Goal: Communication & Community: Share content

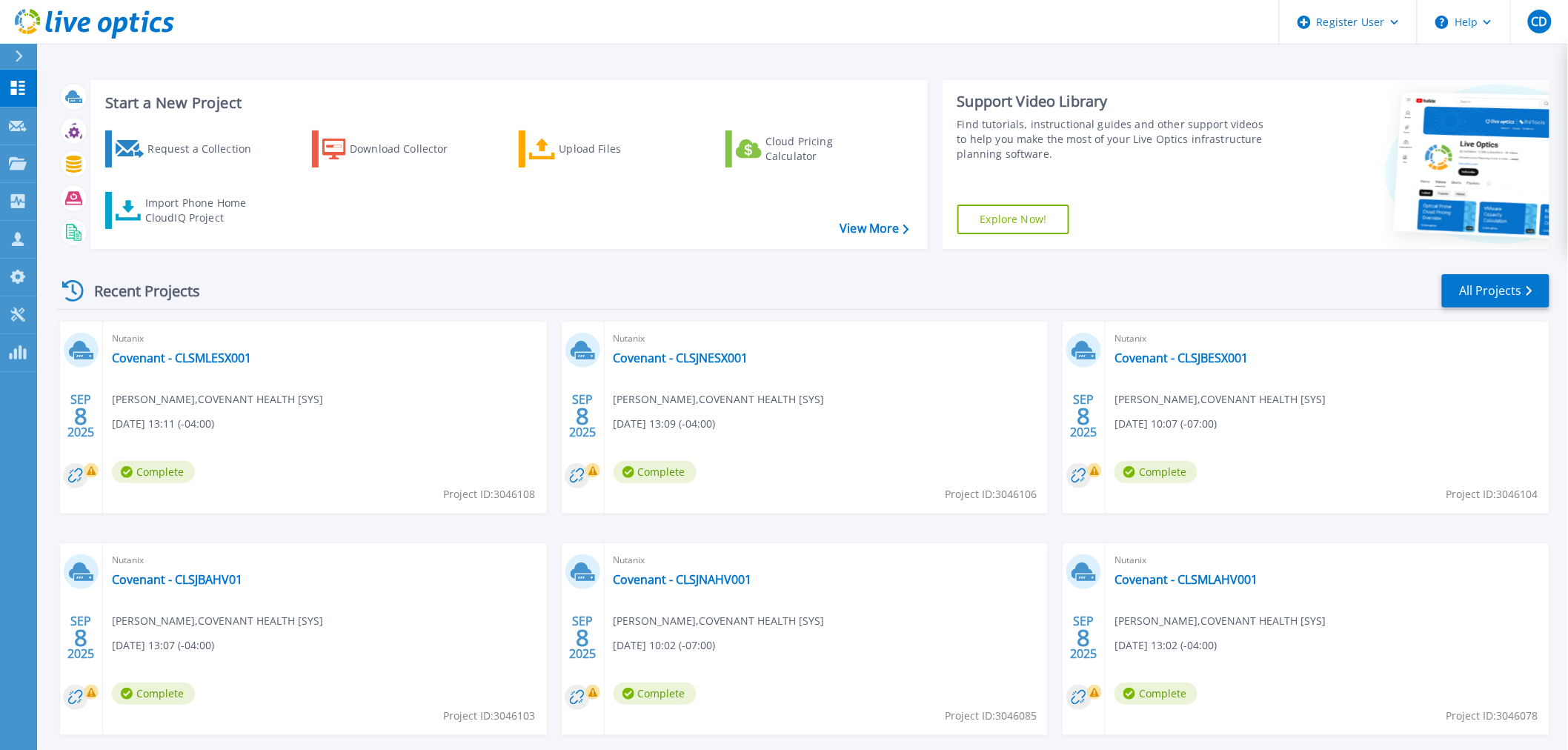
click at [344, 240] on div "Request a Collection Download Collector Upload Files Cloud Pricing Calculator I…" at bounding box center [507, 180] width 827 height 123
click at [220, 137] on div "Request a Collection" at bounding box center [207, 149] width 118 height 29
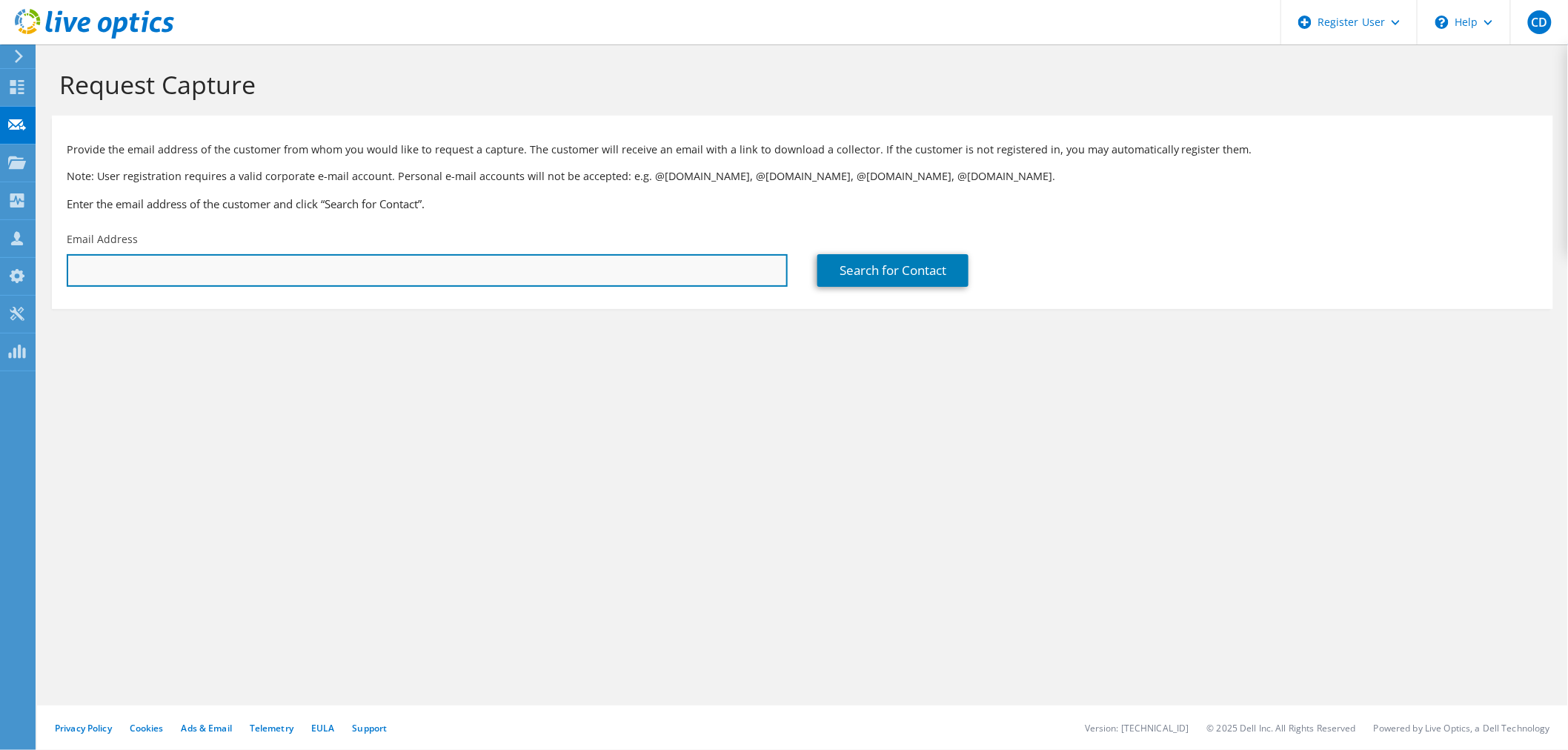
click at [151, 265] on input "text" at bounding box center [427, 270] width 721 height 33
paste input "gvellian@covh.org"
type input "gvellian@covh.org"
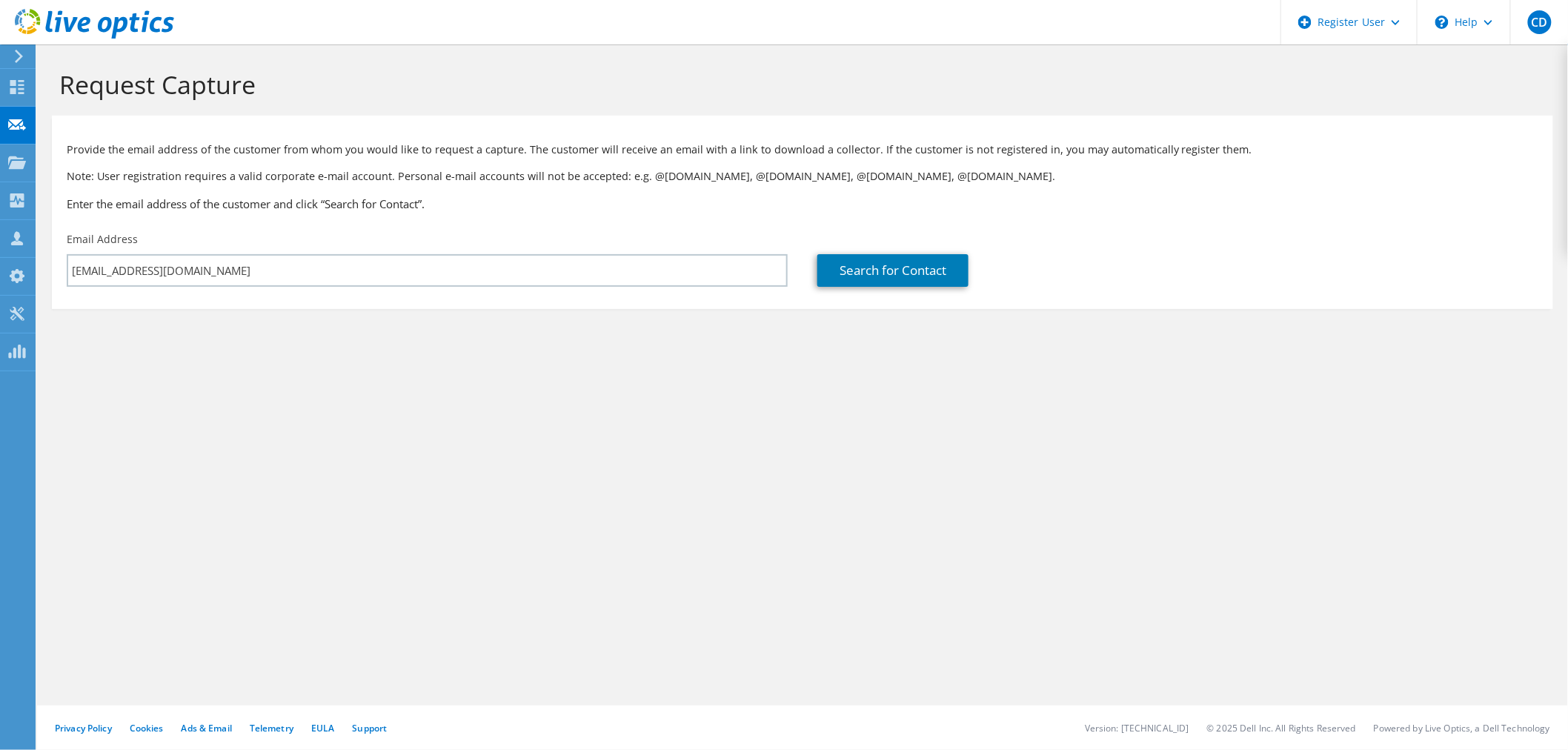
click at [901, 300] on section "Provide the email address of the customer from whom you would like to request a…" at bounding box center [802, 213] width 1501 height 194
click at [886, 277] on link "Search for Contact" at bounding box center [893, 270] width 151 height 33
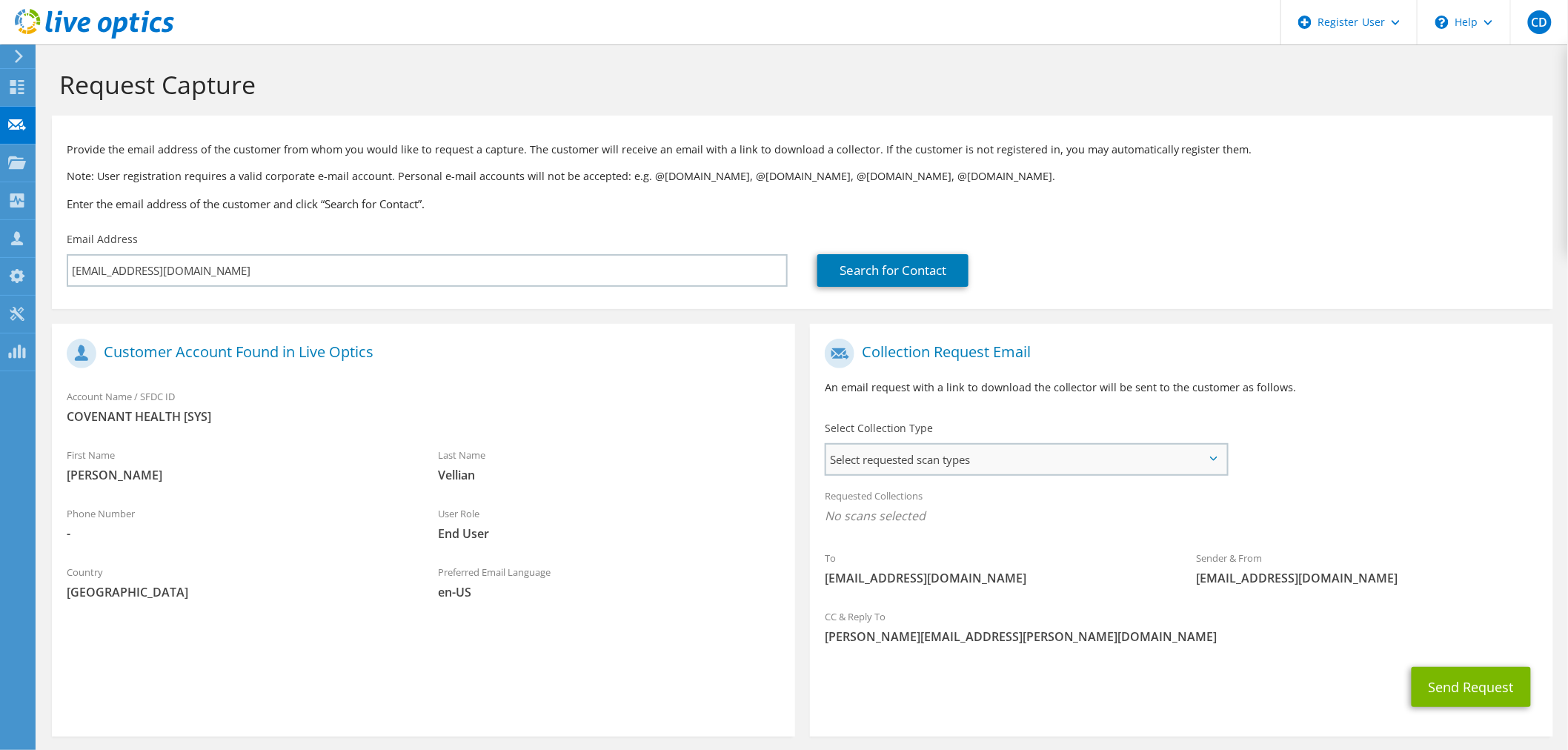
click at [984, 465] on span "Select requested scan types" at bounding box center [1026, 459] width 400 height 29
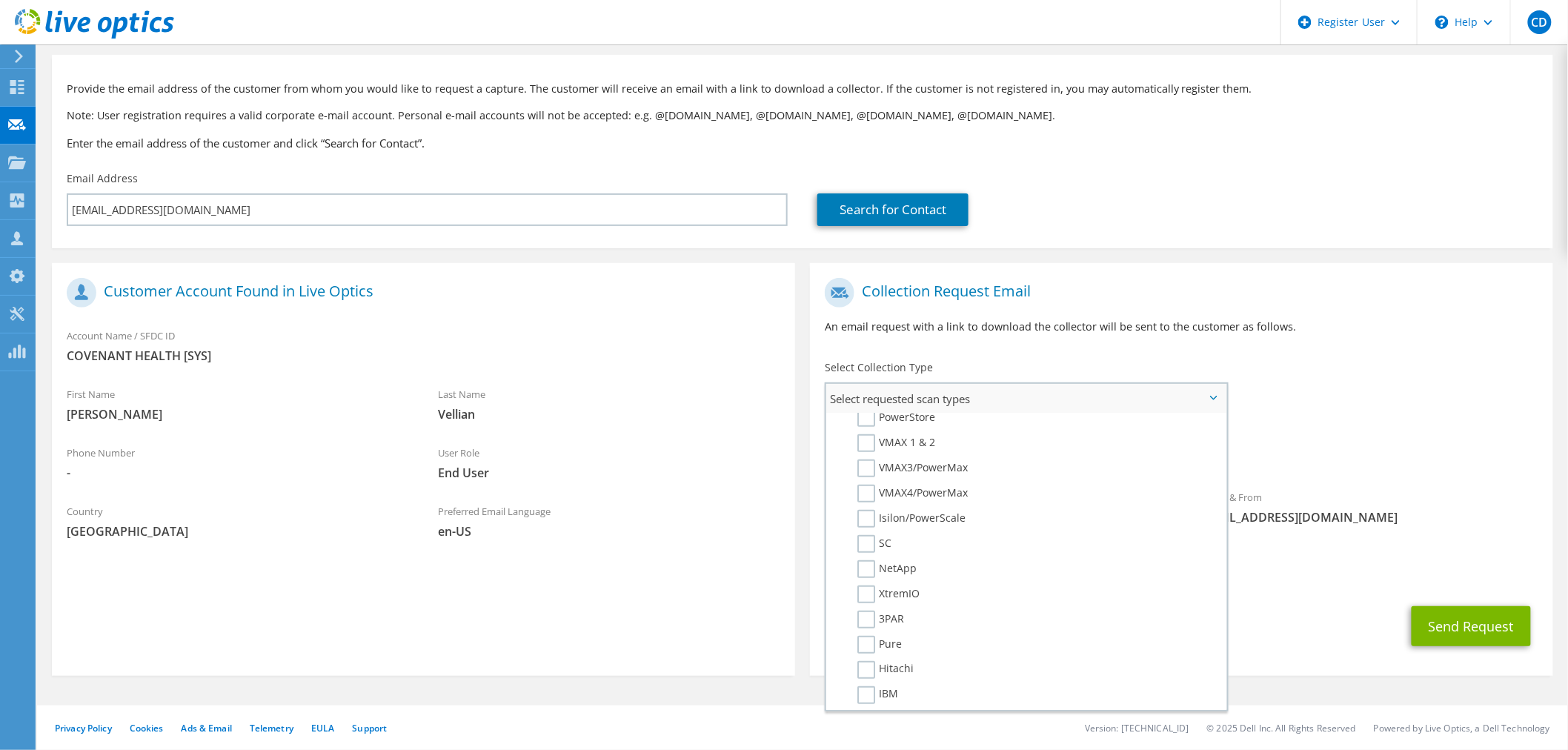
scroll to position [365, 0]
click at [870, 607] on label "Pure" at bounding box center [879, 615] width 44 height 18
click at [0, 0] on input "Pure" at bounding box center [0, 0] width 0 height 0
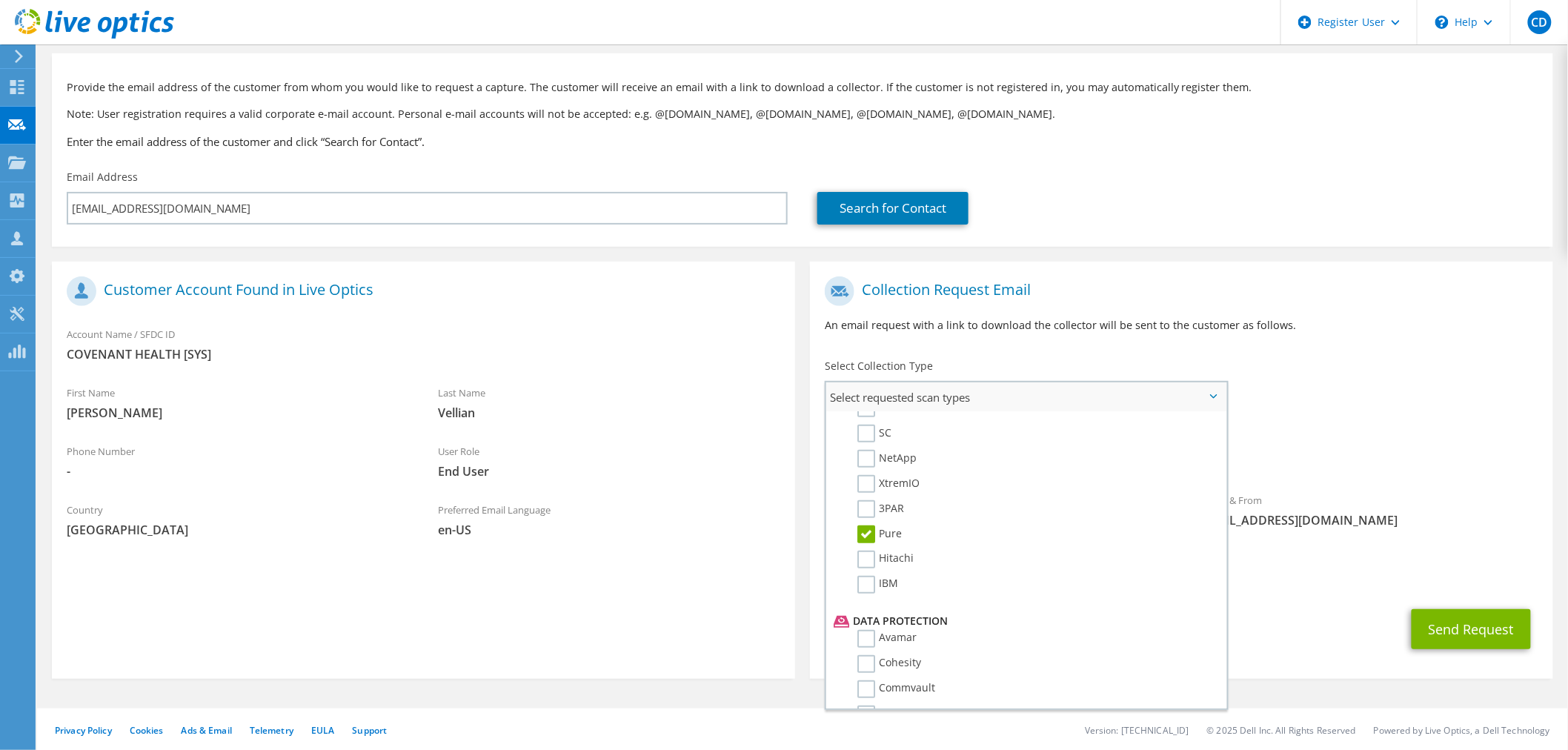
scroll to position [611, 0]
click at [864, 488] on label "Cohesity" at bounding box center [889, 497] width 64 height 18
click at [0, 0] on input "Cohesity" at bounding box center [0, 0] width 0 height 0
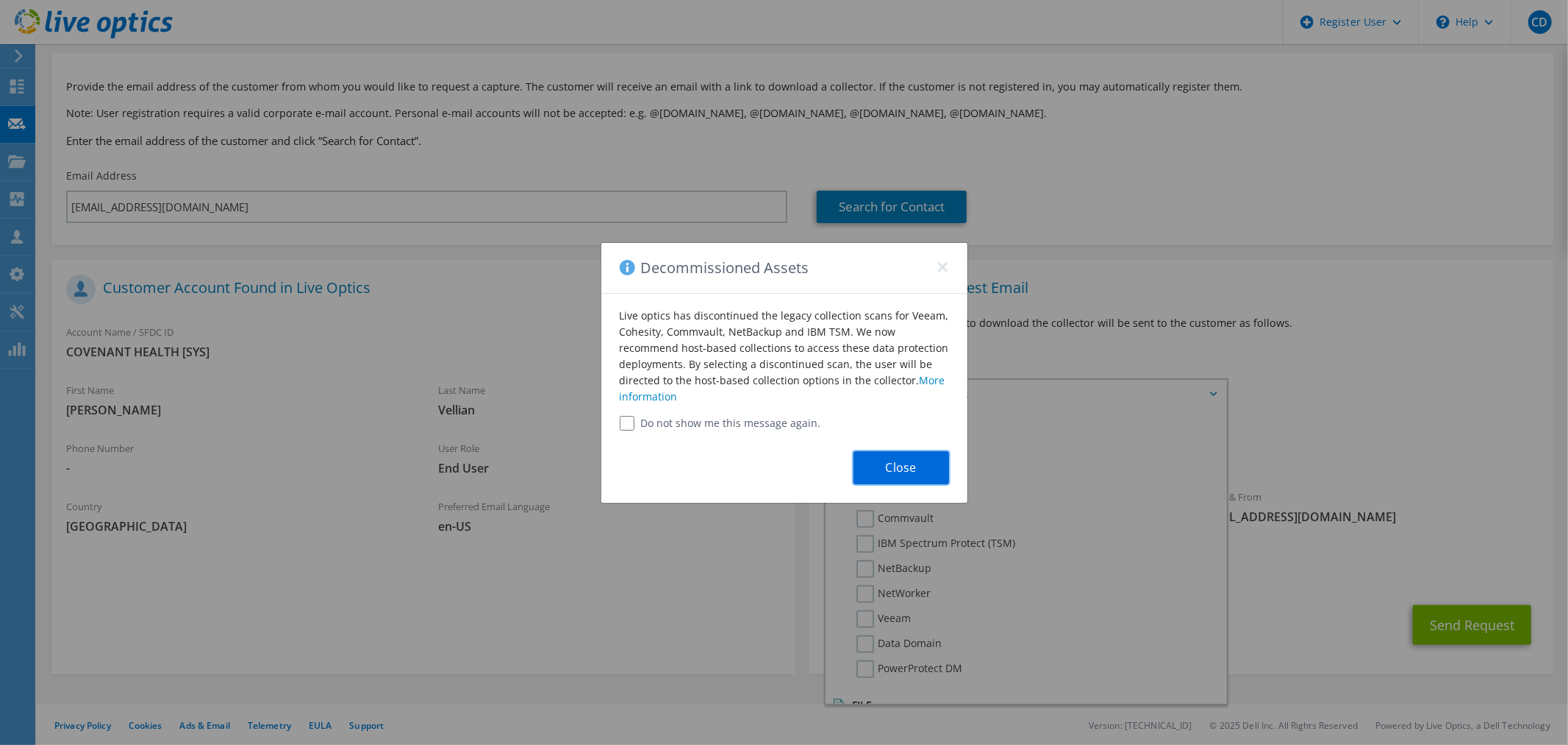
click at [914, 468] on button "Close" at bounding box center [901, 467] width 95 height 33
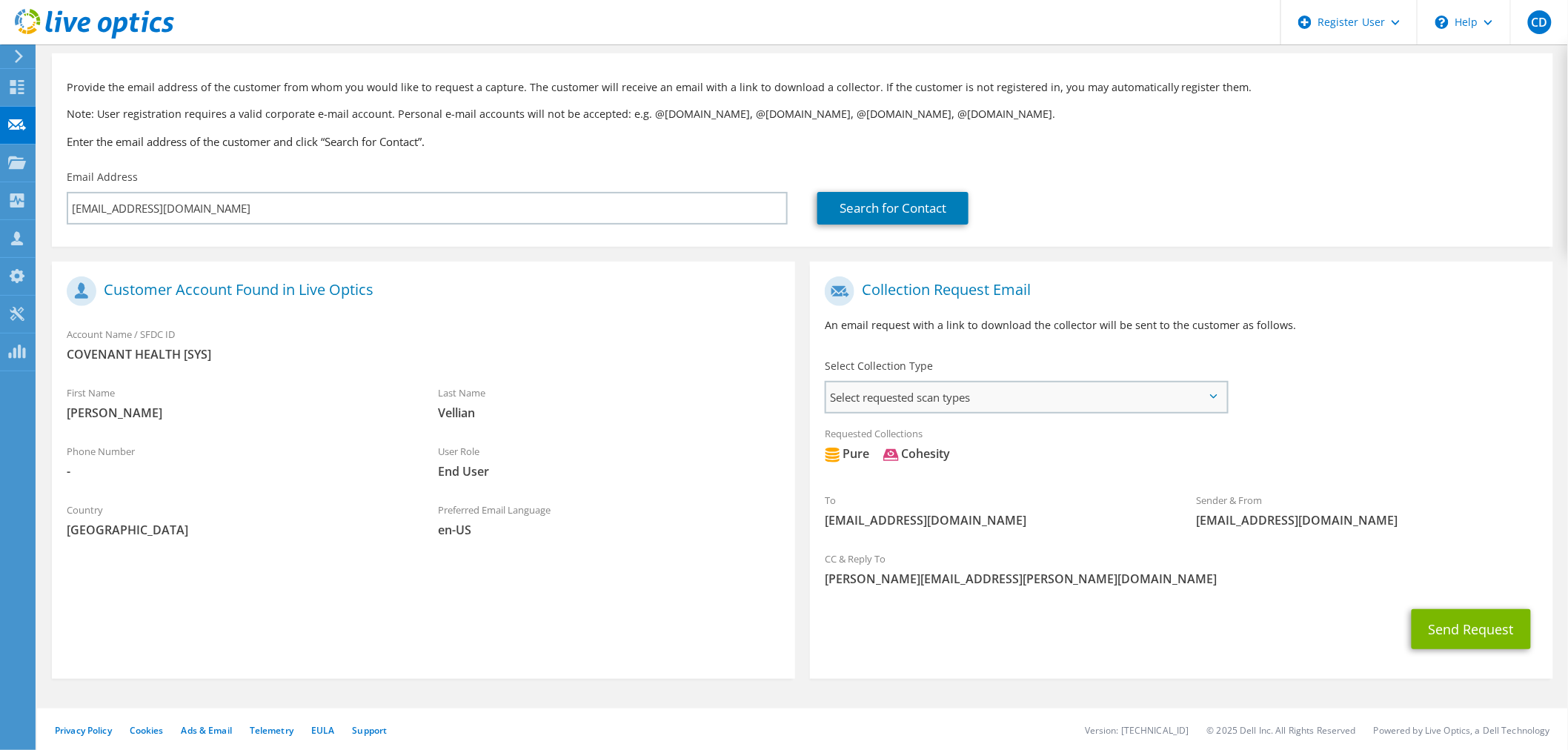
click at [986, 410] on span "Select requested scan types" at bounding box center [1026, 397] width 400 height 29
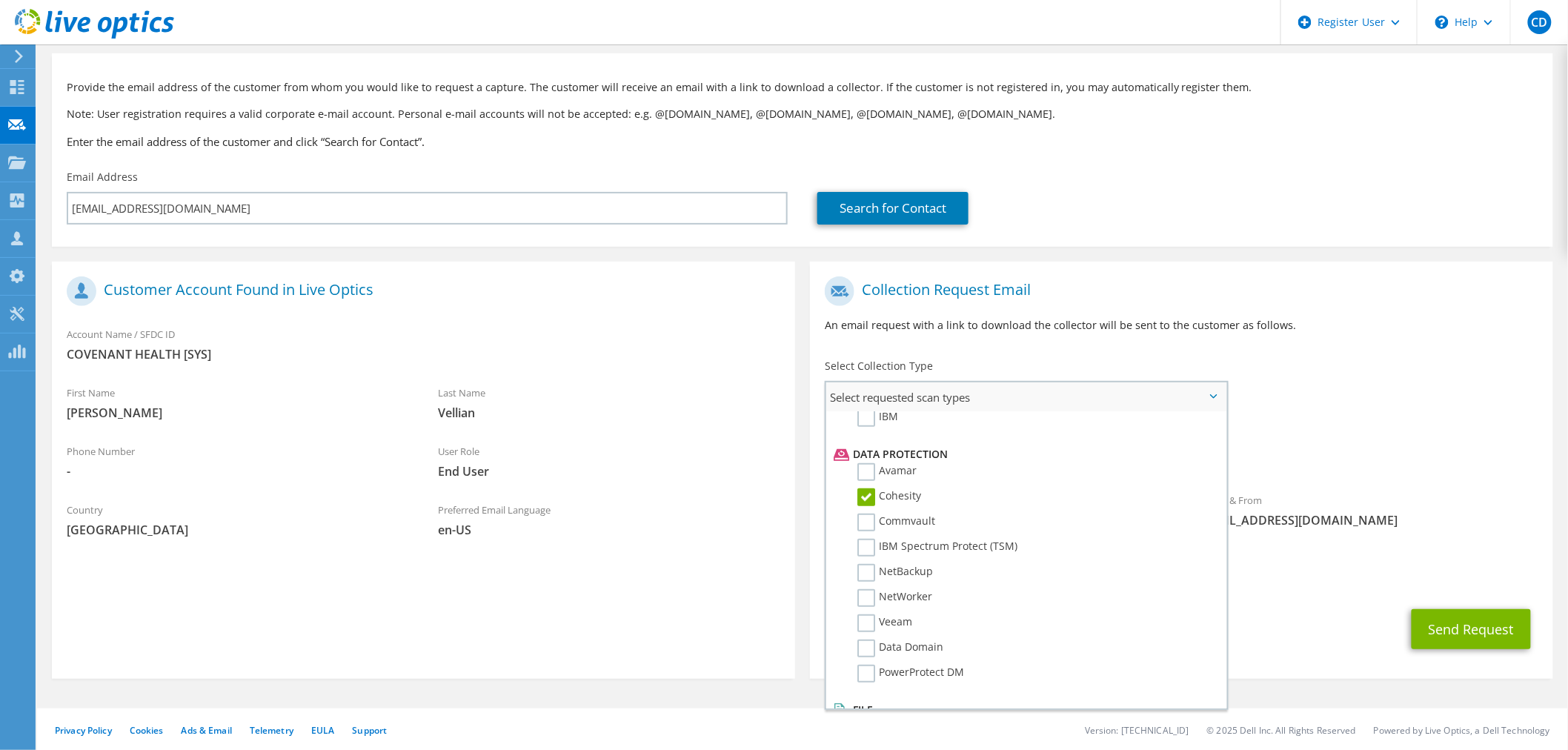
click at [869, 488] on label "Cohesity" at bounding box center [889, 497] width 64 height 18
click at [0, 0] on input "Cohesity" at bounding box center [0, 0] width 0 height 0
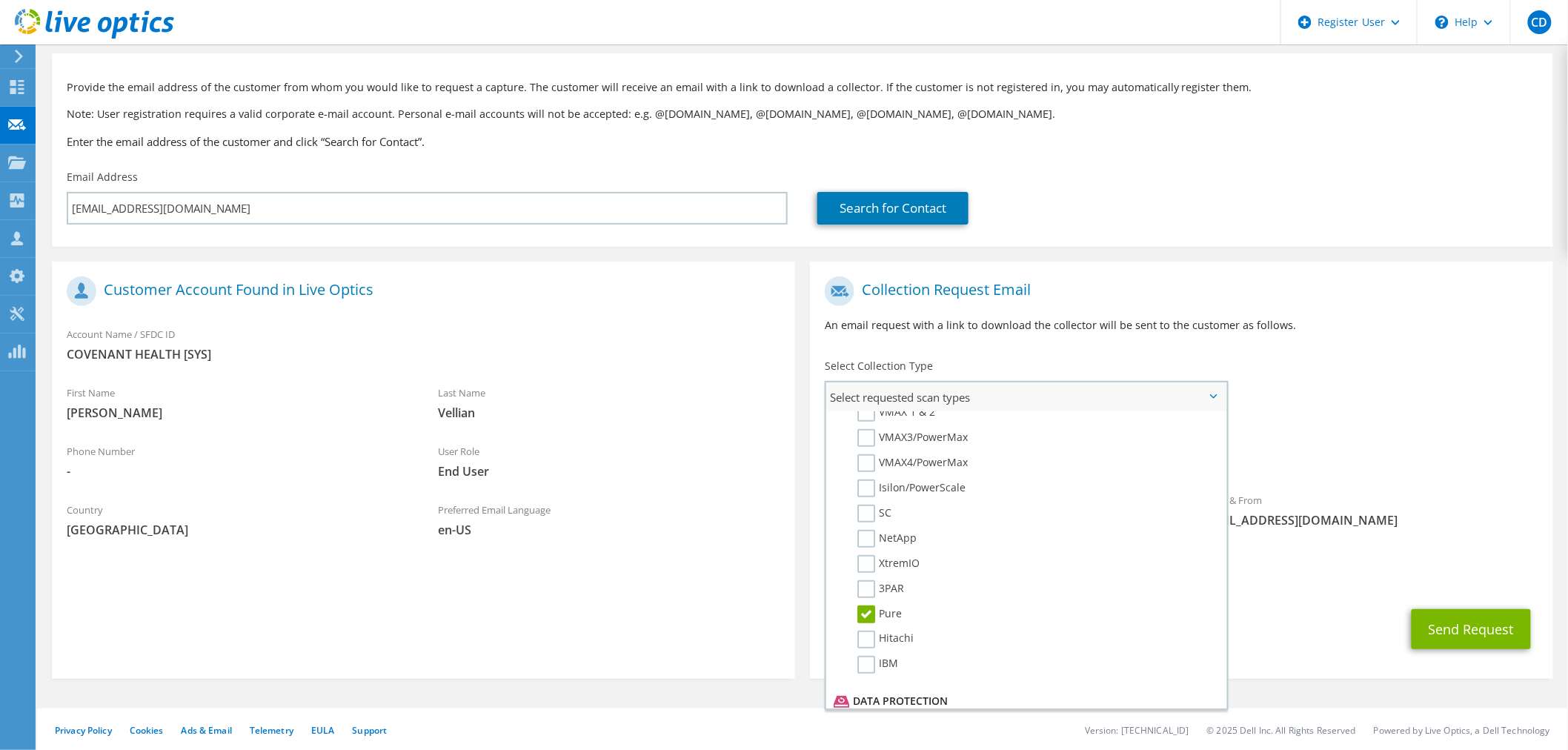
click at [870, 605] on label "Pure" at bounding box center [879, 613] width 44 height 18
click at [0, 0] on input "Pure" at bounding box center [0, 0] width 0 height 0
click at [864, 607] on label "Pure" at bounding box center [879, 615] width 44 height 18
click at [0, 0] on input "Pure" at bounding box center [0, 0] width 0 height 0
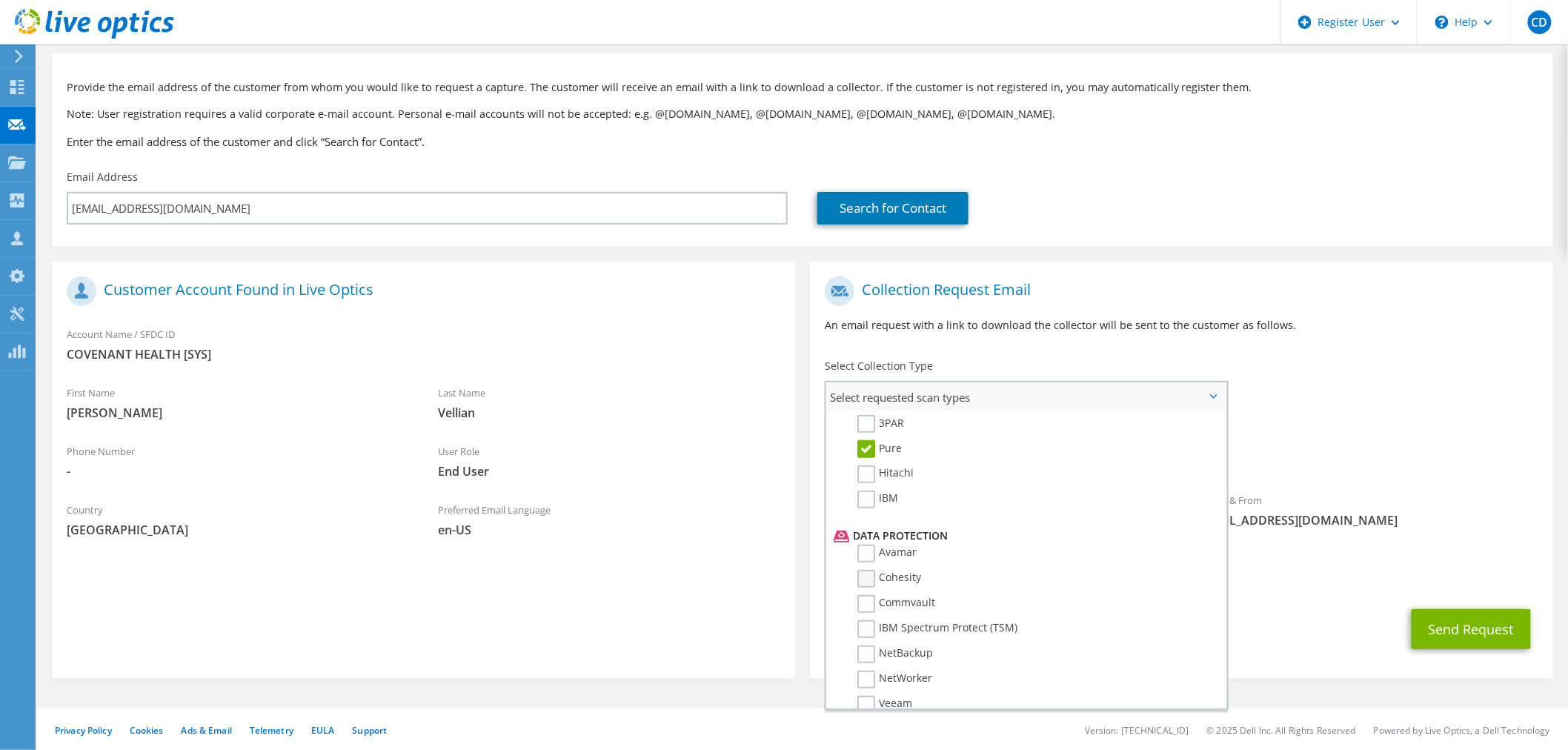
click at [870, 569] on label "Cohesity" at bounding box center [889, 578] width 64 height 18
click at [0, 0] on input "Cohesity" at bounding box center [0, 0] width 0 height 0
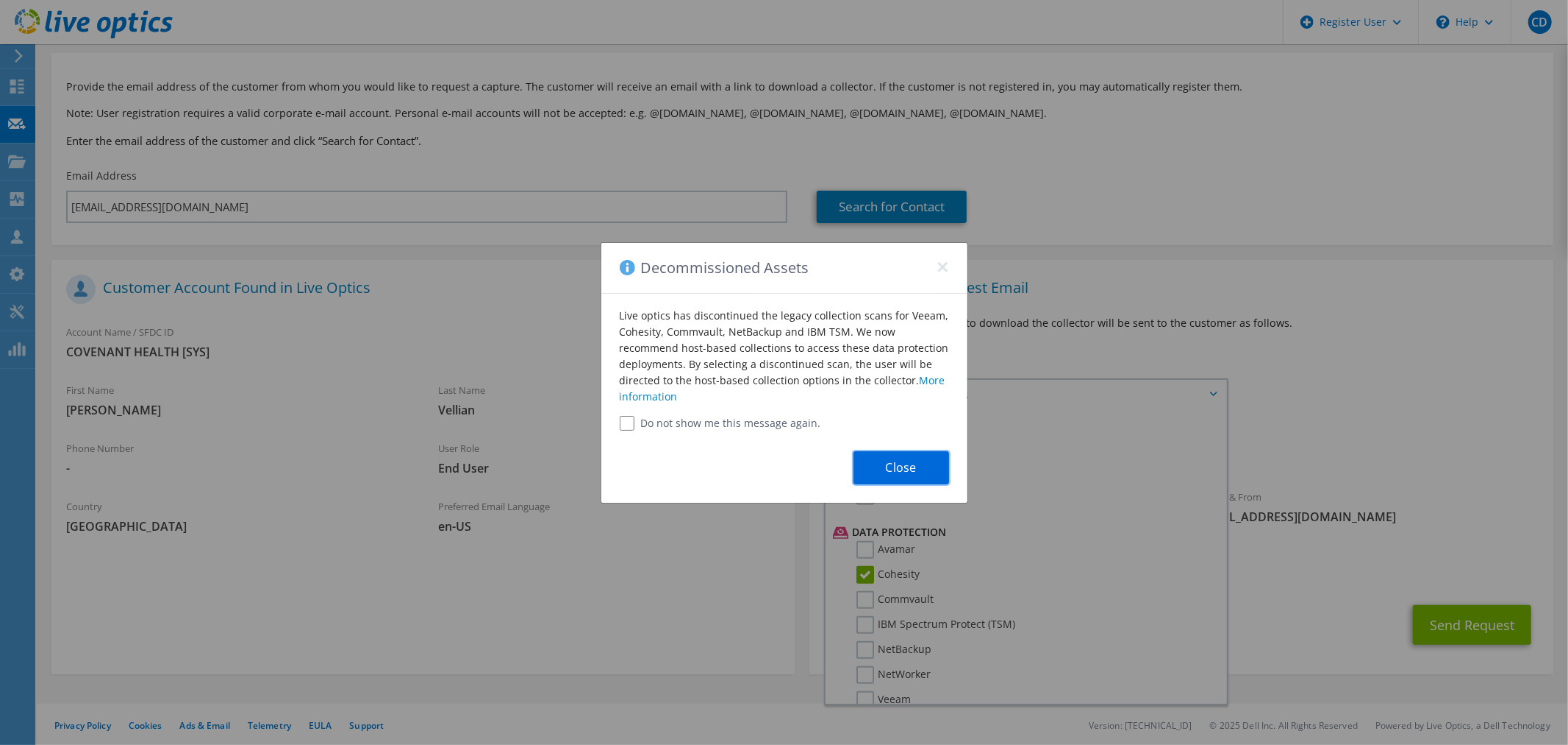
click at [899, 473] on button "Close" at bounding box center [901, 467] width 95 height 33
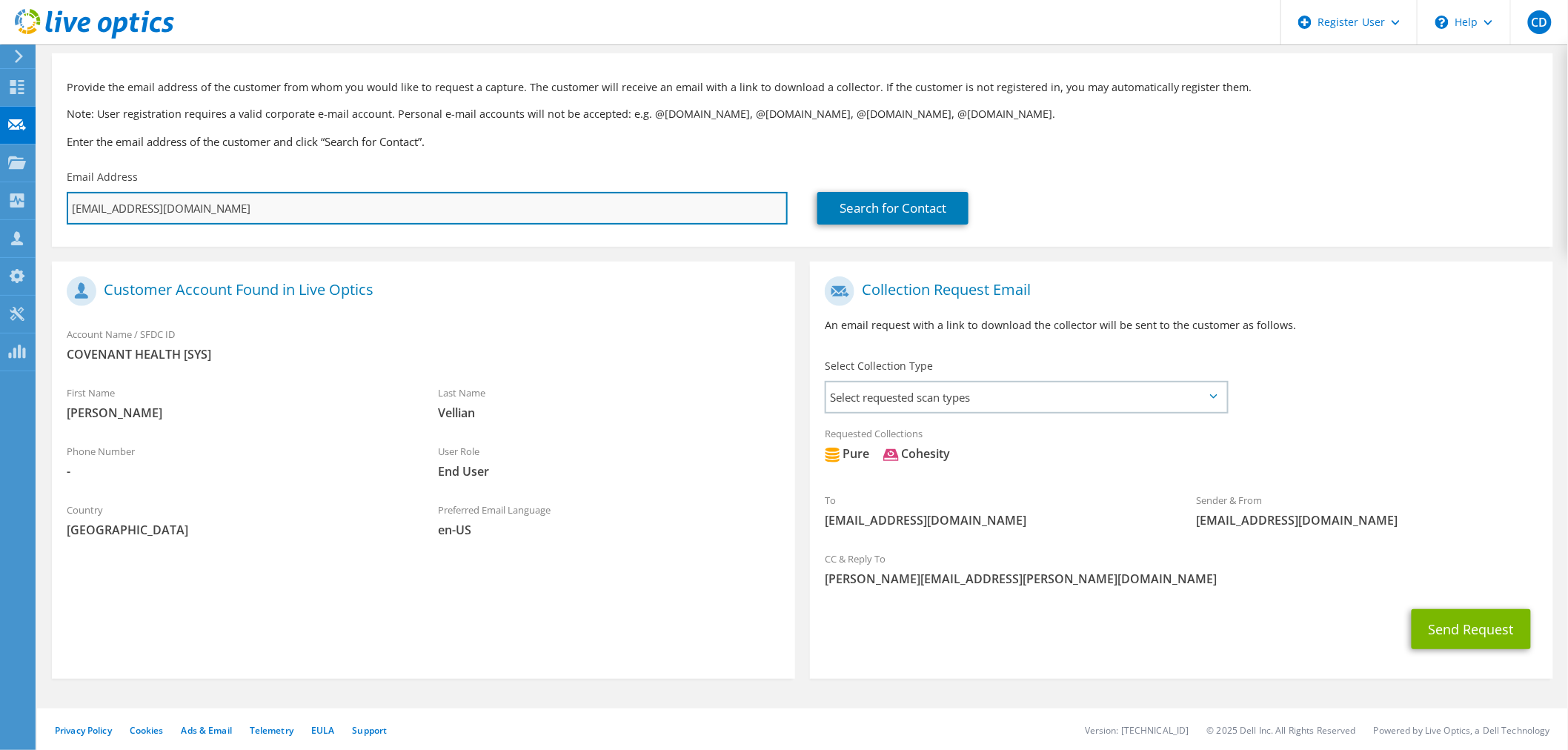
click at [372, 207] on input "[EMAIL_ADDRESS][DOMAIN_NAME]" at bounding box center [427, 208] width 721 height 33
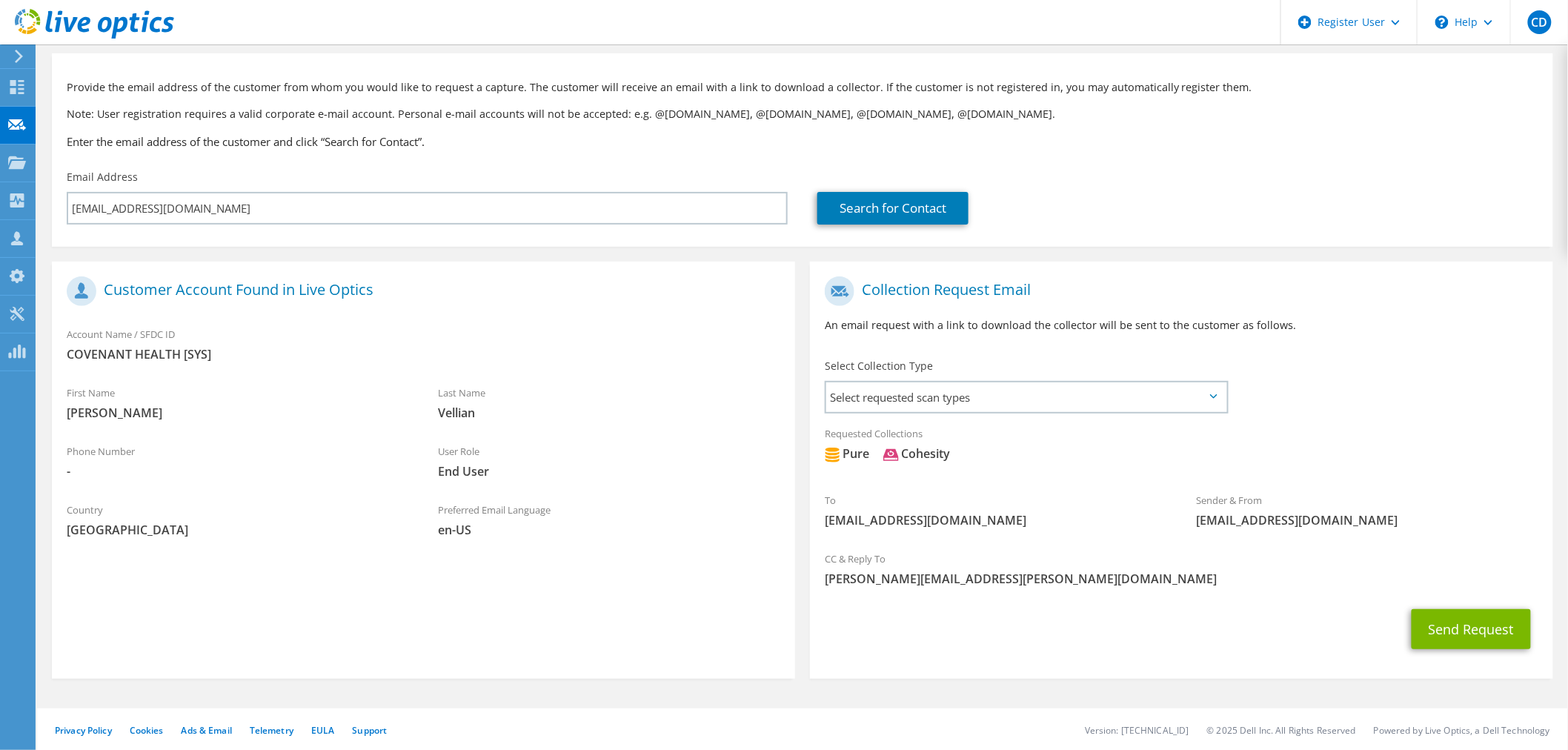
click at [583, 404] on span "Vellian" at bounding box center [609, 412] width 341 height 16
click at [1476, 631] on button "Send Request" at bounding box center [1471, 629] width 119 height 40
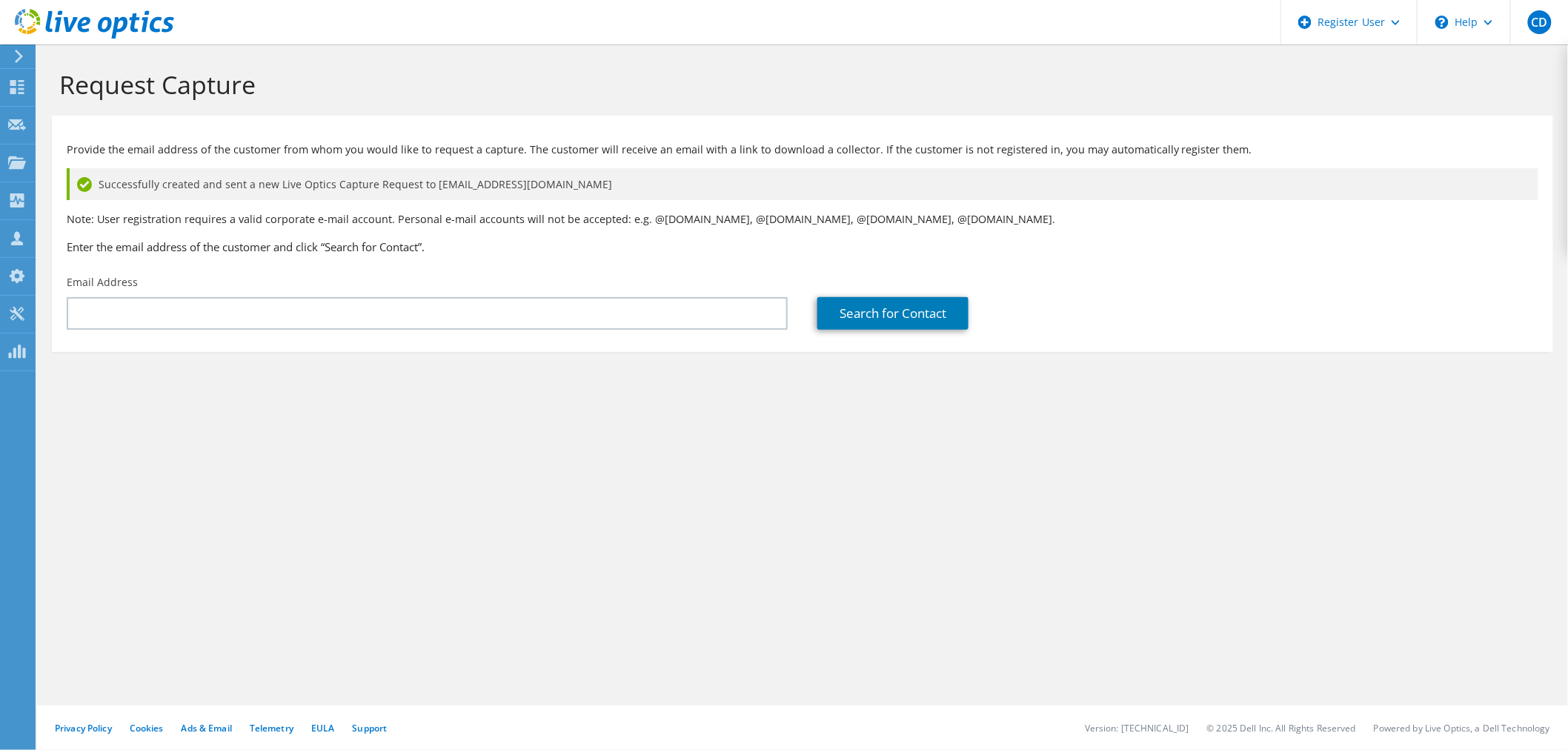
click at [249, 404] on div "Request Capture Provide the email address of the customer from whom you would l…" at bounding box center [802, 397] width 1531 height 705
click at [106, 4] on div at bounding box center [86, 24] width 174 height 49
click at [77, 24] on icon at bounding box center [94, 23] width 159 height 30
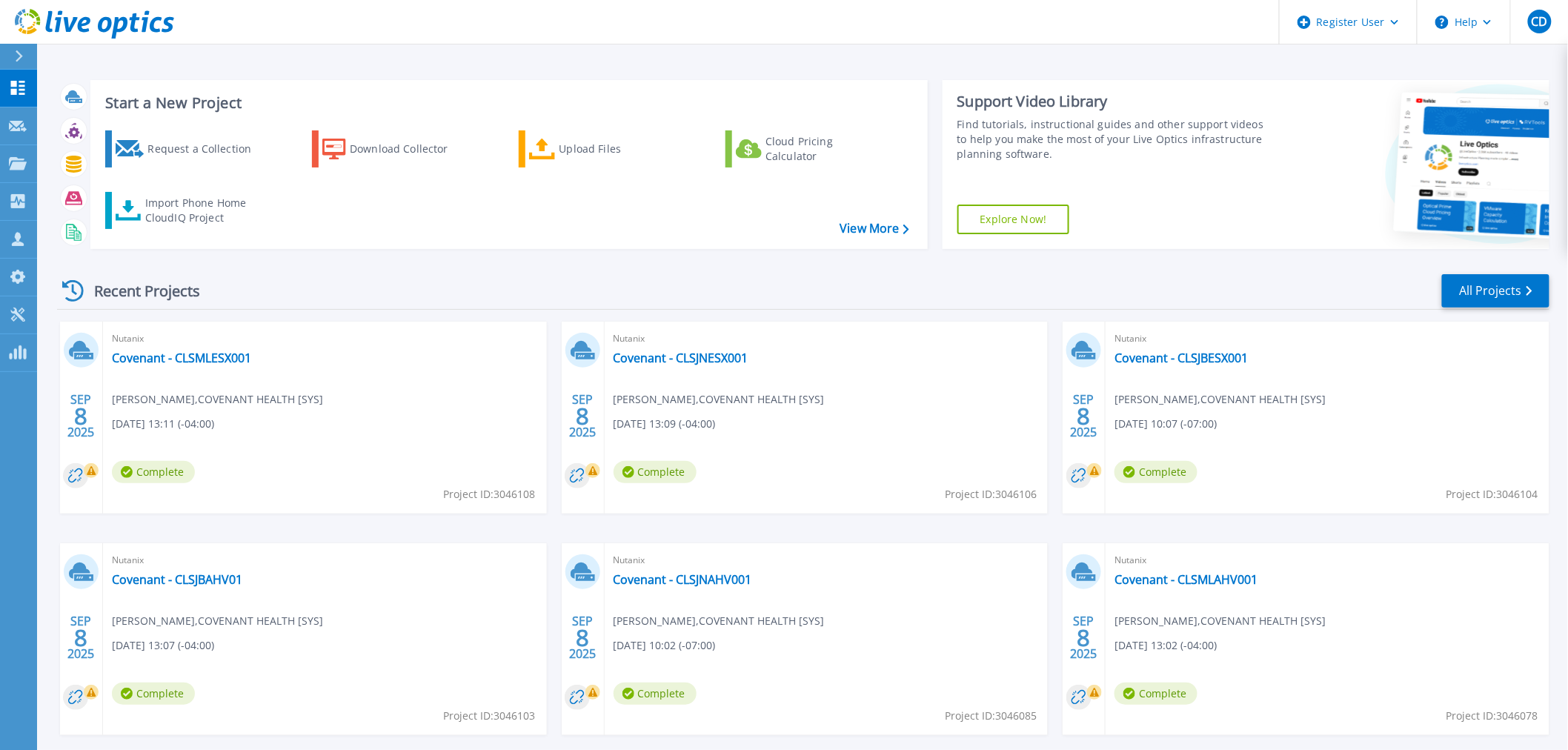
click at [402, 272] on div "Recent Projects All Projects" at bounding box center [803, 290] width 1492 height 37
click at [13, 241] on icon at bounding box center [17, 238] width 18 height 14
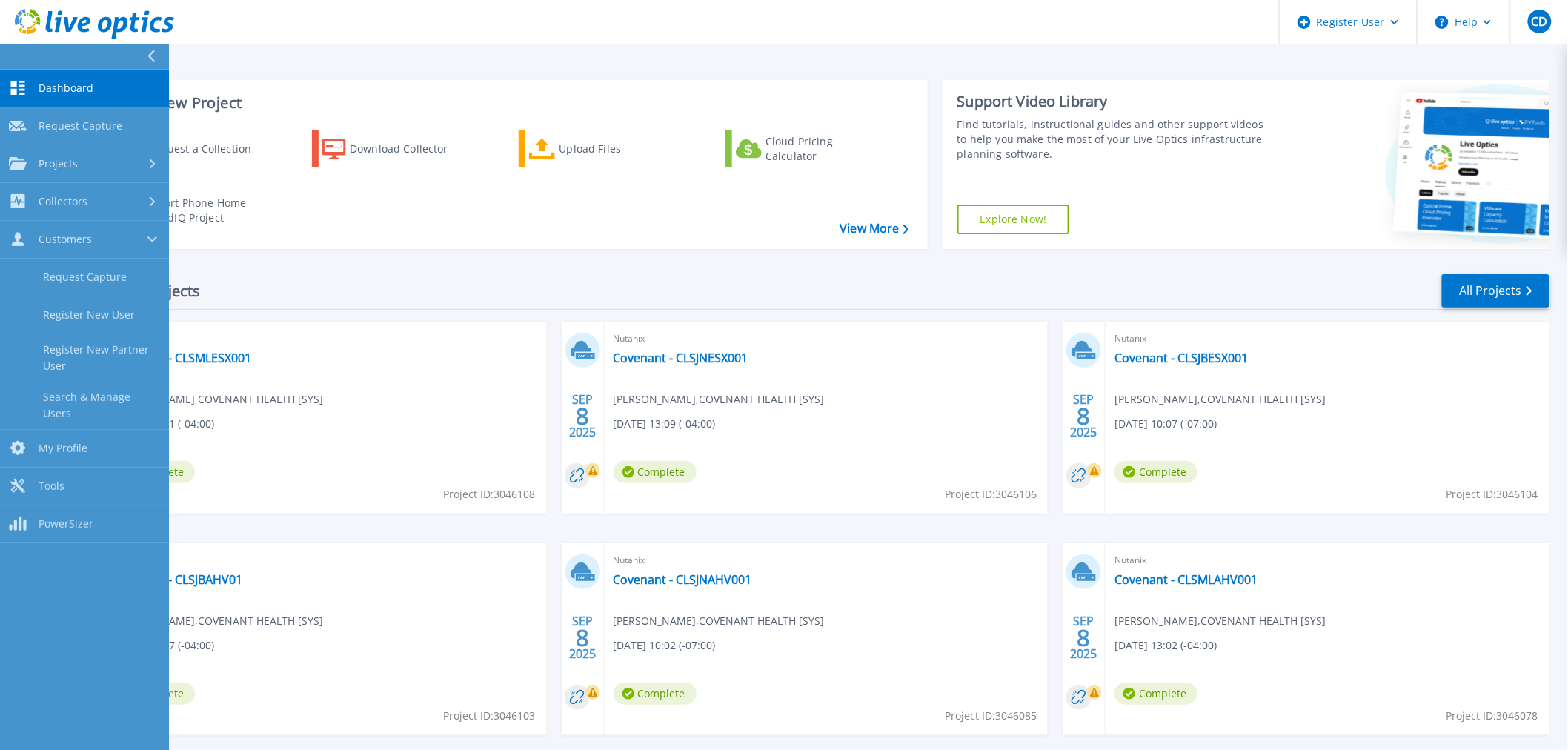
click at [355, 341] on span "Nutanix" at bounding box center [324, 338] width 426 height 16
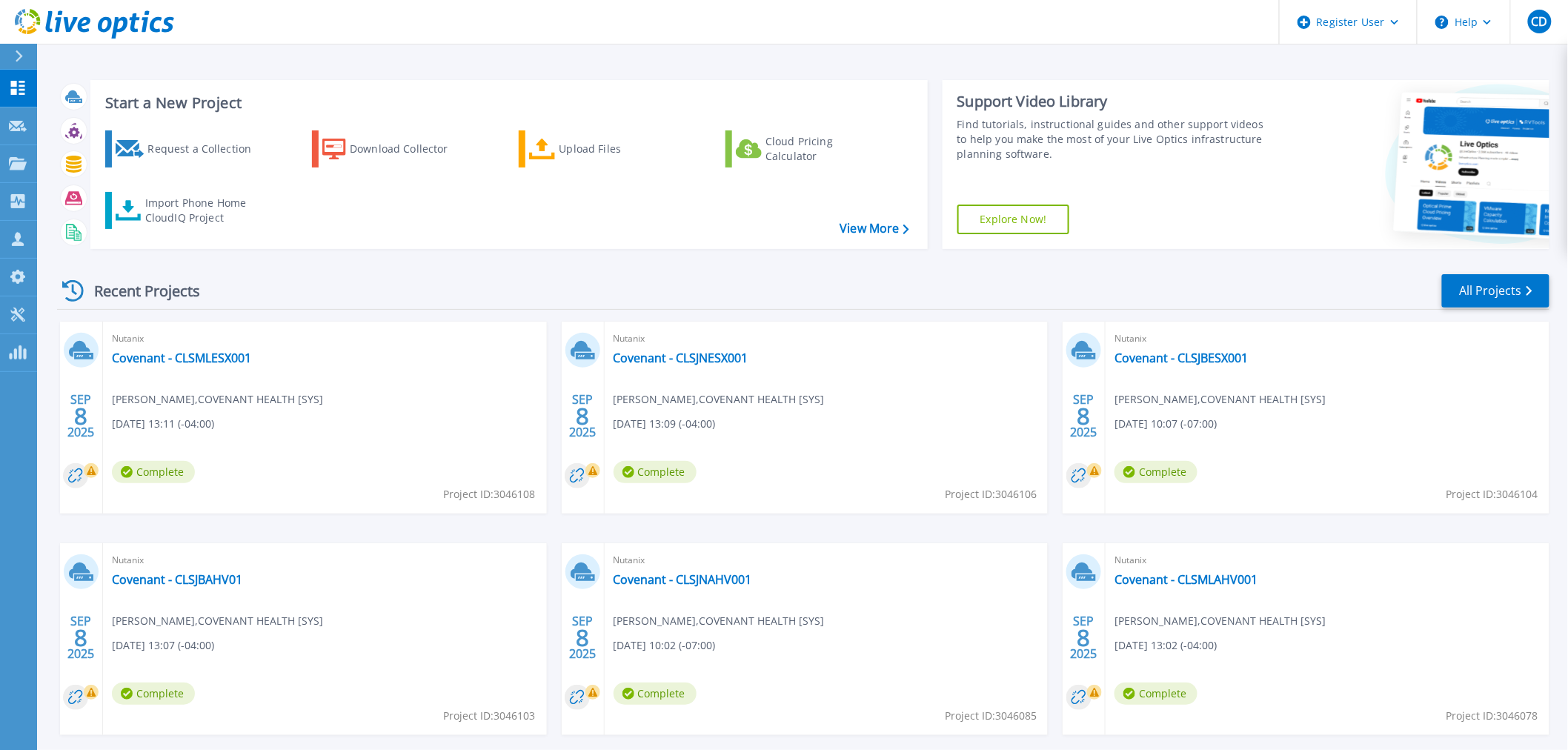
click at [220, 343] on span "Nutanix" at bounding box center [324, 338] width 426 height 16
click at [216, 360] on link "Covenant - CLSMLESX001" at bounding box center [181, 357] width 139 height 15
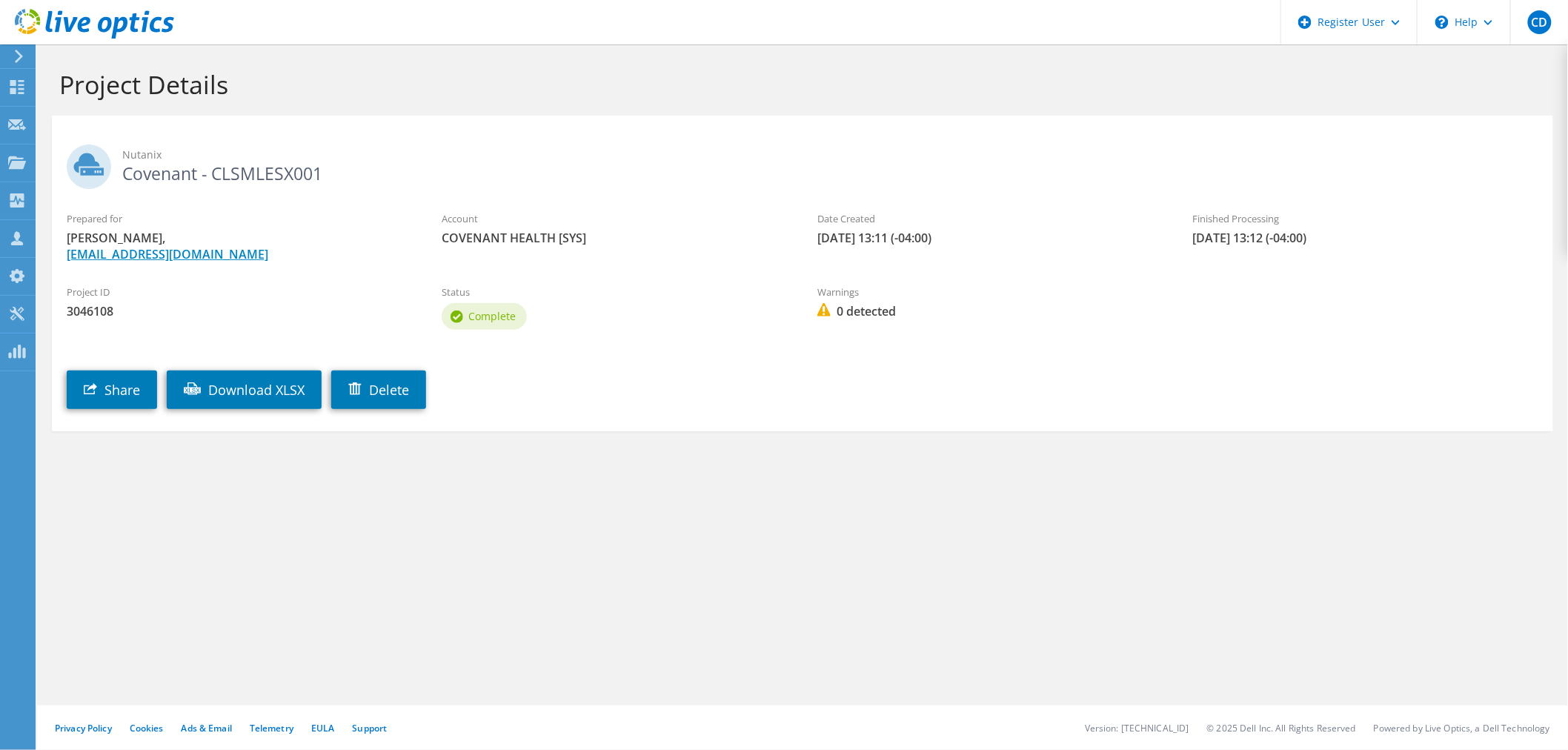
click at [141, 257] on link "[EMAIL_ADDRESS][DOMAIN_NAME]" at bounding box center [167, 254] width 201 height 16
click at [16, 245] on div at bounding box center [16, 239] width 18 height 16
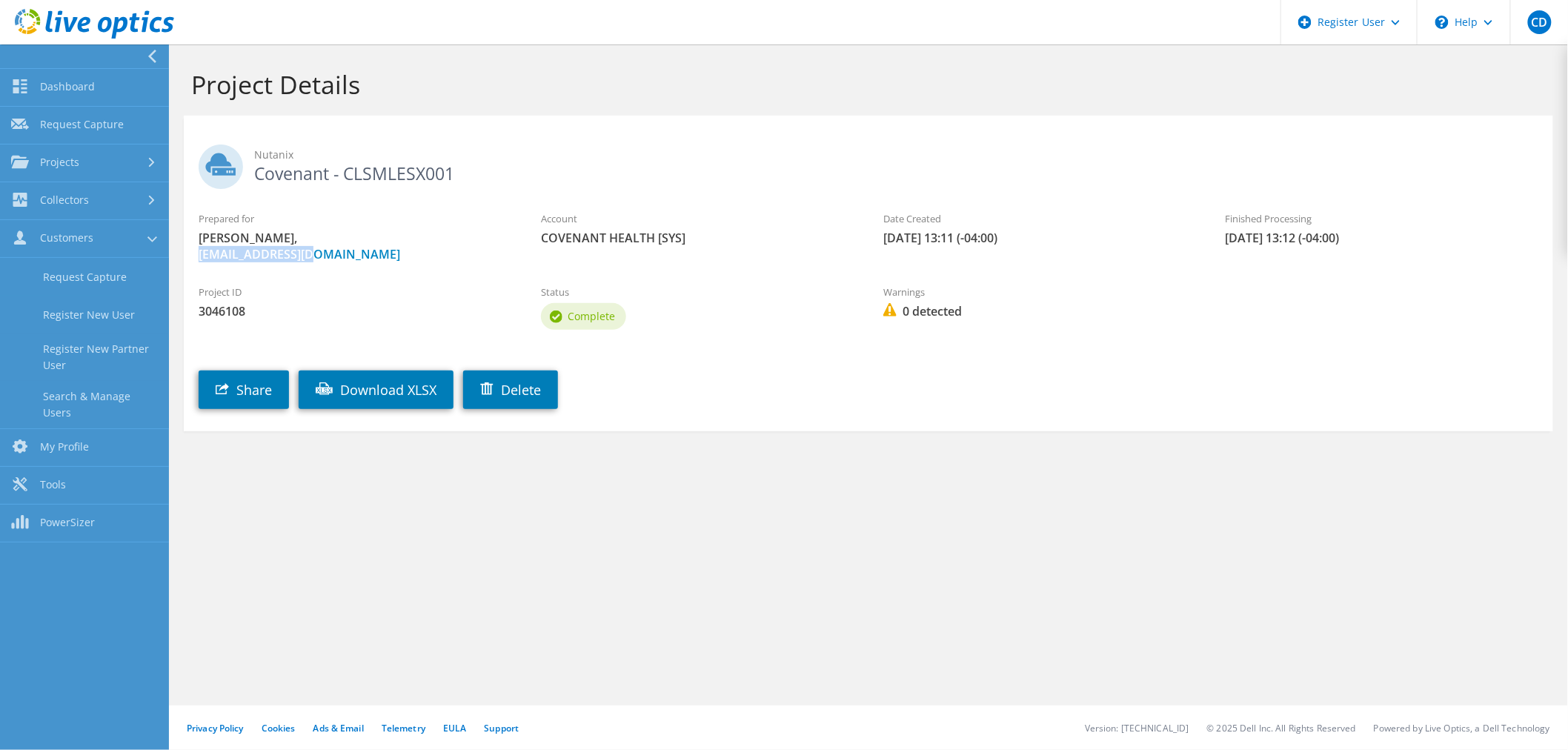
drag, startPoint x: 245, startPoint y: 250, endPoint x: 195, endPoint y: 257, distance: 50.5
click at [195, 257] on div "Prepared for Gunasekar Vellian, gvellian@covh.org" at bounding box center [355, 237] width 342 height 66
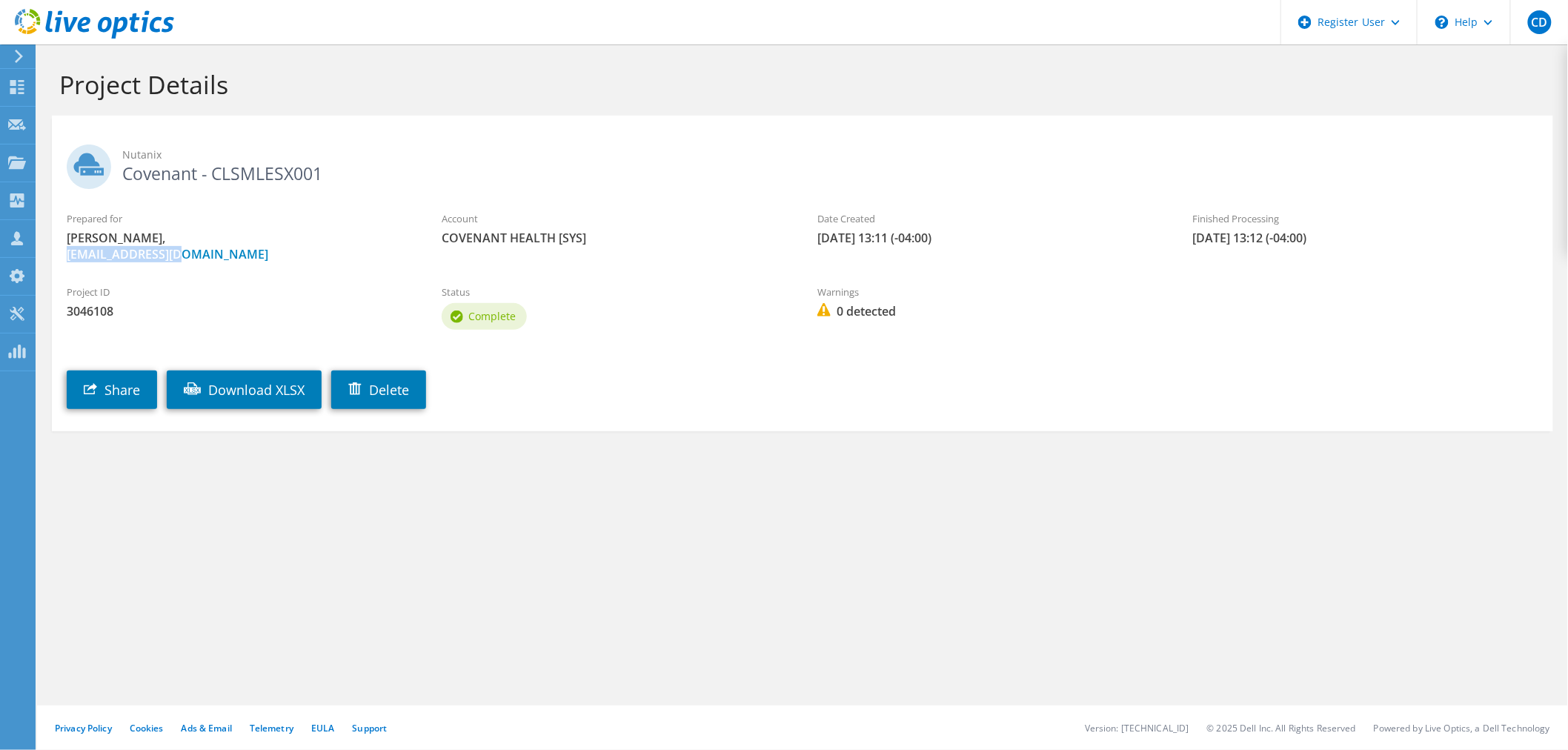
click at [288, 257] on span "Gunasekar Vellian, gvellian@covh.org" at bounding box center [239, 246] width 345 height 33
drag, startPoint x: 170, startPoint y: 252, endPoint x: 67, endPoint y: 260, distance: 103.3
click at [67, 260] on span "Gunasekar Vellian, gvellian@covh.org" at bounding box center [239, 246] width 345 height 33
copy link "[EMAIL_ADDRESS][DOMAIN_NAME]"
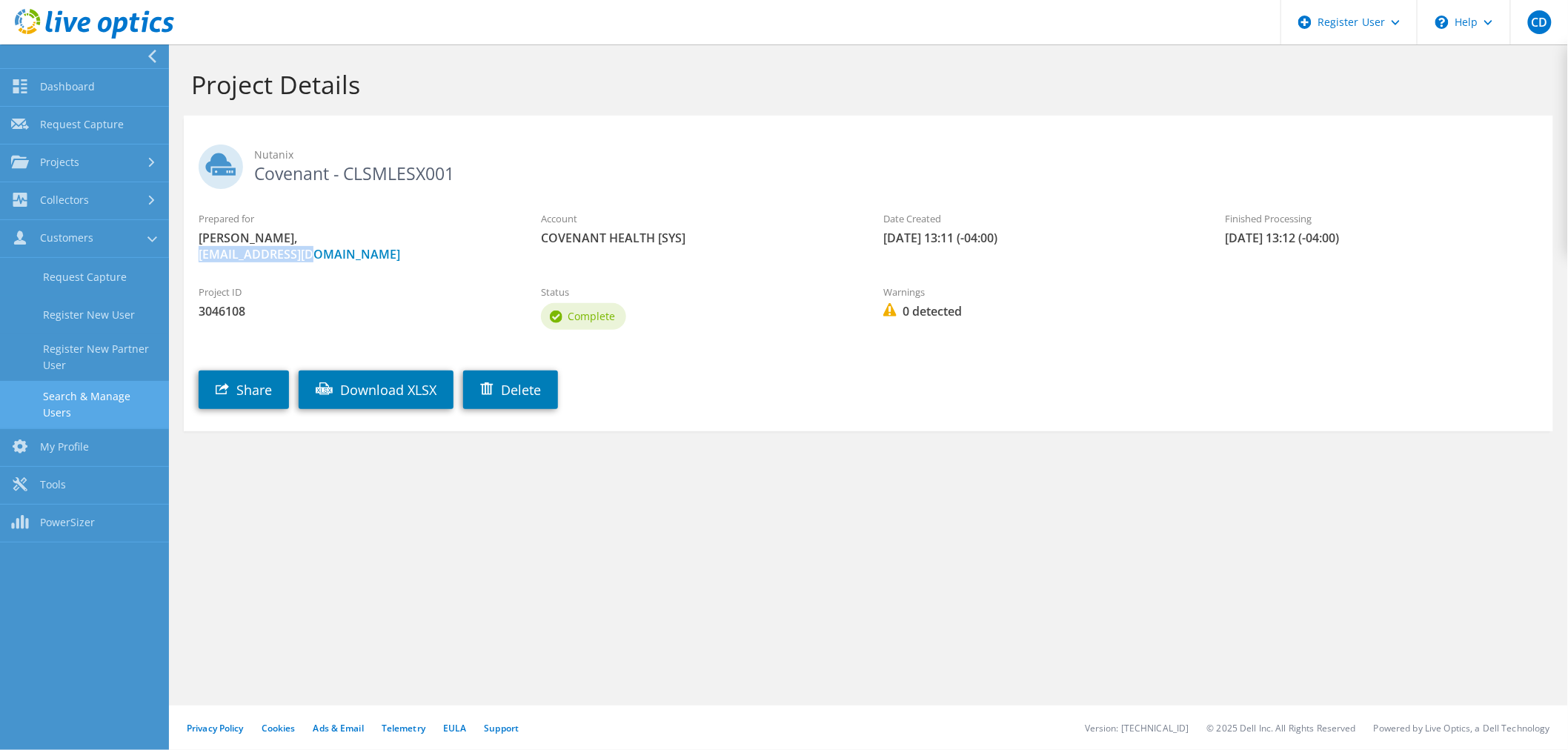
click at [72, 397] on link "Search & Manage Users" at bounding box center [84, 404] width 169 height 48
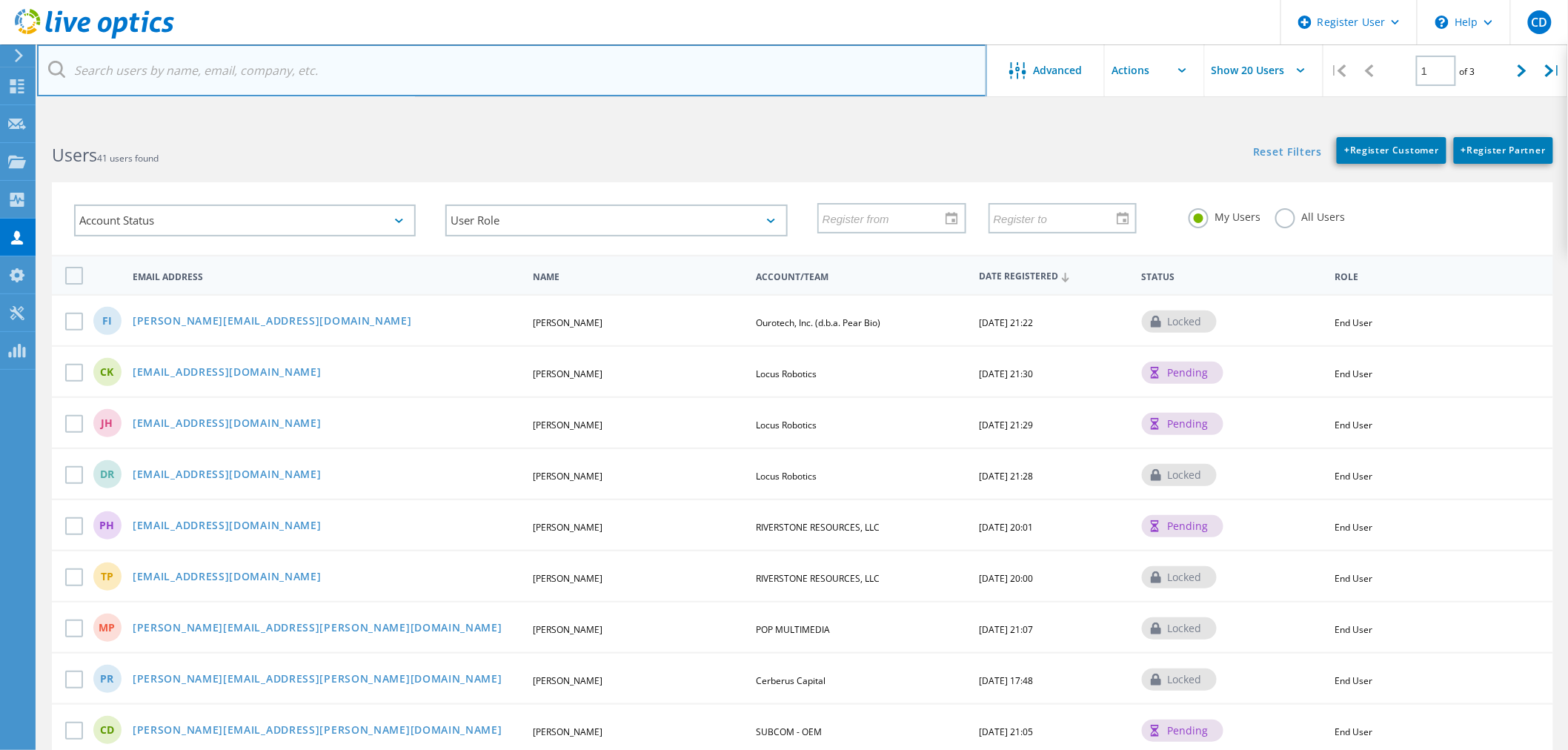
click at [226, 61] on input "text" at bounding box center [512, 70] width 950 height 52
paste input "[EMAIL_ADDRESS][DOMAIN_NAME]"
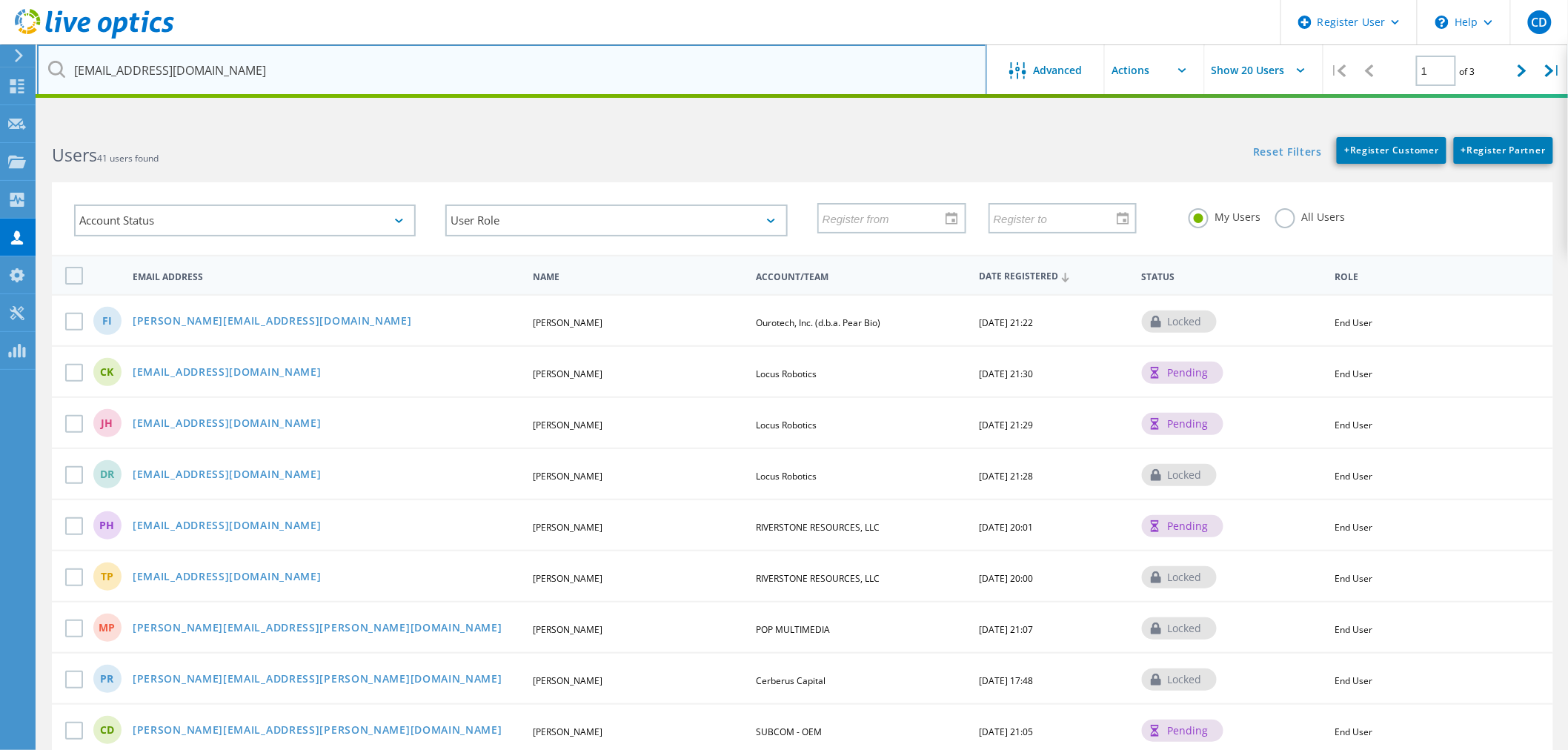
type input "[EMAIL_ADDRESS][DOMAIN_NAME]"
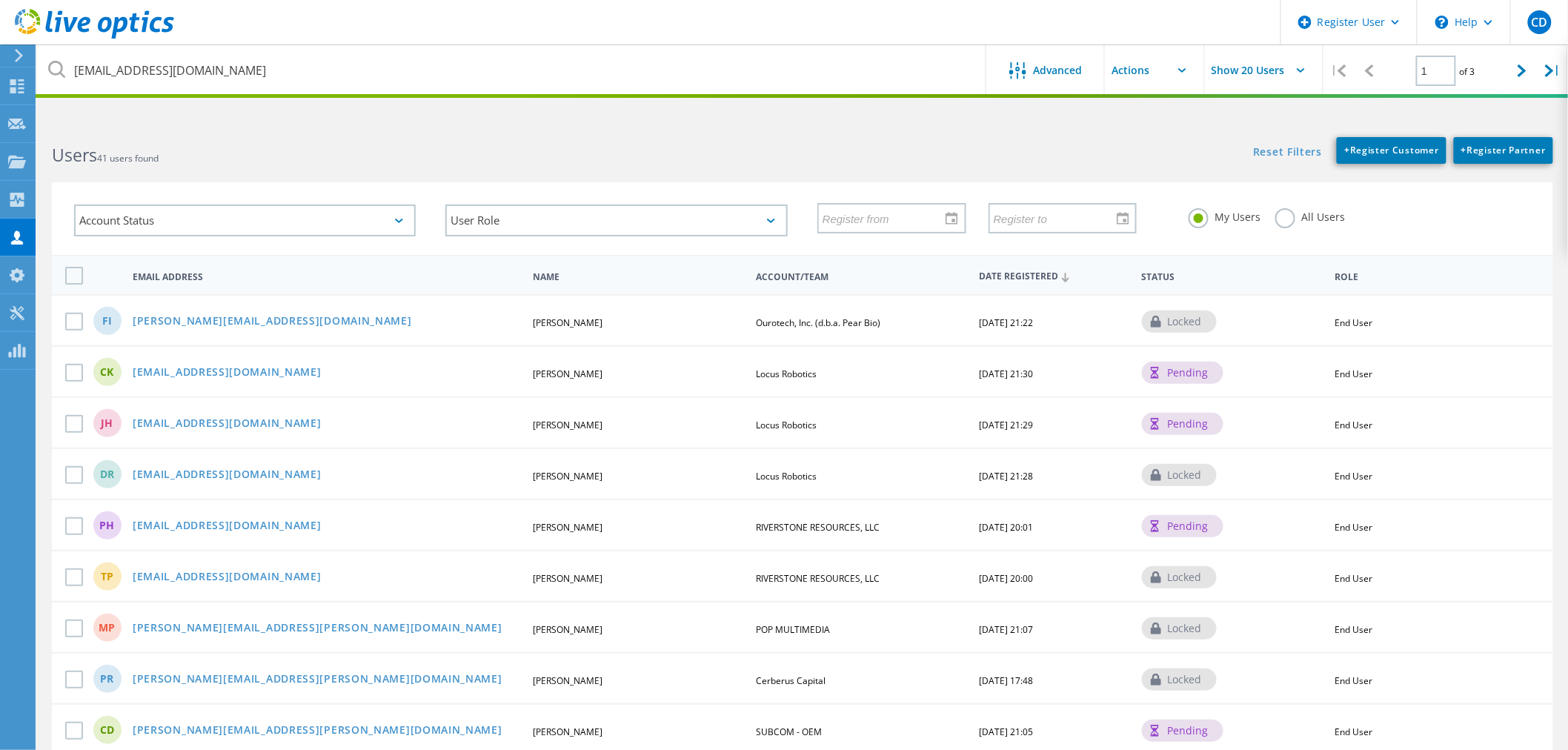
click at [1292, 223] on div "All Users" at bounding box center [1310, 219] width 70 height 22
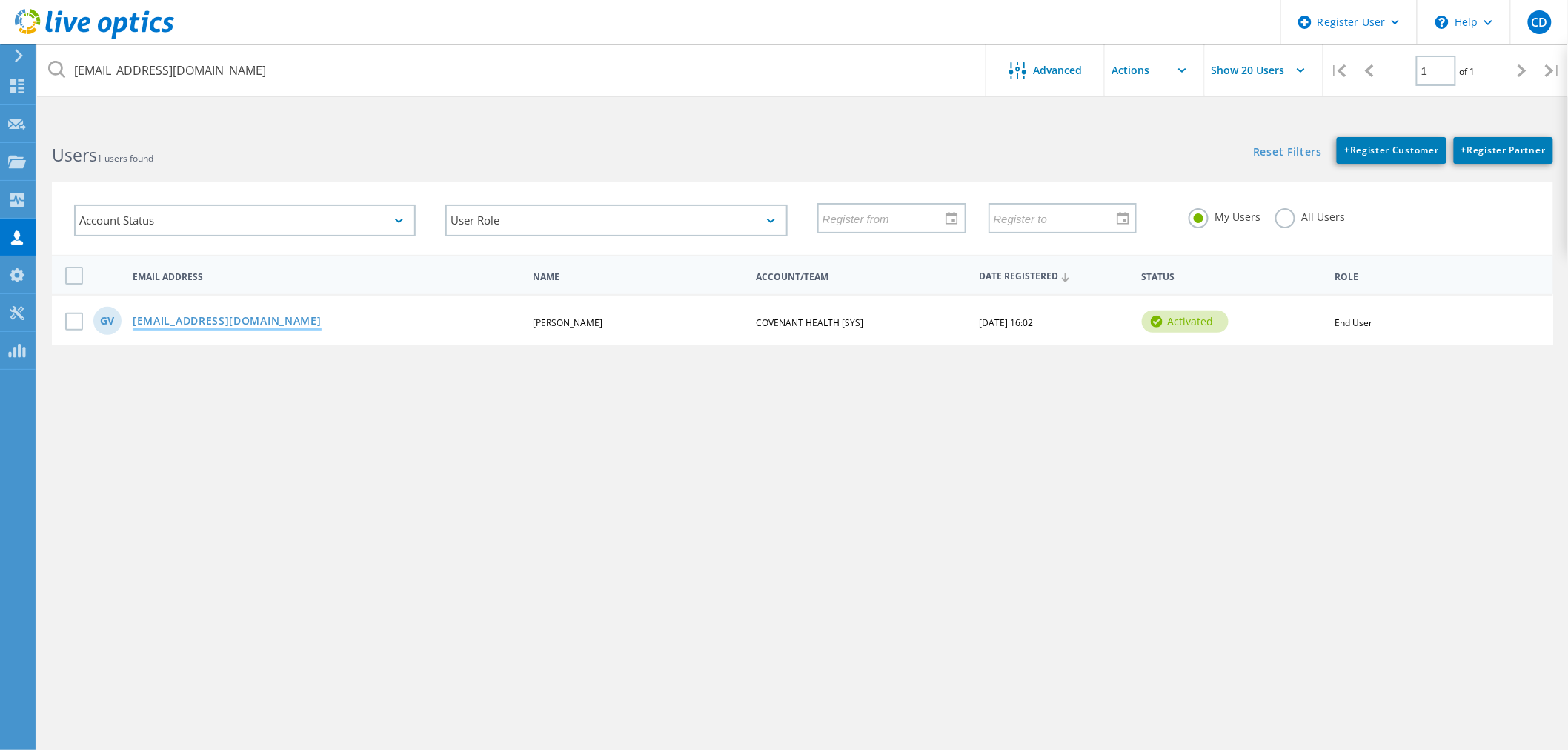
click at [189, 315] on link "[EMAIL_ADDRESS][DOMAIN_NAME]" at bounding box center [226, 321] width 189 height 13
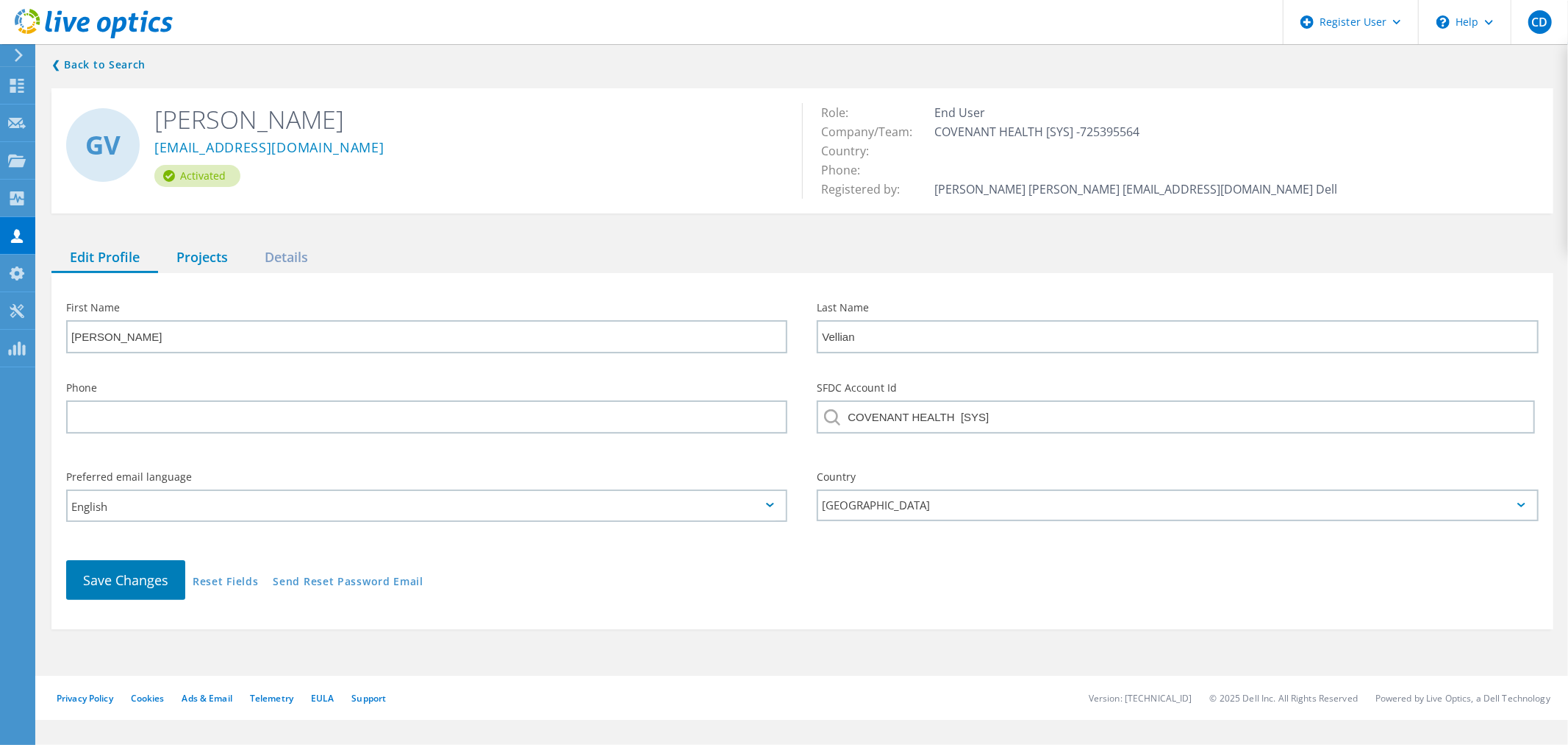
click at [199, 245] on div "Projects" at bounding box center [202, 257] width 88 height 30
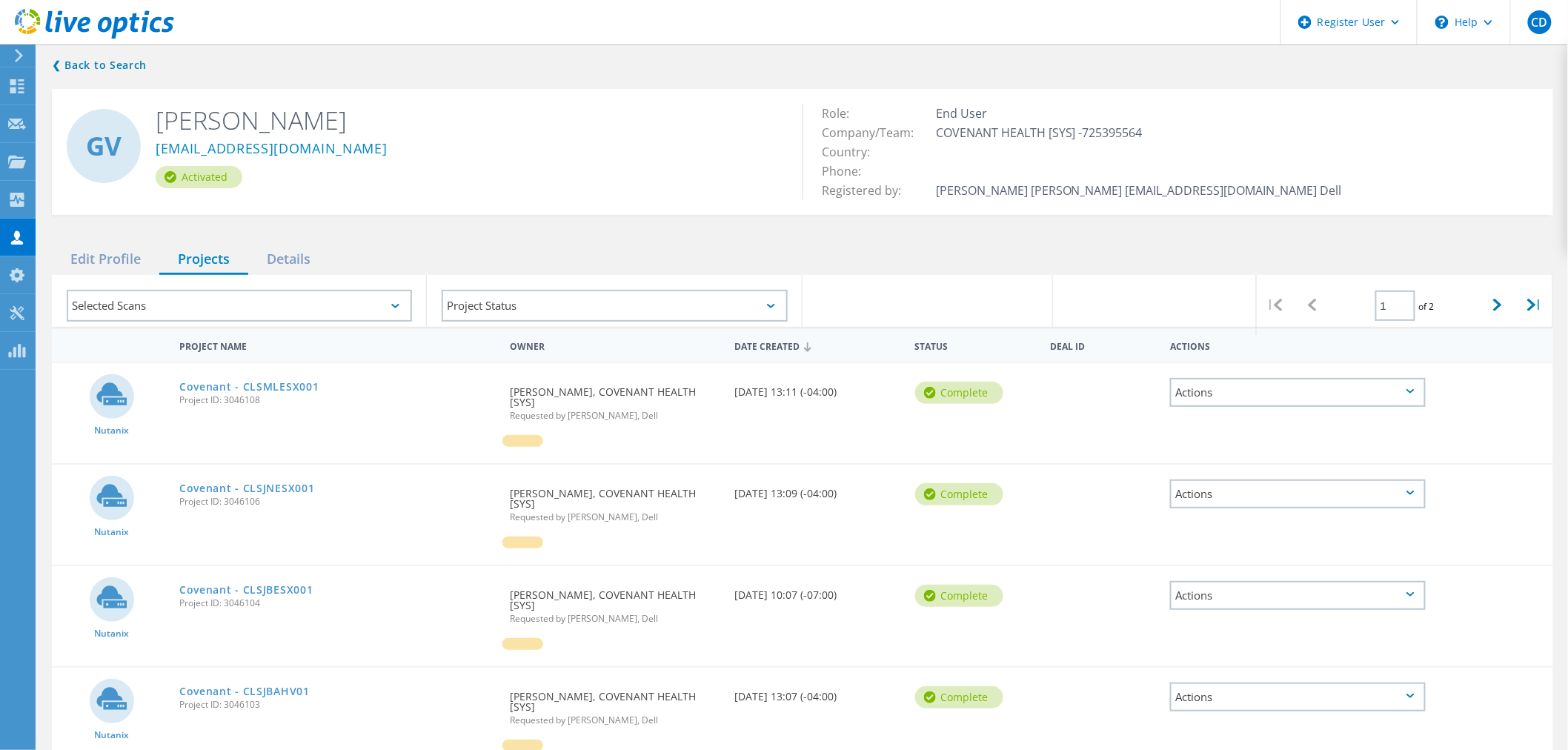
click at [1351, 386] on div "Actions" at bounding box center [1298, 391] width 256 height 29
click at [1327, 404] on div "Share" at bounding box center [1297, 404] width 252 height 23
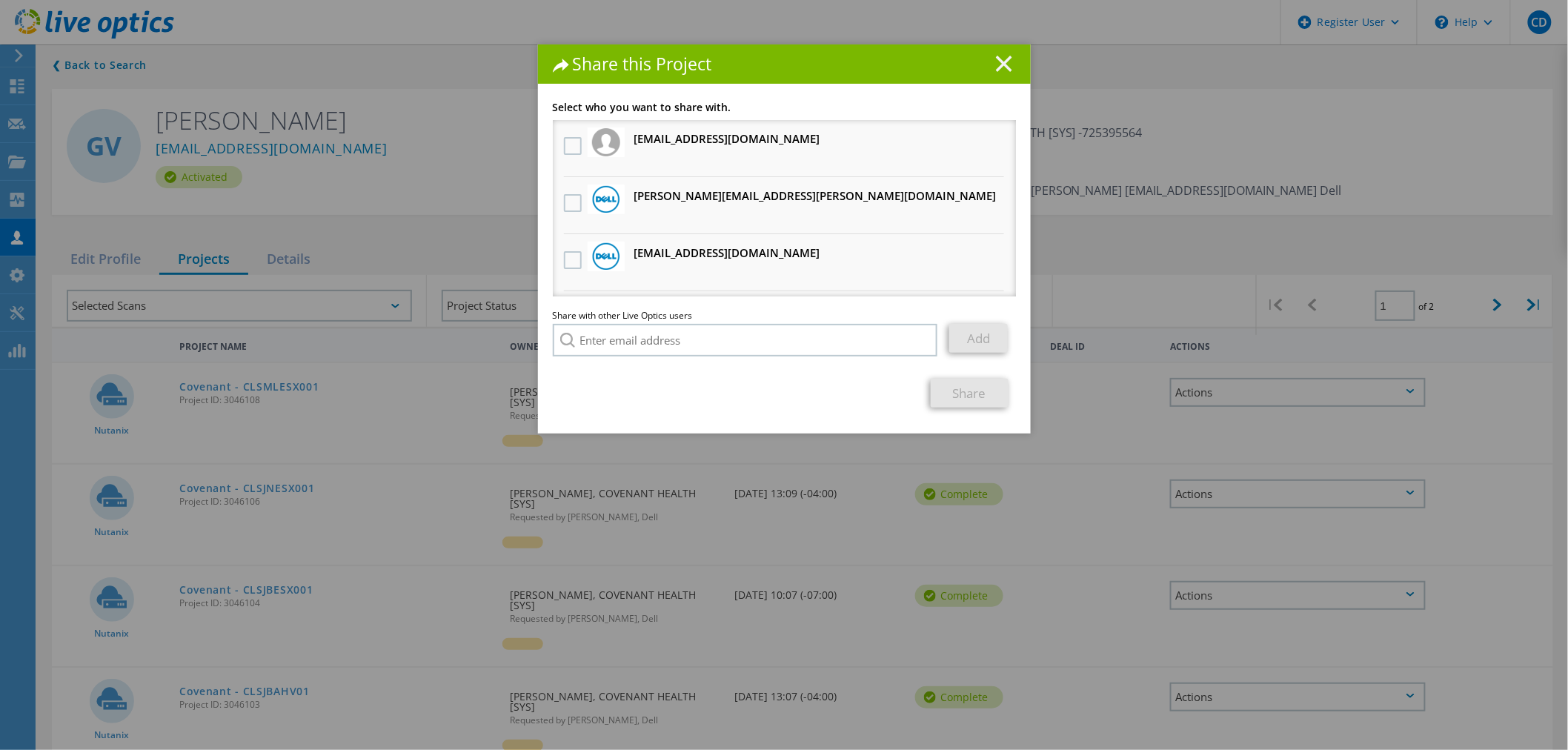
click at [997, 55] on icon at bounding box center [1004, 63] width 16 height 16
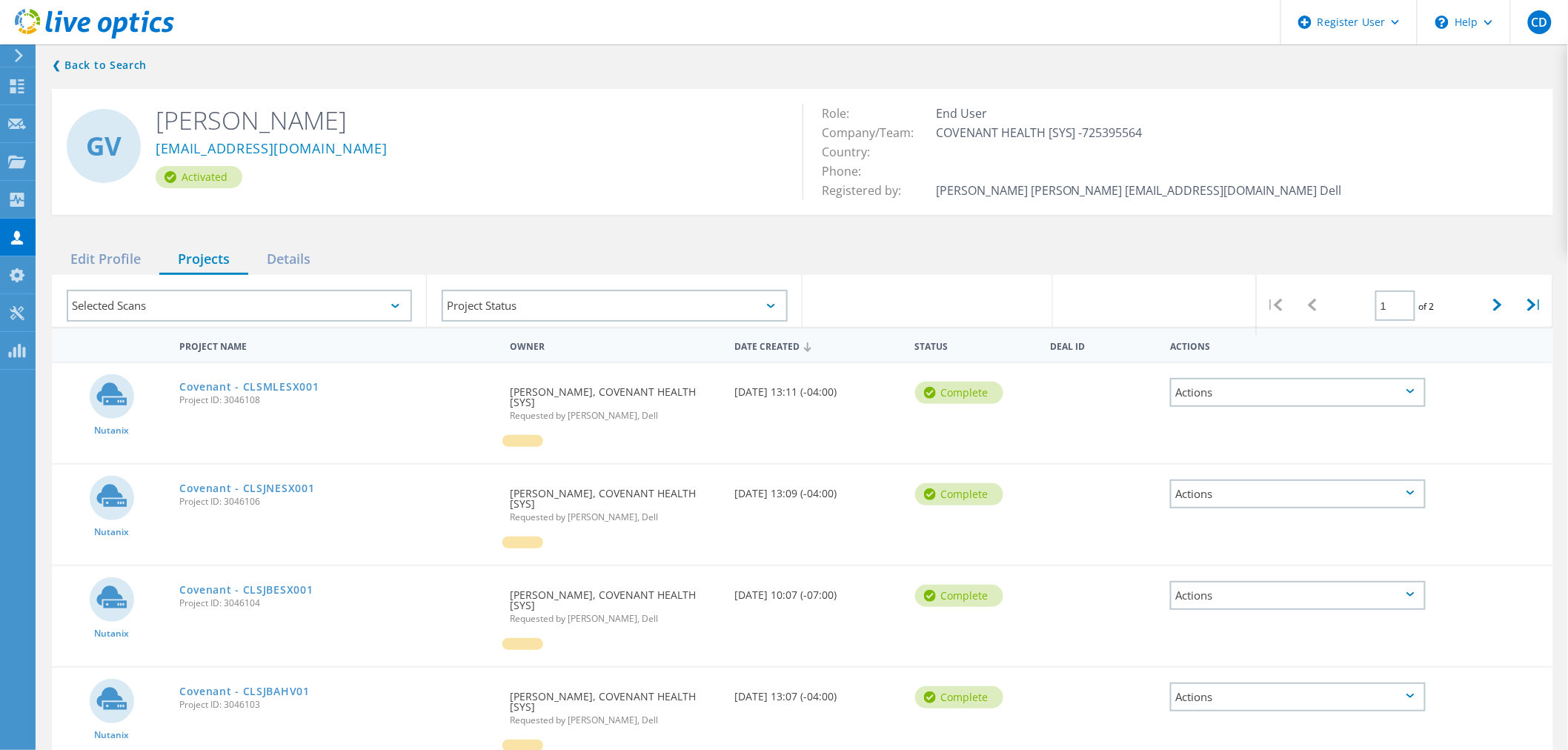
click at [675, 242] on div "❮ Back to Search GV Gunasekar Vellian gvellian@covh.org Activated Role: End Use…" at bounding box center [802, 716] width 1531 height 1350
click at [215, 304] on div "Selected Scans" at bounding box center [239, 305] width 345 height 32
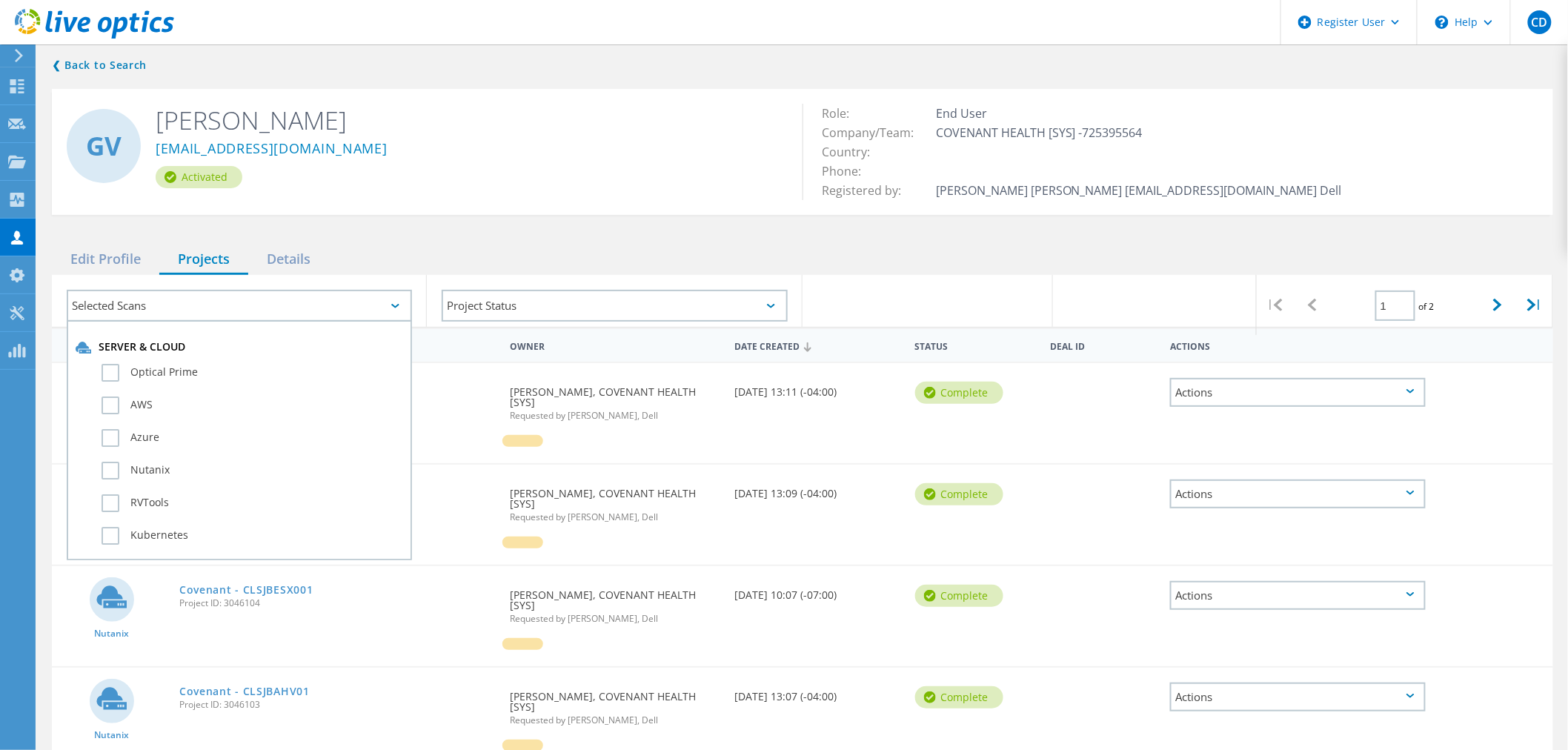
click at [215, 304] on div "Selected Scans" at bounding box center [239, 305] width 345 height 32
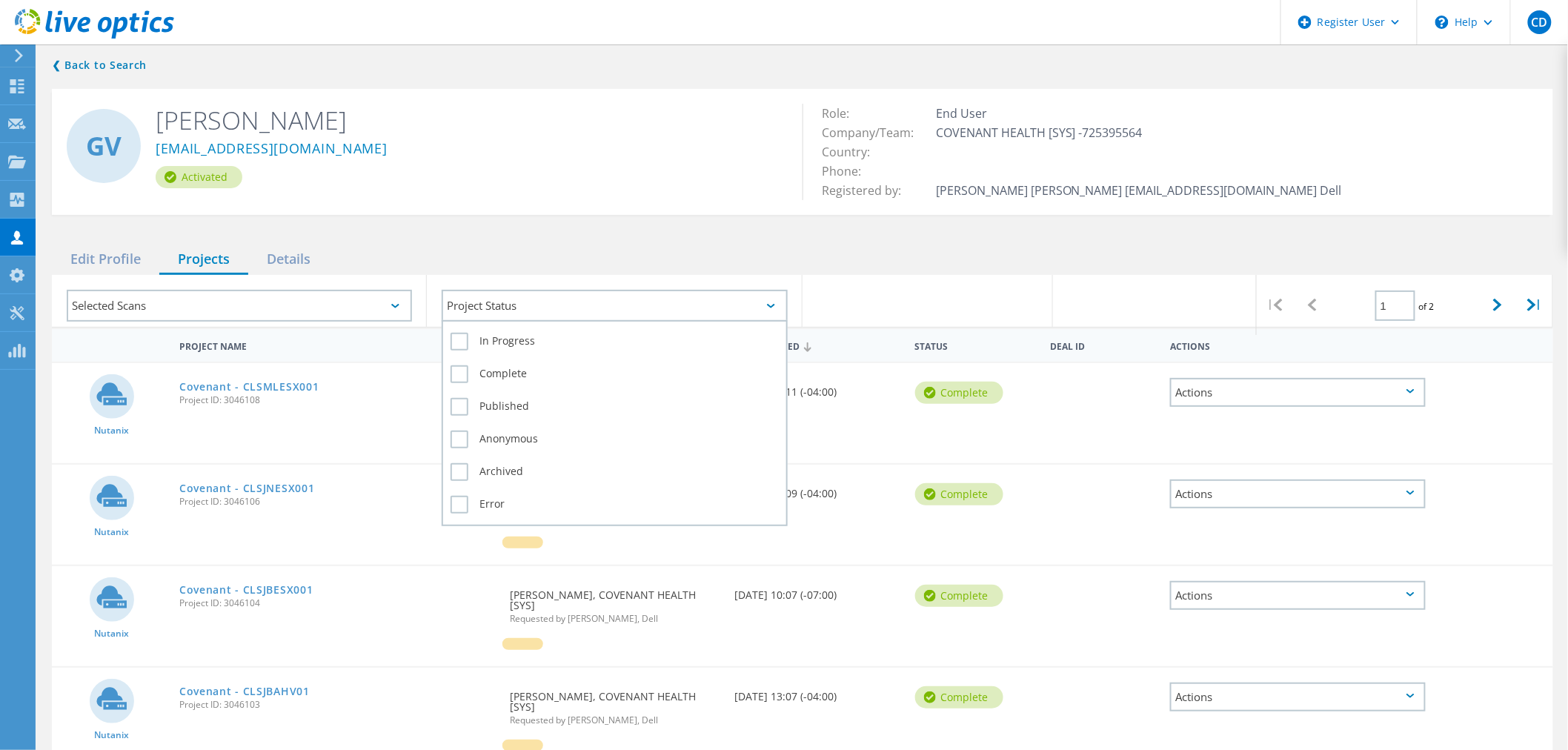
click at [521, 304] on div "Project Status" at bounding box center [614, 305] width 345 height 32
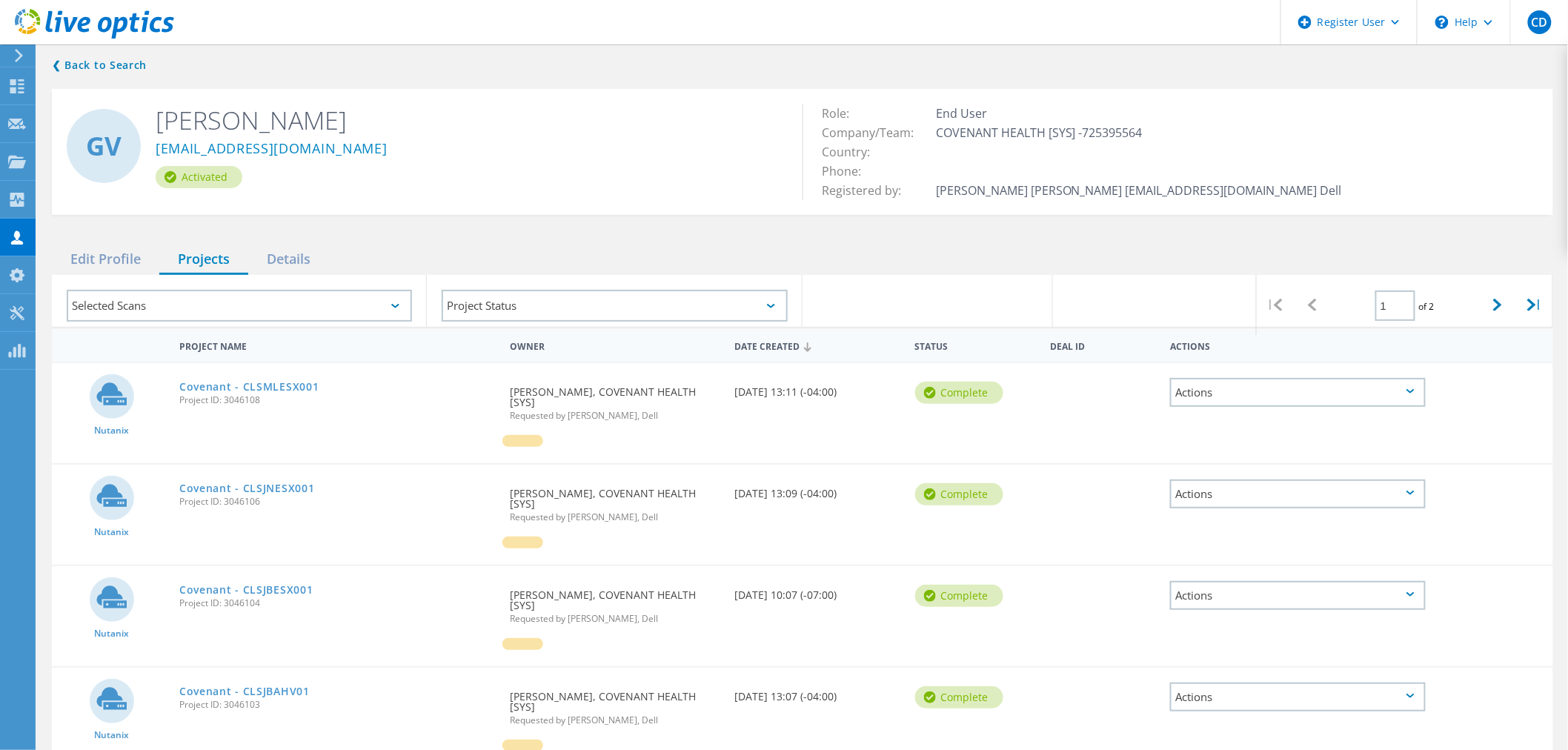
click at [557, 212] on div "GV Gunasekar Vellian gvellian@covh.org Activated Role: End User Company/Team: C…" at bounding box center [802, 152] width 1501 height 126
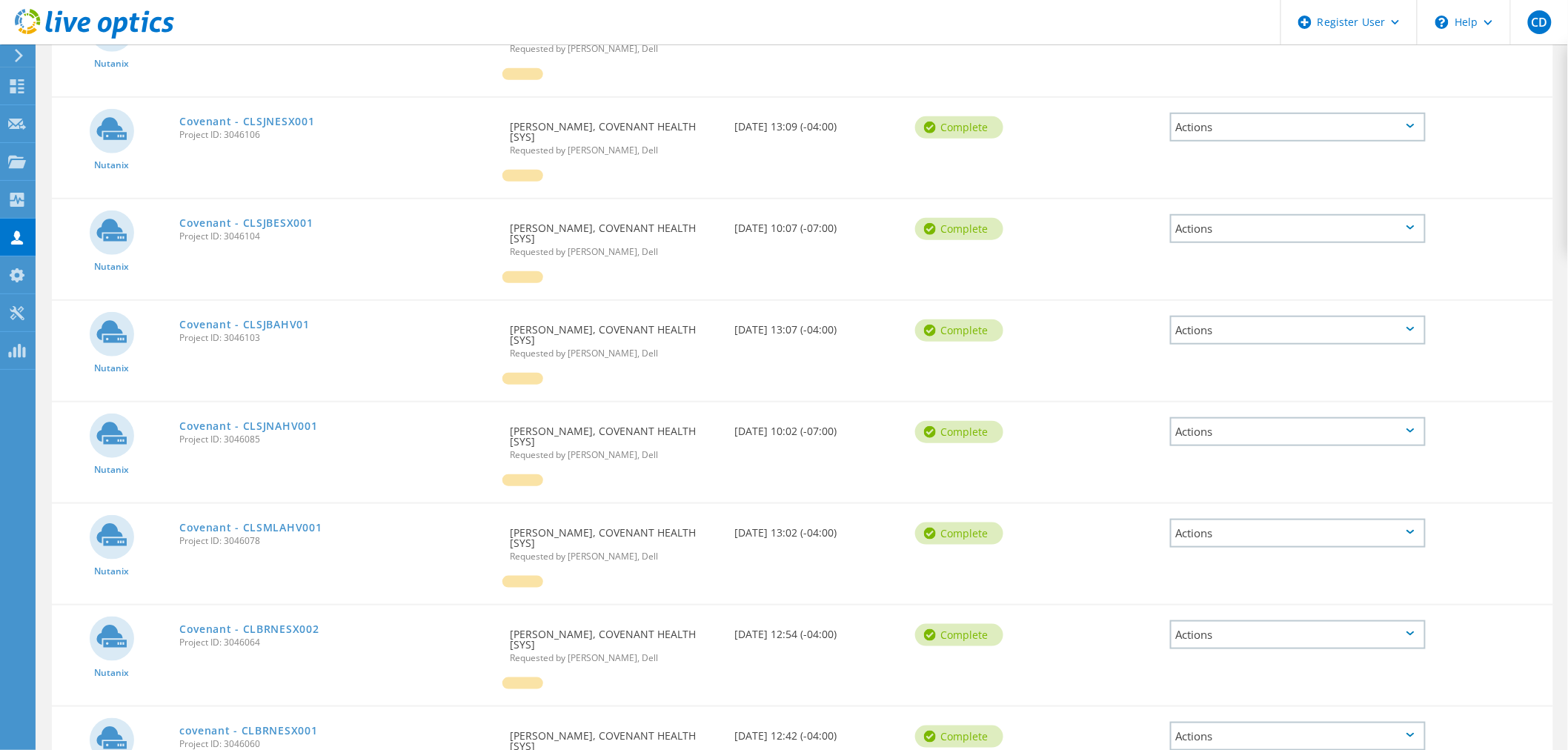
scroll to position [657, 0]
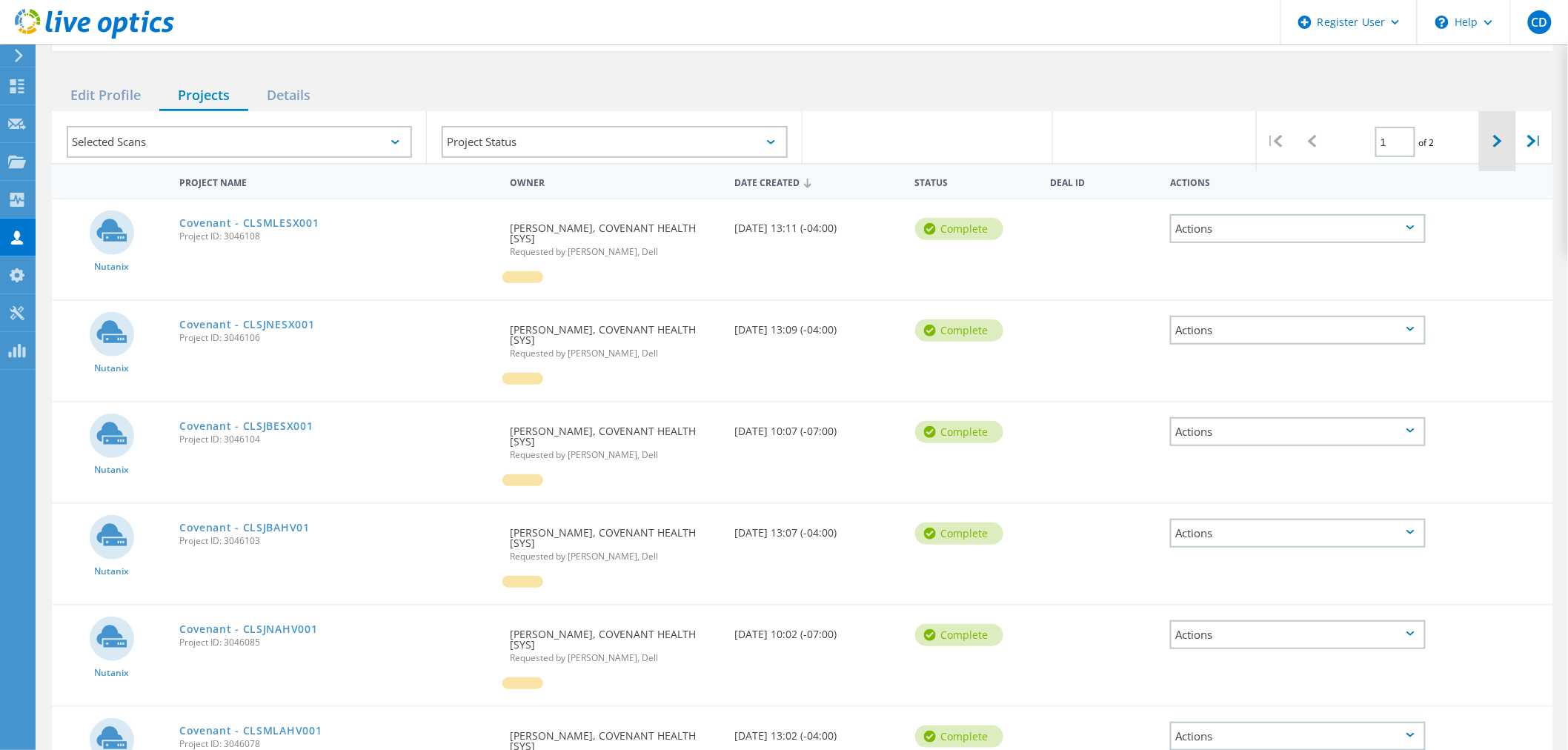
click at [1492, 137] on div at bounding box center [1497, 141] width 37 height 60
type input "2"
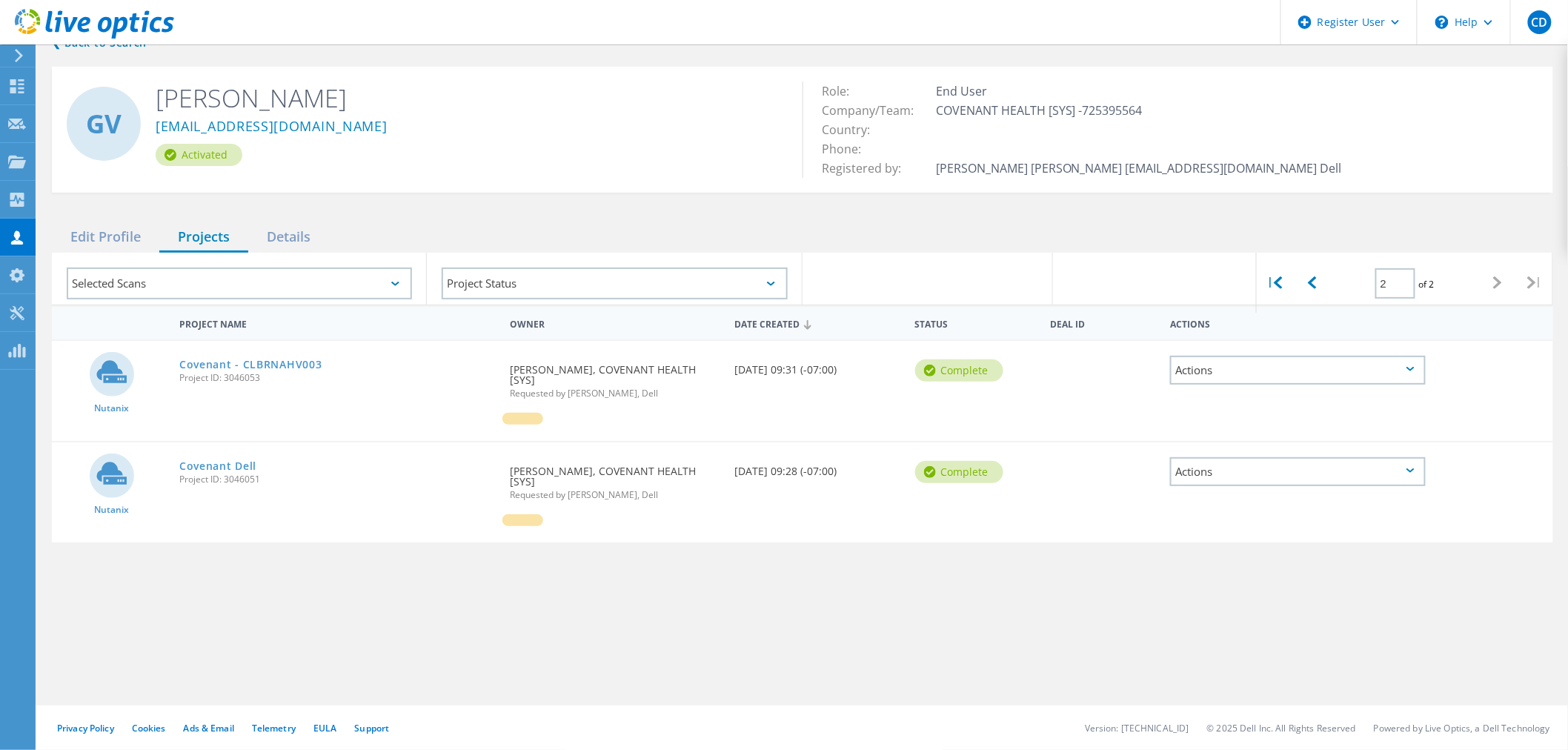
scroll to position [22, 0]
click at [245, 461] on link "Covenant Dell" at bounding box center [217, 466] width 77 height 10
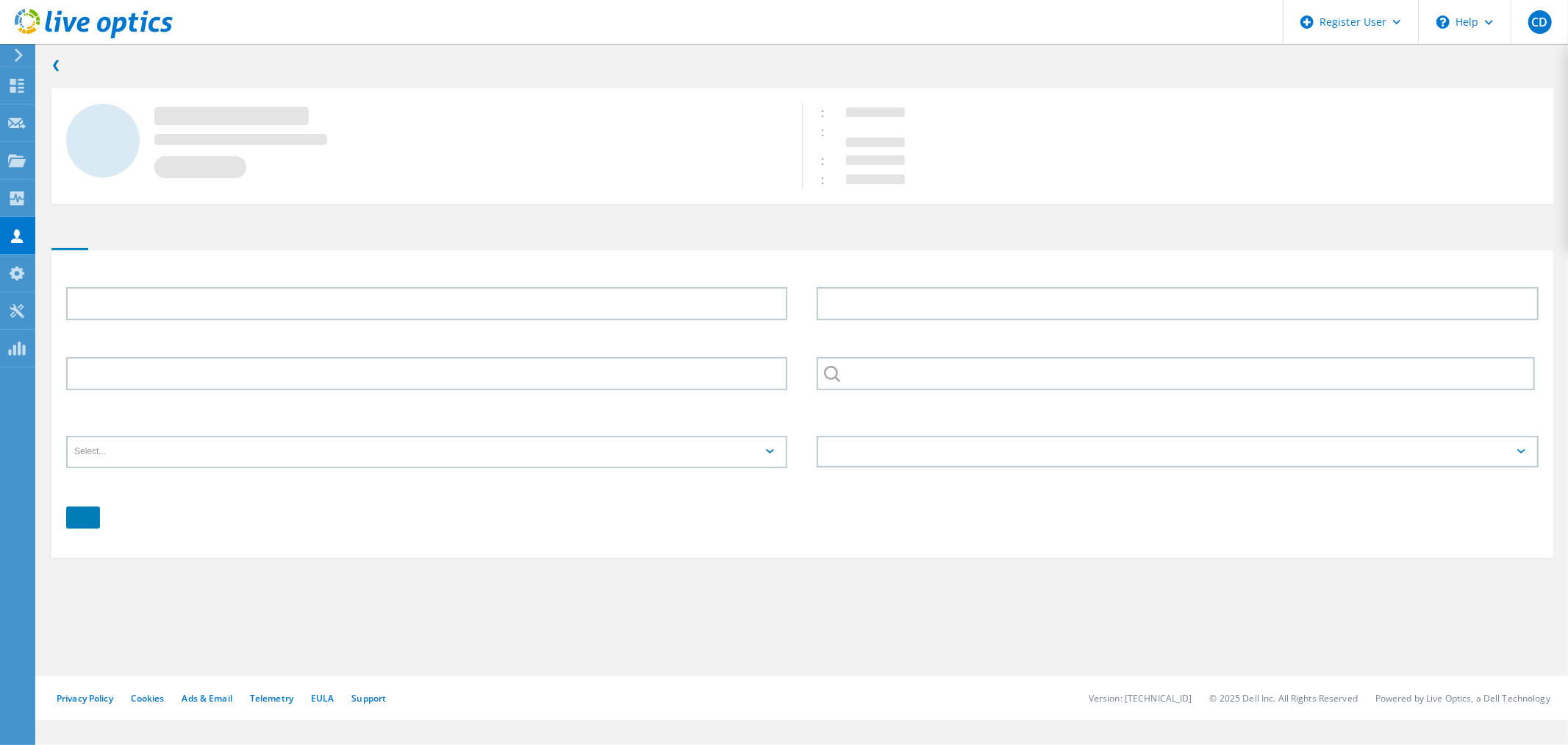
type input "[PERSON_NAME]"
type input "Vellian"
type input "COVENANT HEALTH [SYS]"
type input "English"
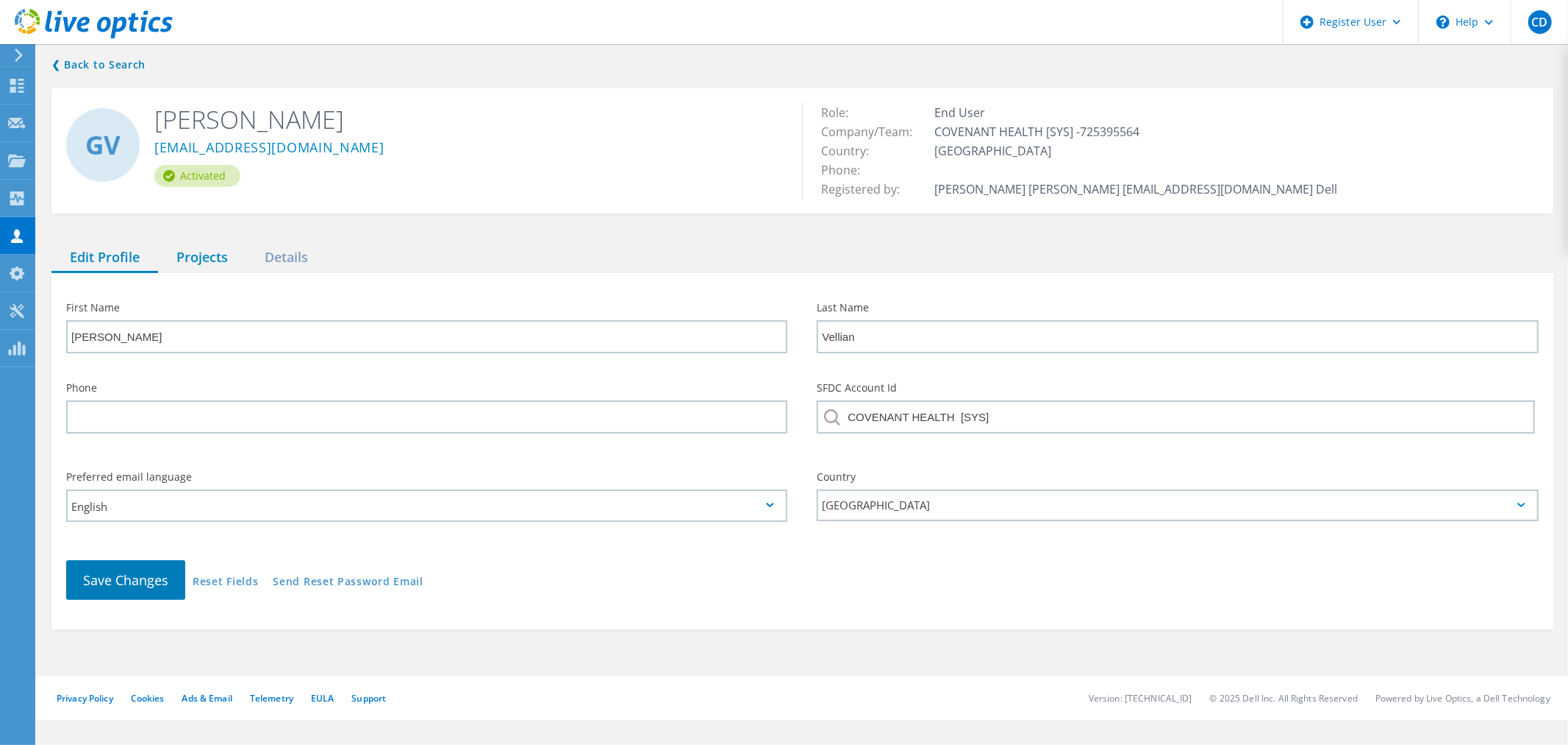
click at [200, 261] on div "Projects" at bounding box center [202, 257] width 88 height 30
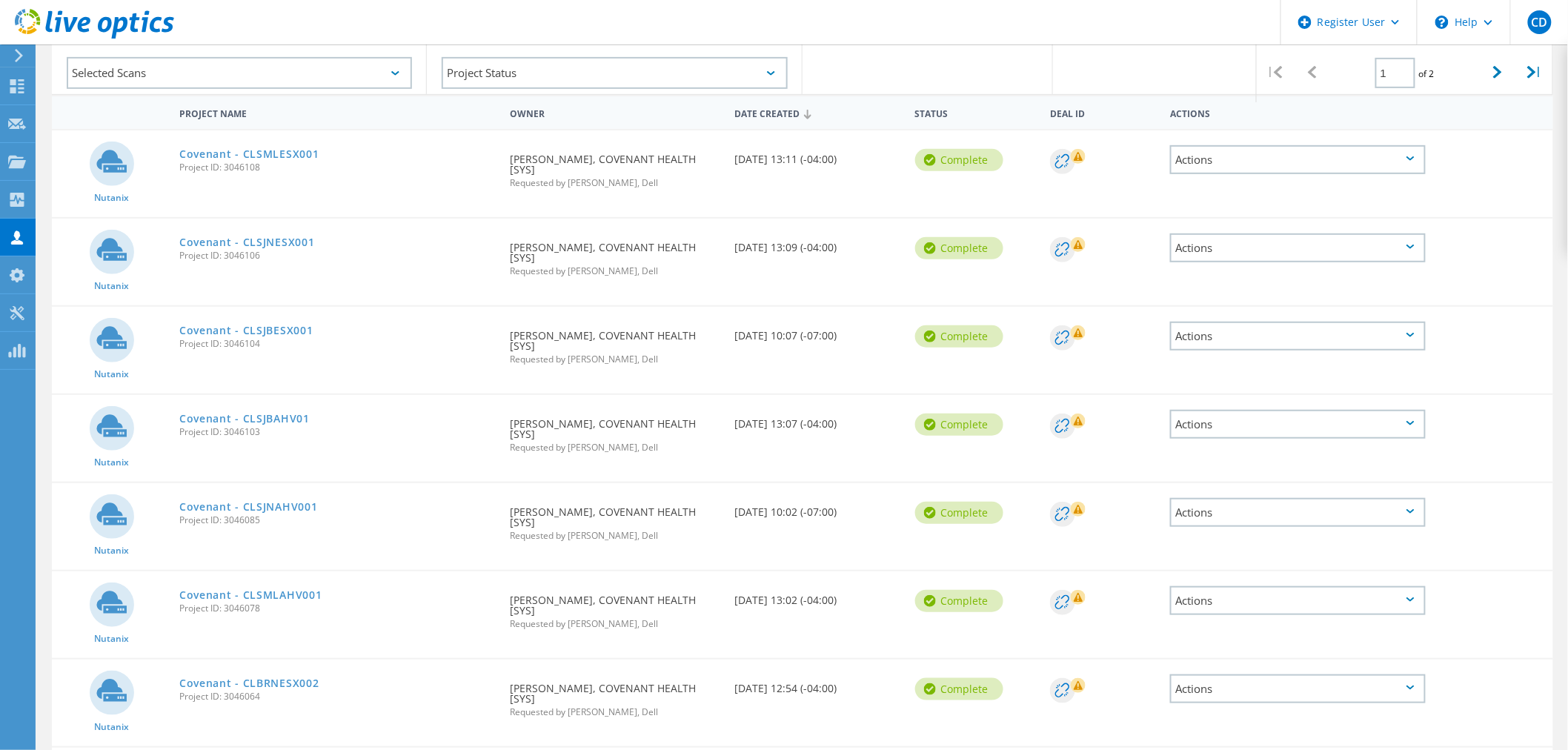
scroll to position [164, 0]
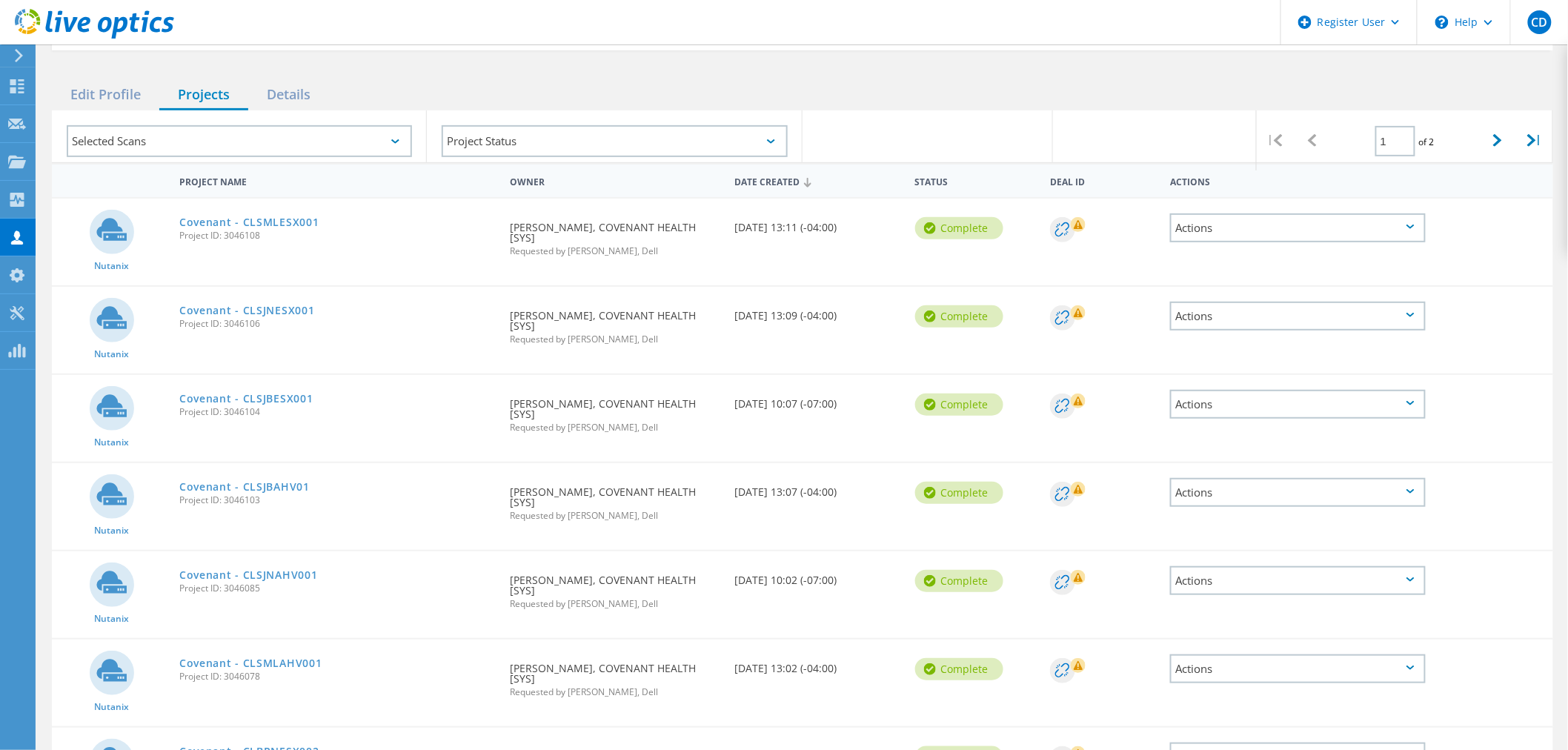
click at [1080, 224] on icon at bounding box center [1078, 225] width 9 height 9
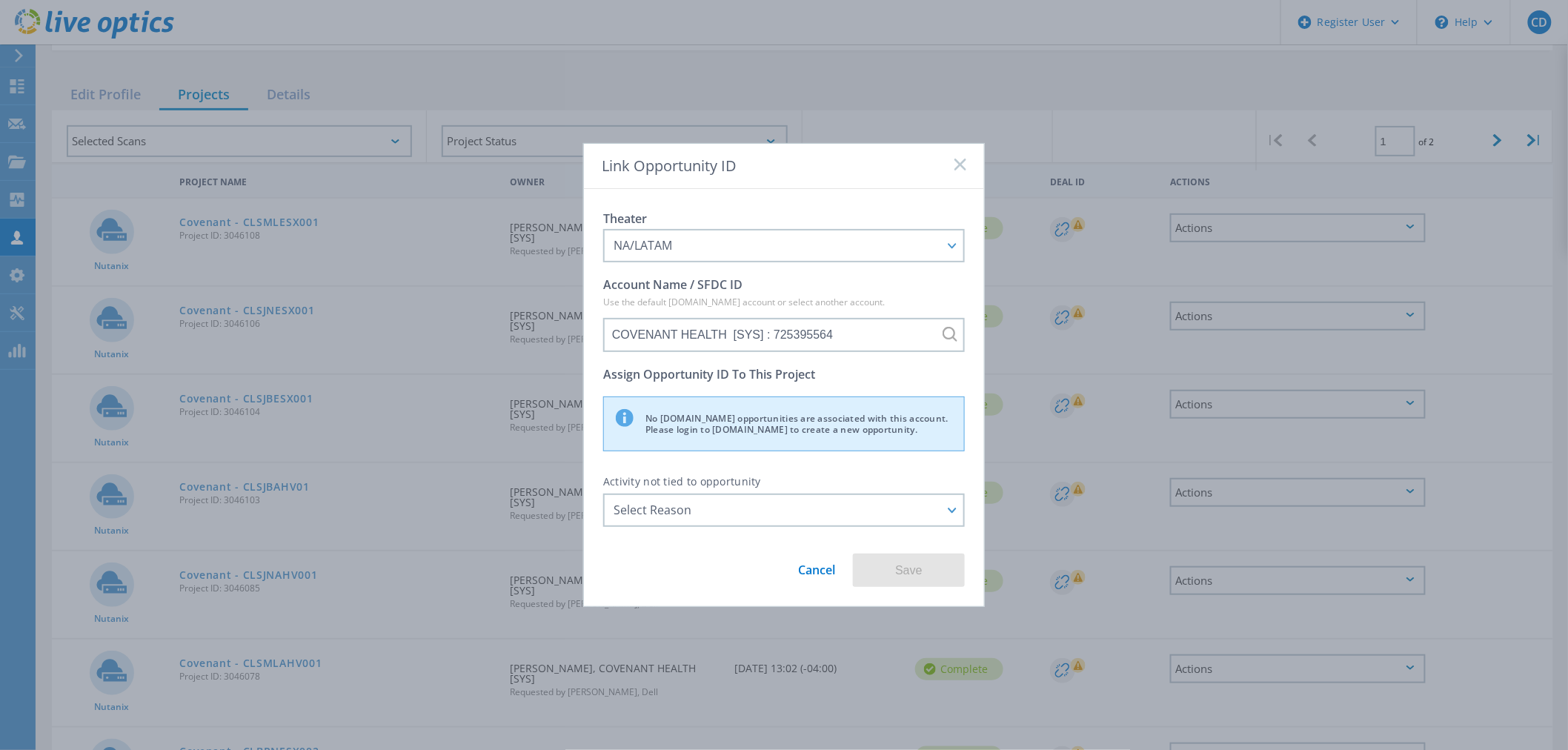
click at [968, 167] on div "Link Opportunity ID" at bounding box center [784, 166] width 400 height 45
click at [716, 491] on div "Activity not tied to opportunity Select Reason Select Reason Discovery Troubles…" at bounding box center [784, 500] width 361 height 52
click at [961, 164] on rect at bounding box center [959, 164] width 13 height 13
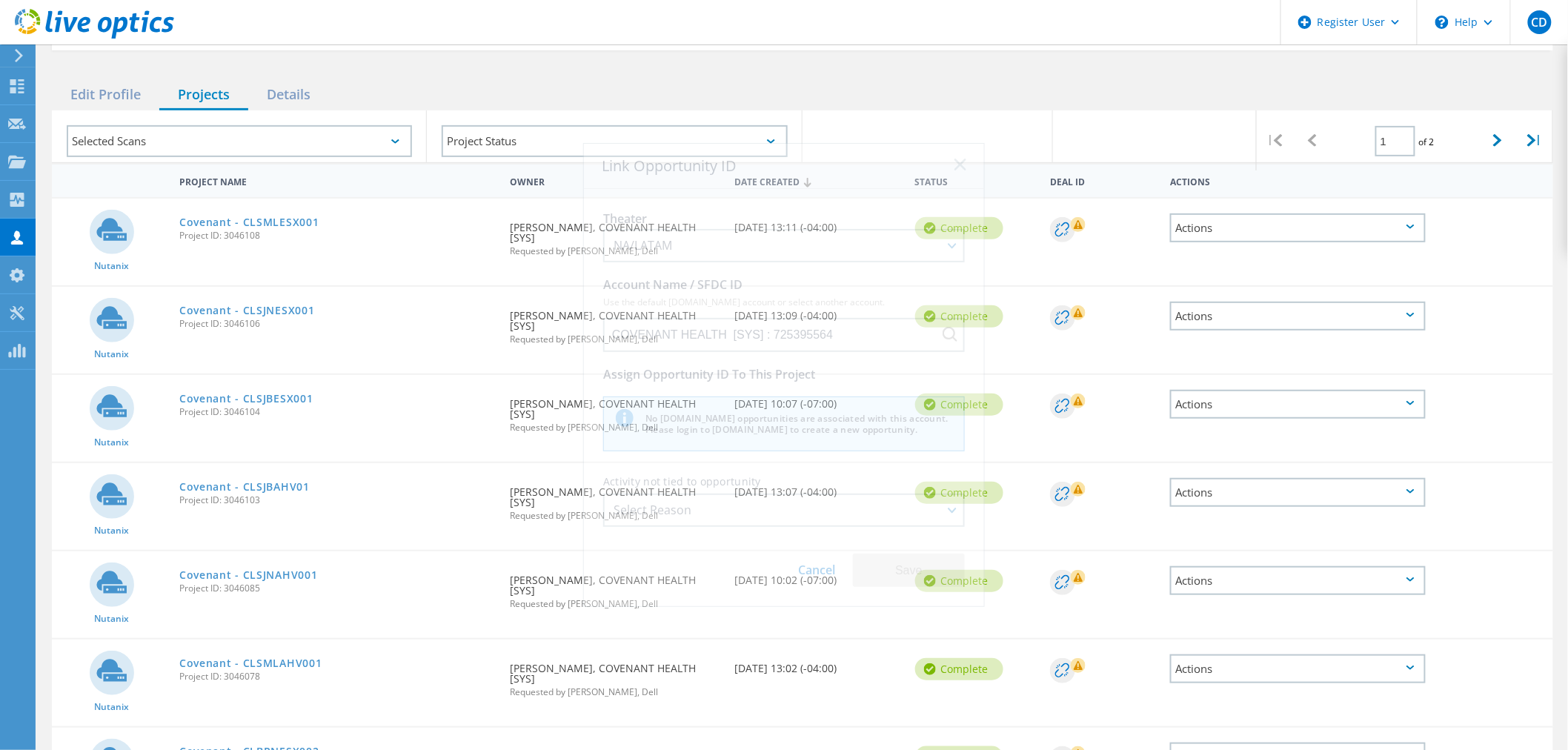
click at [1056, 230] on g at bounding box center [1062, 229] width 25 height 25
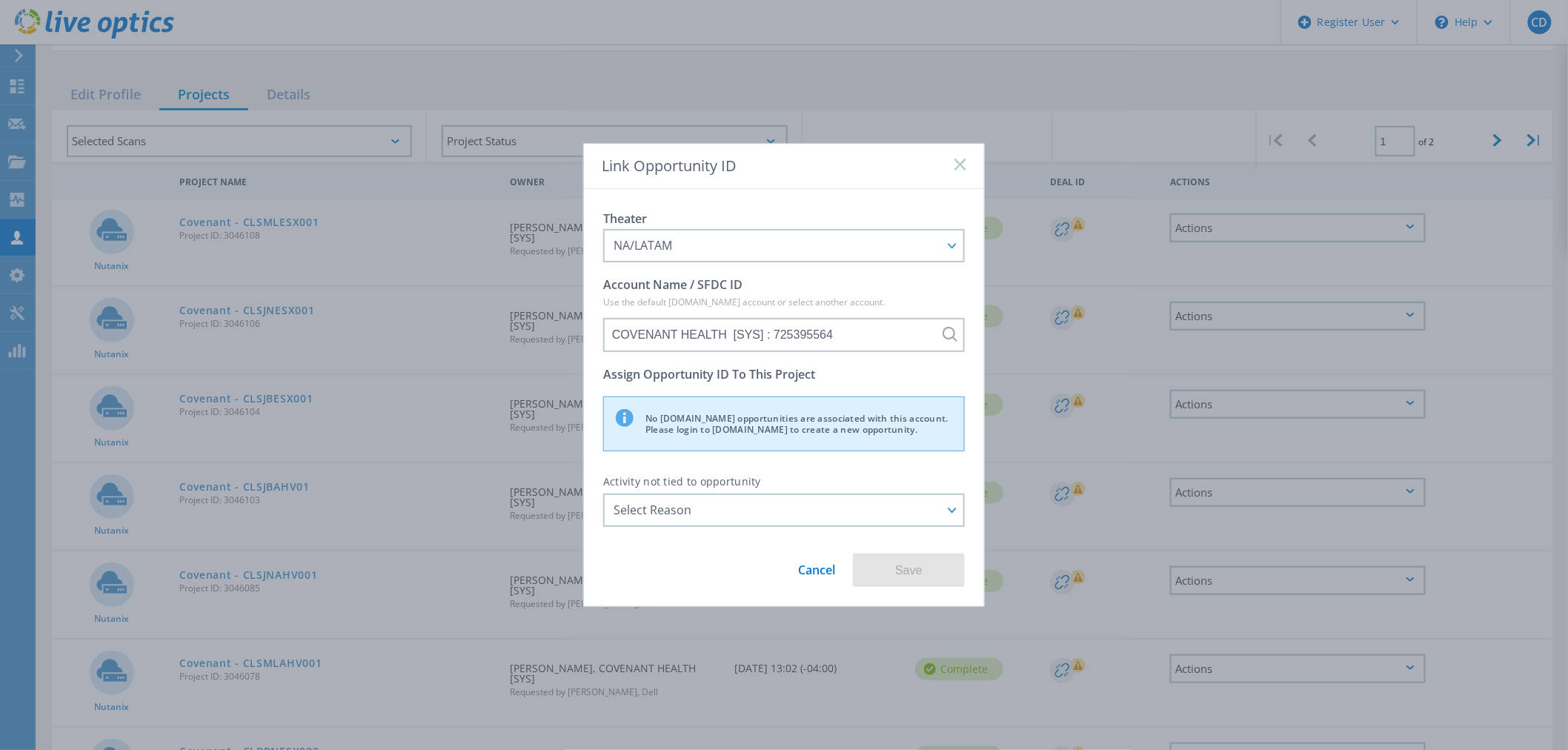
click at [956, 168] on icon at bounding box center [960, 164] width 12 height 12
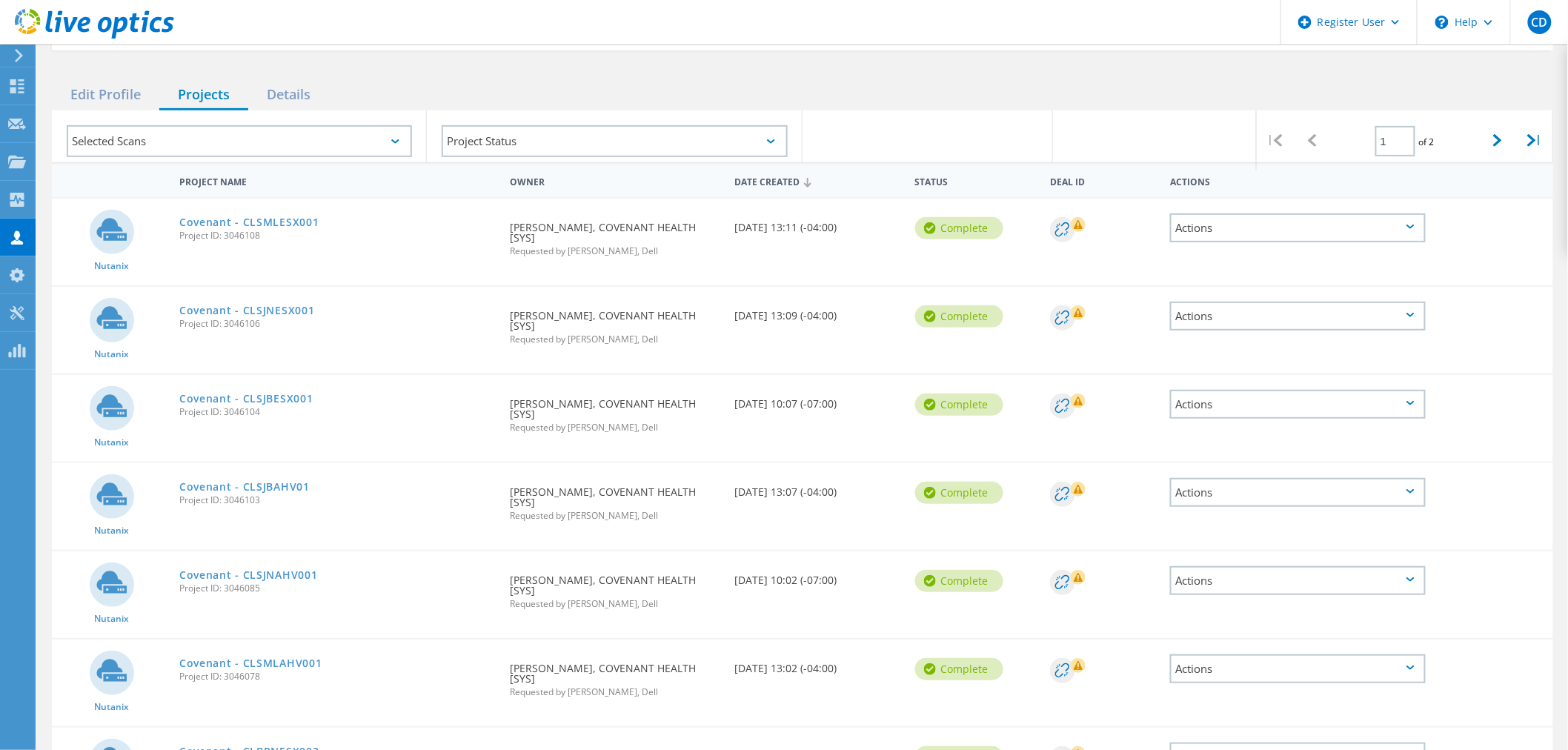
click at [1262, 226] on div "Actions" at bounding box center [1298, 227] width 256 height 29
click at [1233, 237] on div "Share" at bounding box center [1297, 239] width 252 height 23
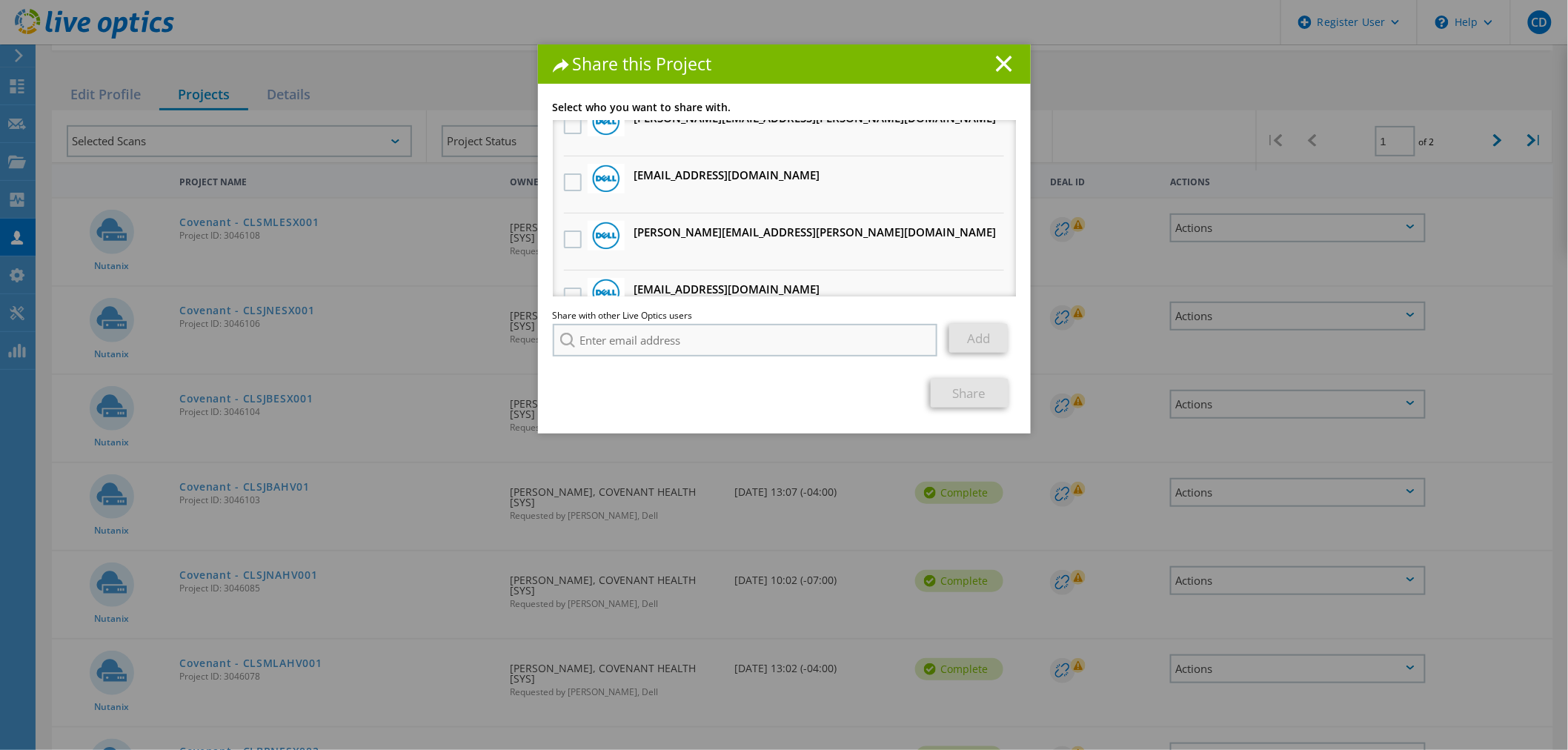
scroll to position [0, 0]
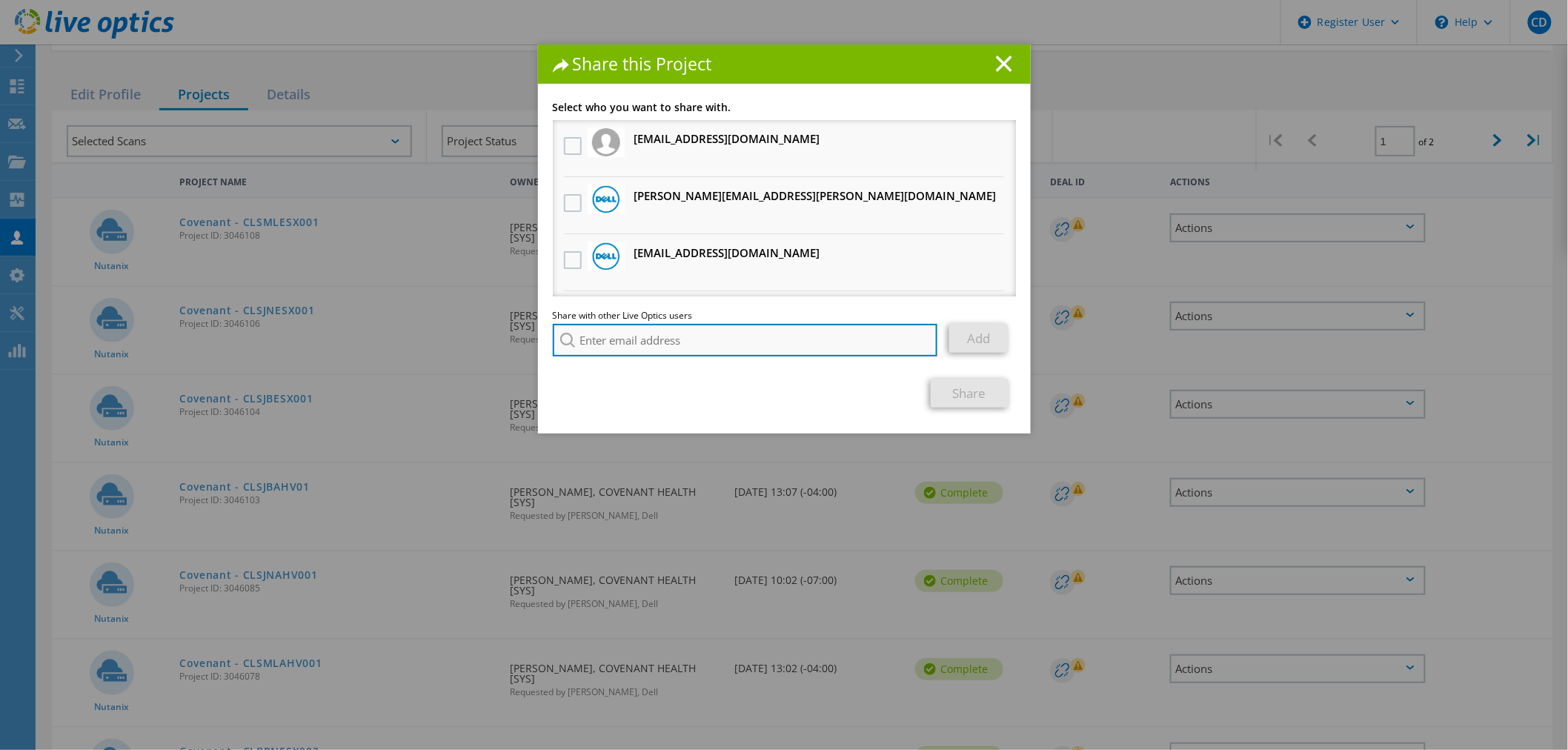
click at [628, 339] on input "search" at bounding box center [745, 340] width 386 height 33
paste input "[PERSON_NAME][EMAIL_ADDRESS][PERSON_NAME][DOMAIN_NAME]"
type input "[PERSON_NAME][EMAIL_ADDRESS][PERSON_NAME][DOMAIN_NAME]"
click at [974, 332] on link "Add" at bounding box center [978, 338] width 59 height 29
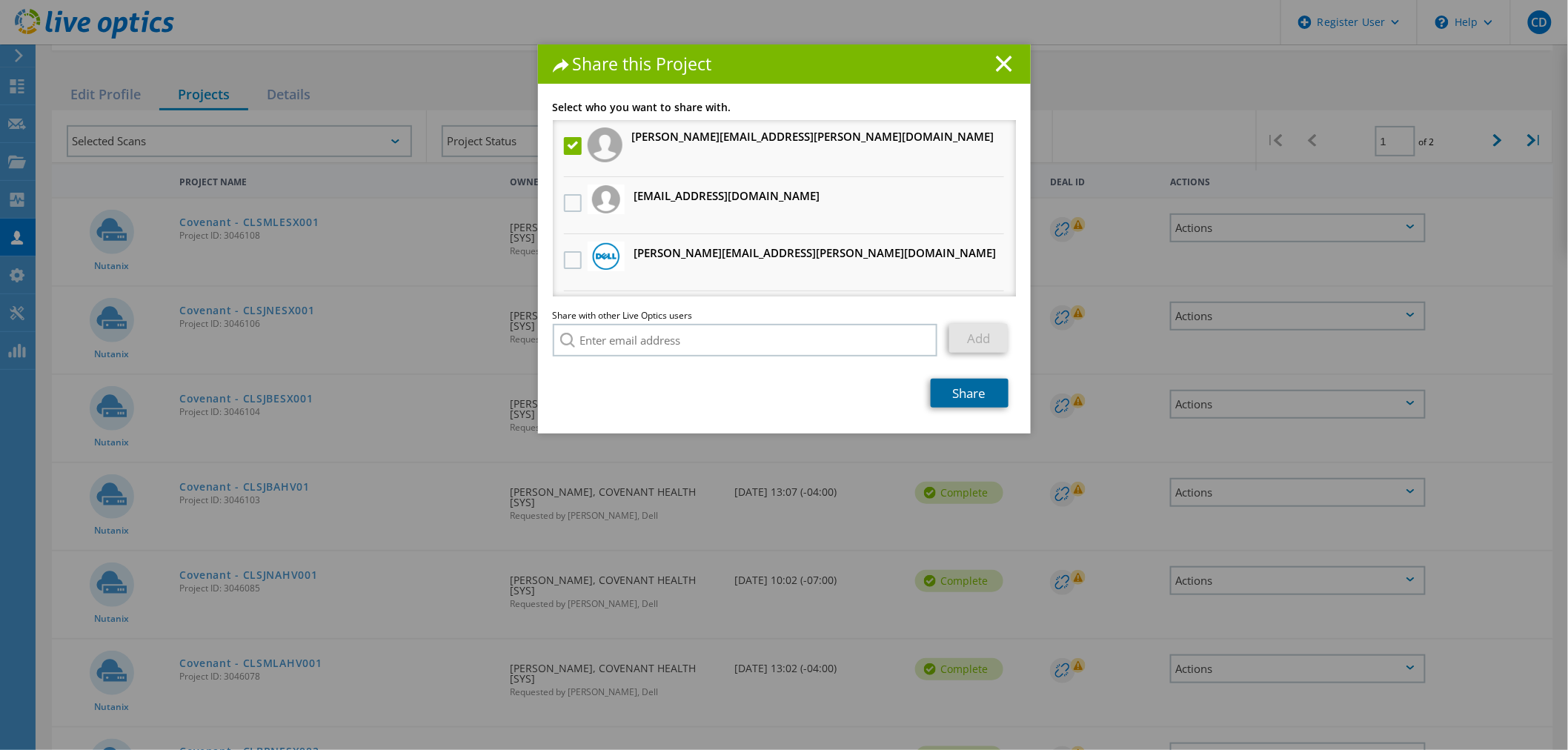
click at [959, 392] on link "Share" at bounding box center [970, 392] width 78 height 29
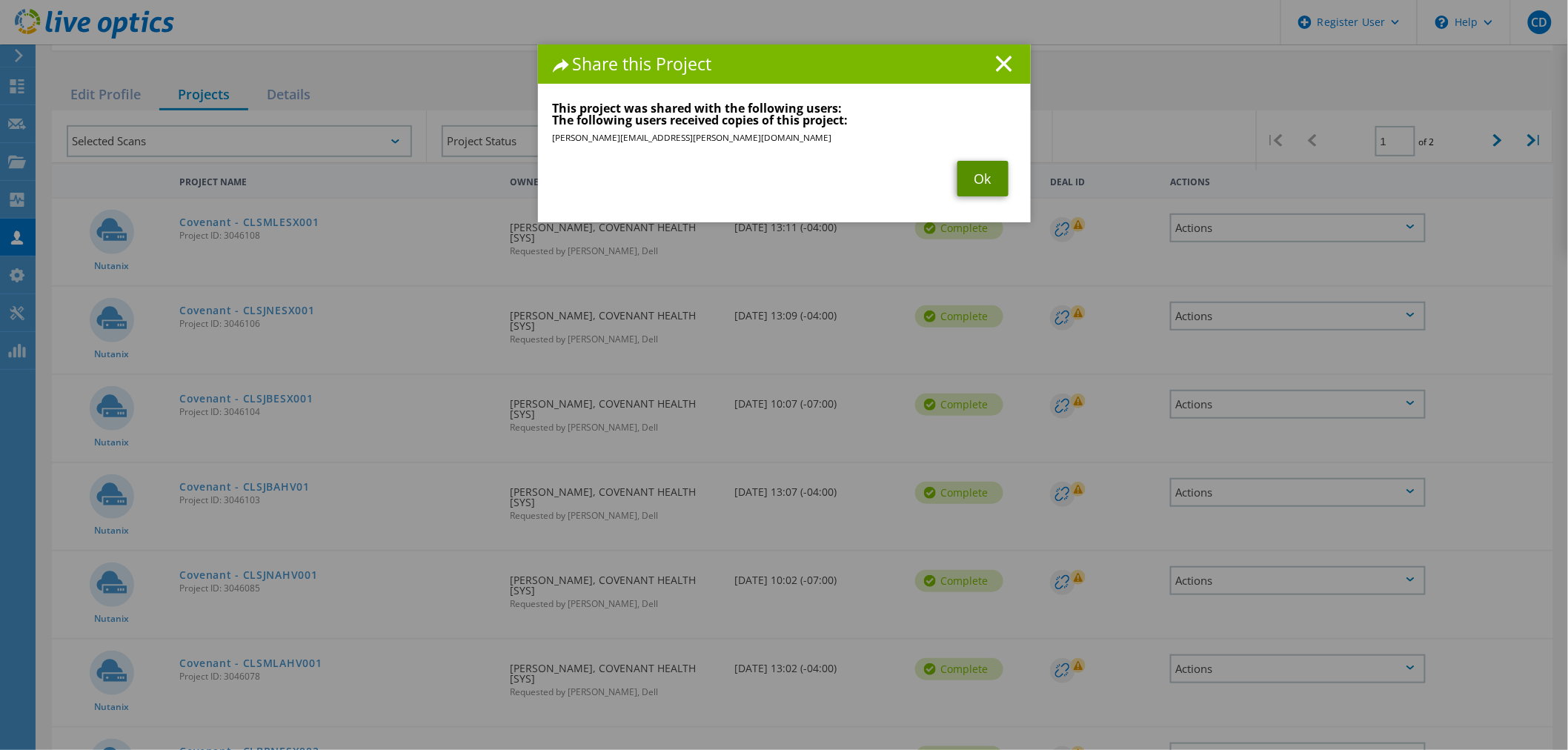
click at [994, 181] on link "Ok" at bounding box center [983, 178] width 51 height 35
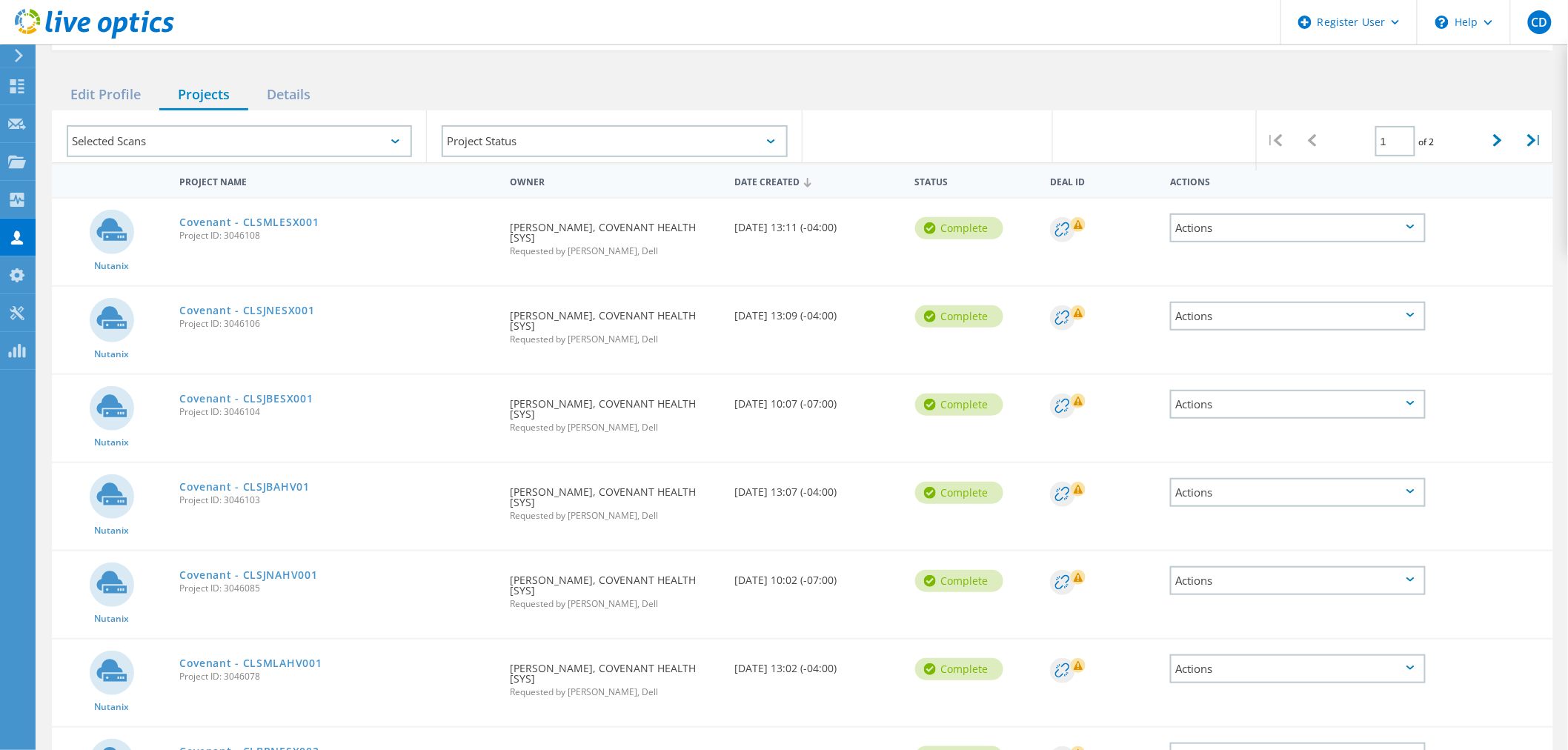
click at [1421, 308] on div "Actions" at bounding box center [1298, 315] width 256 height 29
click at [1330, 329] on div "Share" at bounding box center [1297, 327] width 252 height 23
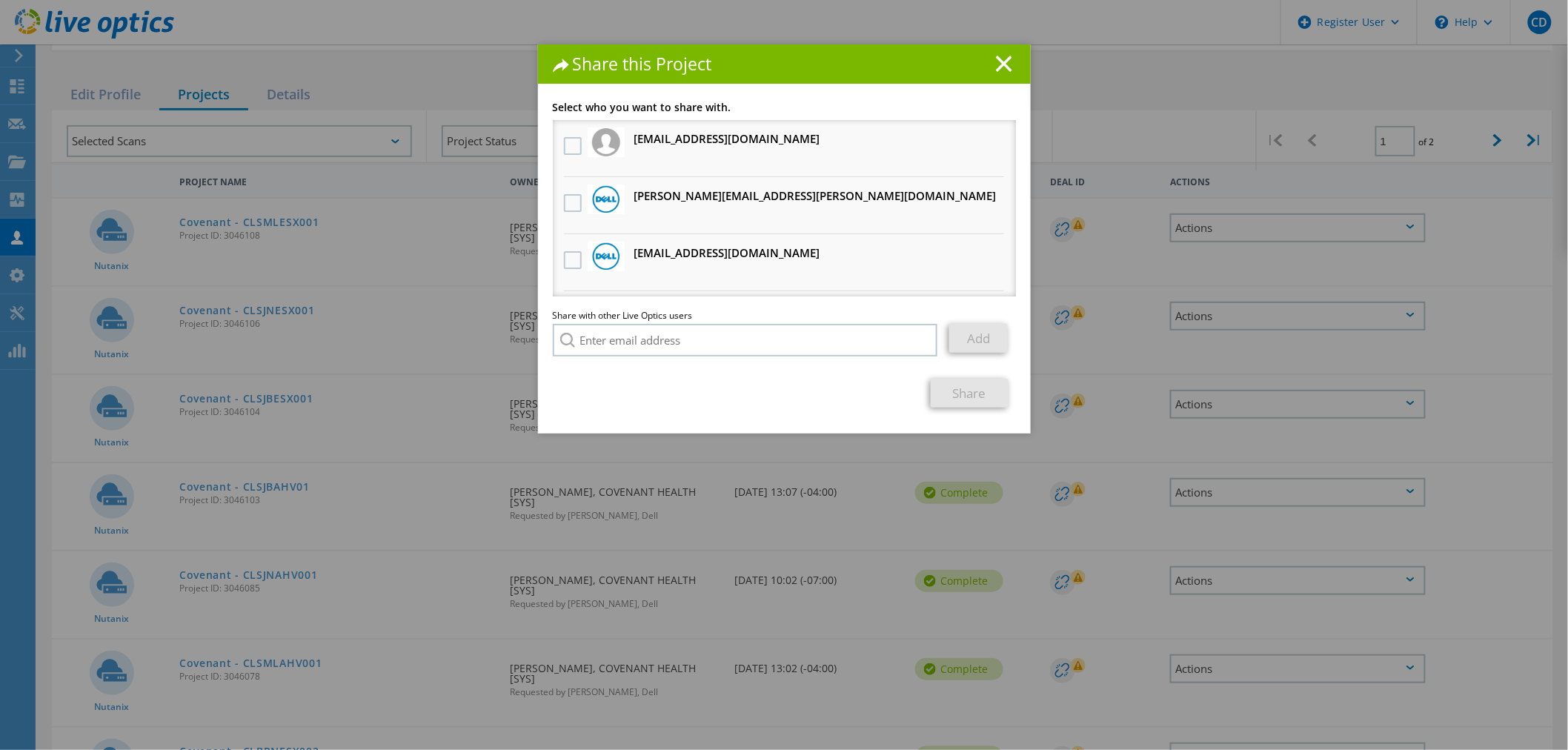
click at [749, 193] on h3 "[PERSON_NAME][EMAIL_ADDRESS][PERSON_NAME][DOMAIN_NAME] Will receive an anonymou…" at bounding box center [815, 195] width 362 height 18
click at [588, 202] on div at bounding box center [606, 199] width 37 height 29
click at [564, 201] on label at bounding box center [574, 203] width 22 height 18
click at [0, 0] on input "checkbox" at bounding box center [0, 0] width 0 height 0
click at [957, 398] on link "Share" at bounding box center [970, 392] width 78 height 29
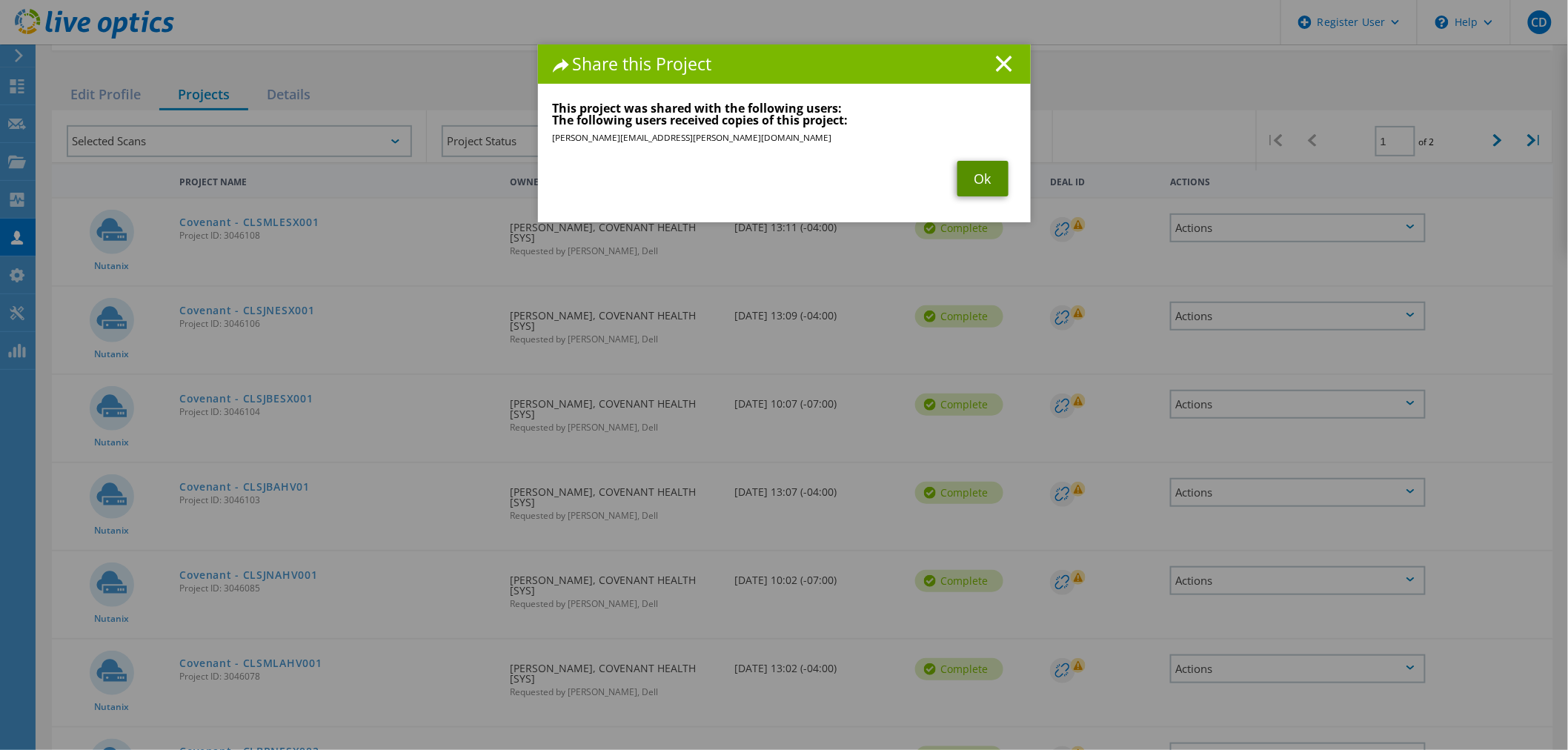
click at [972, 182] on link "Ok" at bounding box center [983, 178] width 51 height 35
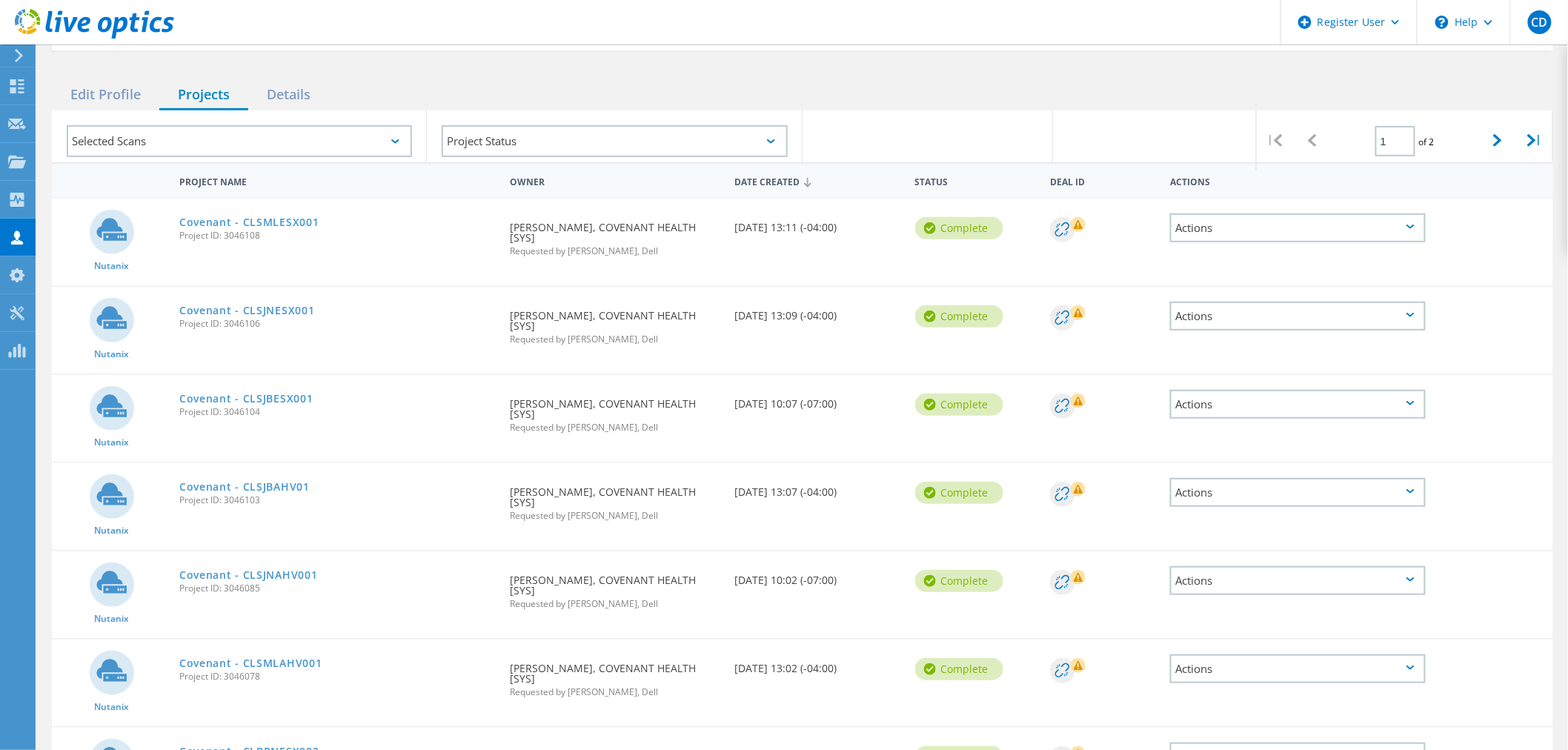
click at [1415, 402] on div "Actions" at bounding box center [1298, 404] width 256 height 29
click at [1286, 416] on div "Share" at bounding box center [1297, 416] width 252 height 23
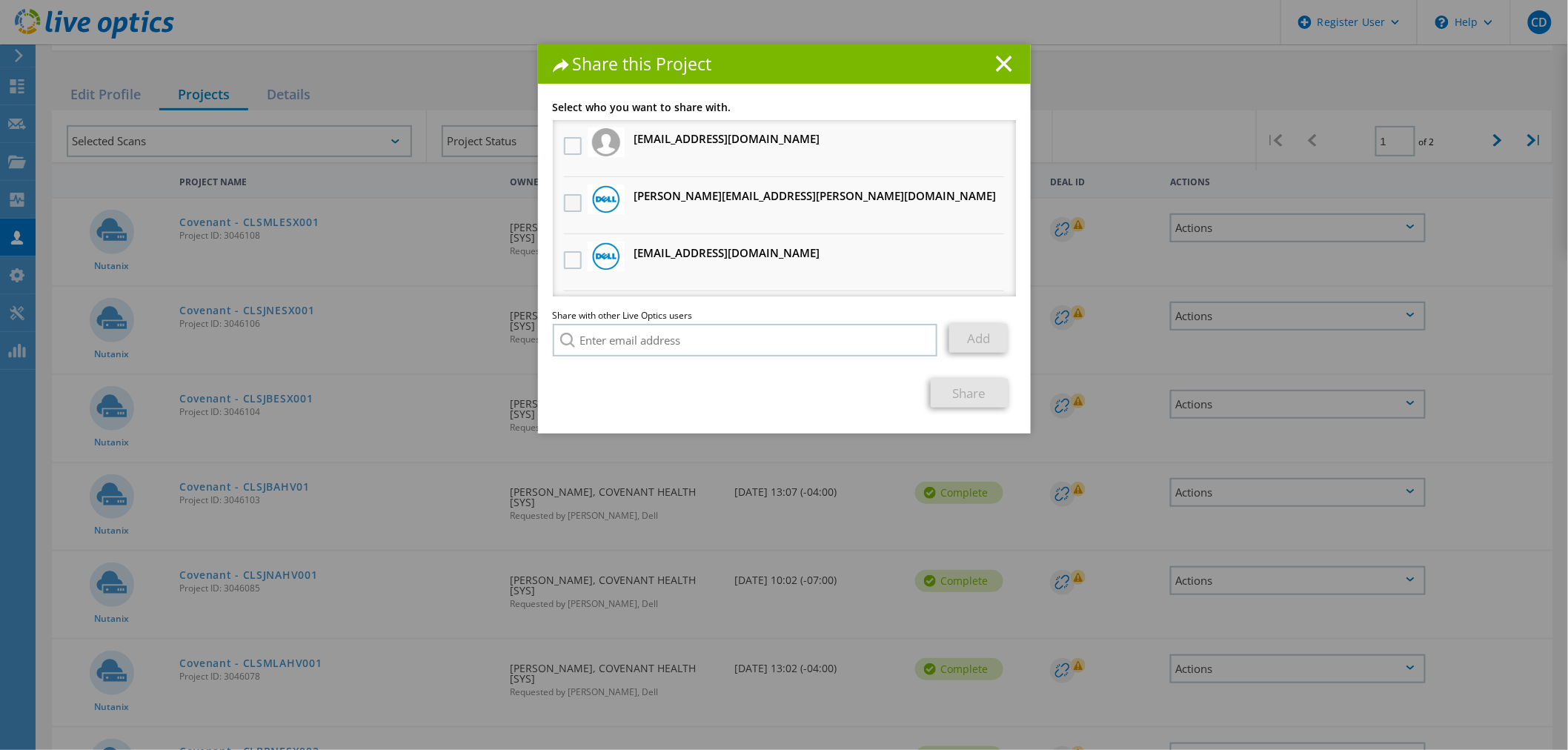
click at [565, 200] on label at bounding box center [574, 203] width 22 height 18
click at [0, 0] on input "checkbox" at bounding box center [0, 0] width 0 height 0
click at [973, 400] on link "Share" at bounding box center [970, 392] width 78 height 29
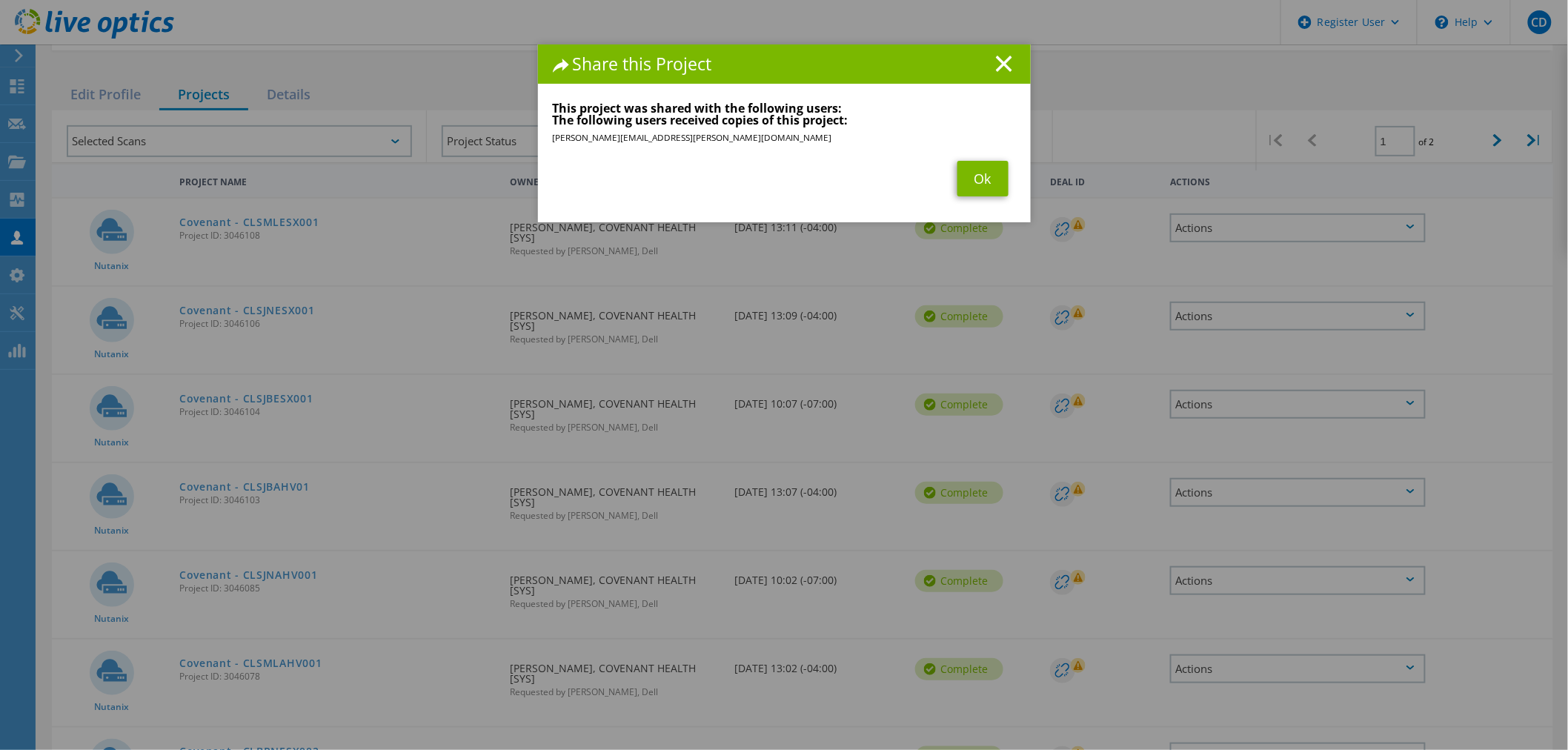
click at [1410, 484] on div "Share this Project Link other users to this project Changes can be overwritten …" at bounding box center [784, 397] width 1568 height 705
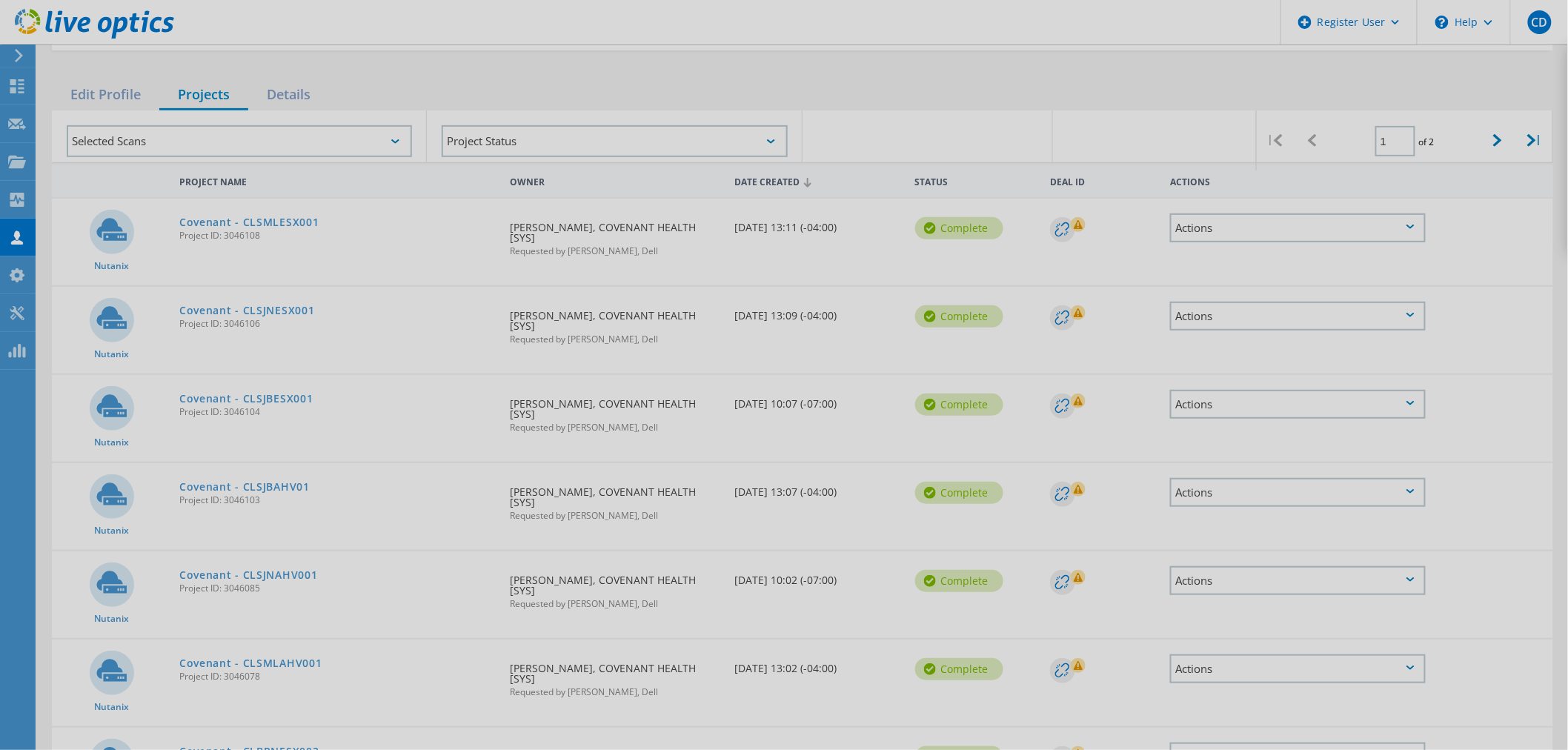
click at [1410, 484] on div at bounding box center [784, 375] width 1568 height 750
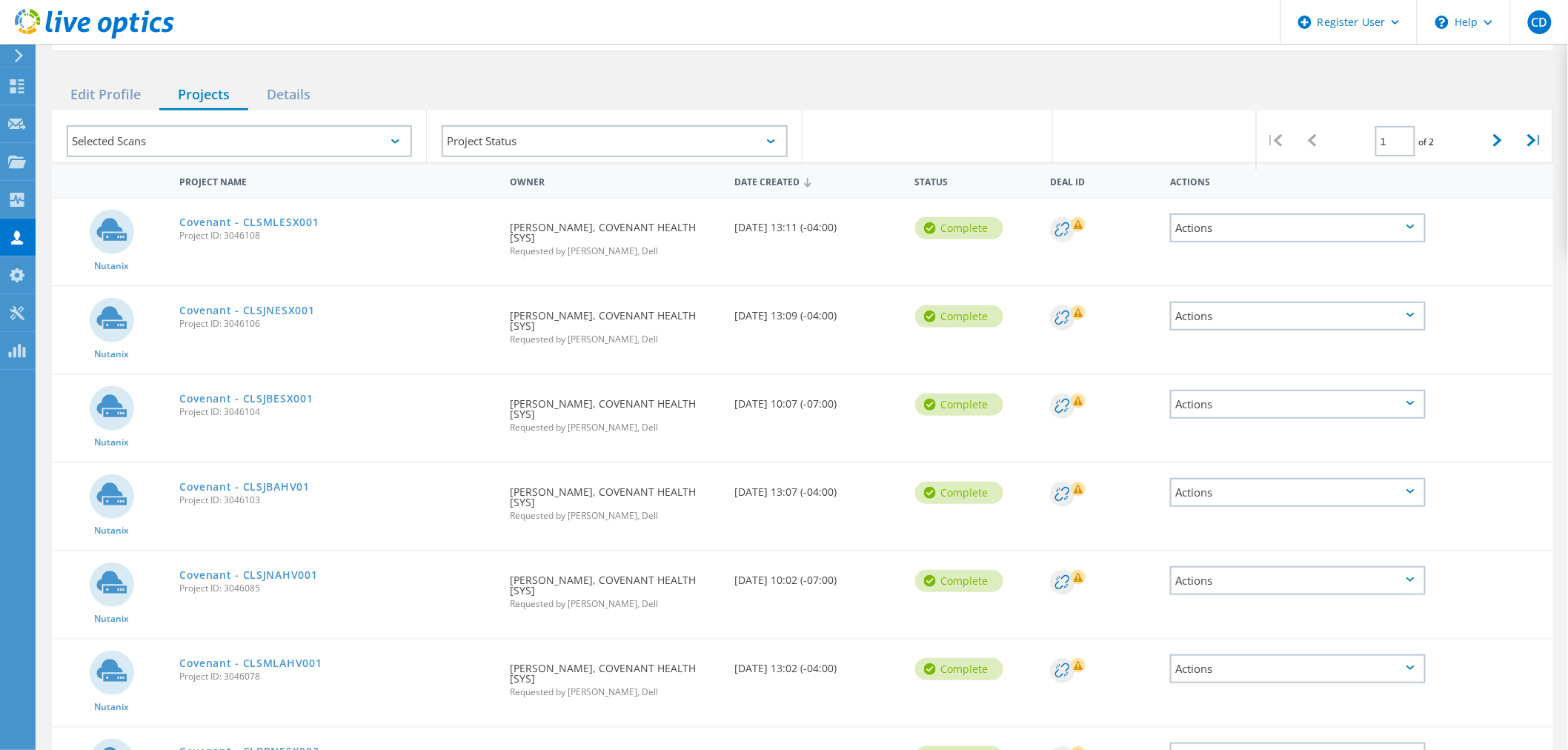
click at [1410, 484] on div "Actions" at bounding box center [1298, 492] width 256 height 29
click at [1292, 498] on div "Share" at bounding box center [1297, 504] width 252 height 23
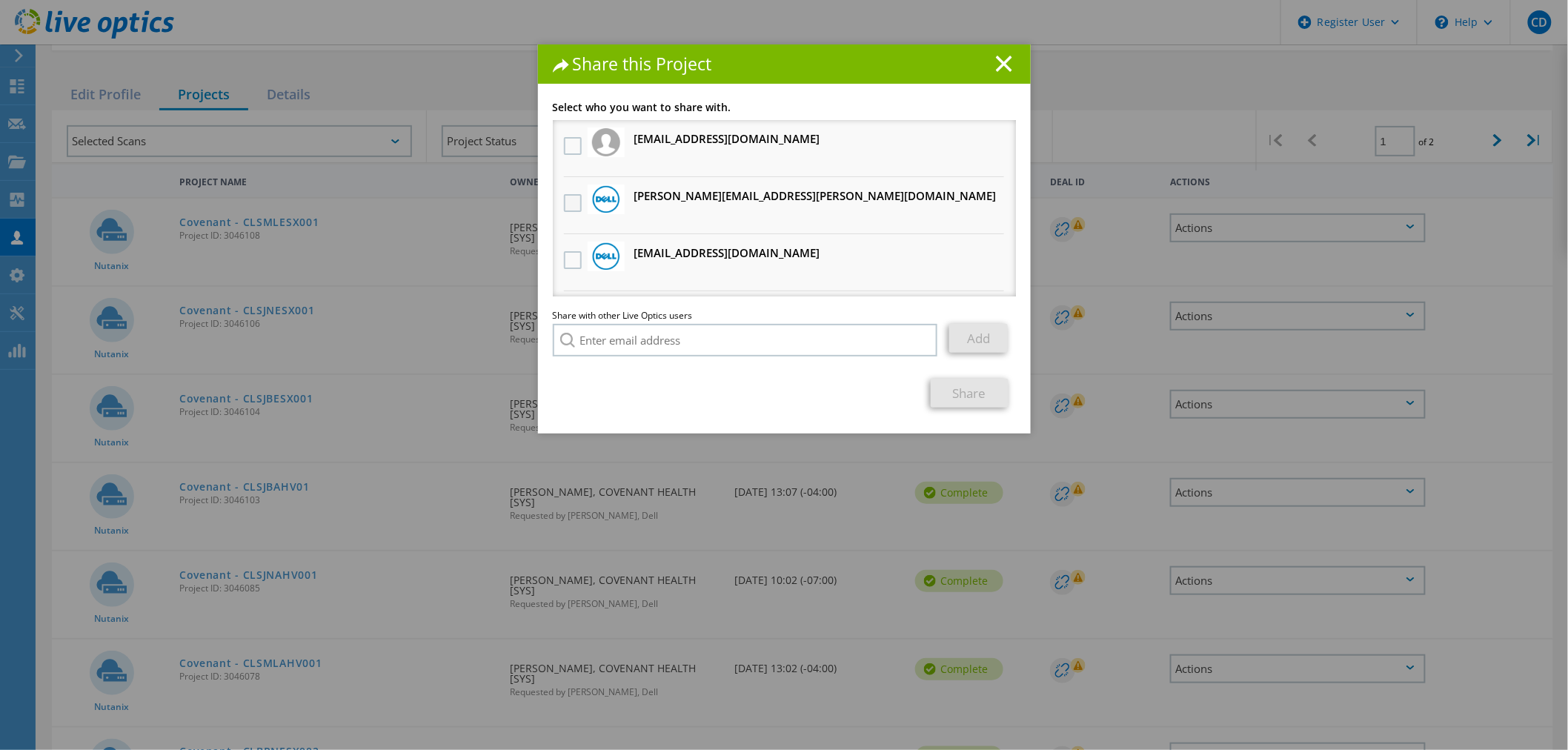
click at [564, 202] on label at bounding box center [574, 203] width 22 height 18
click at [0, 0] on input "checkbox" at bounding box center [0, 0] width 0 height 0
click at [964, 387] on link "Share" at bounding box center [970, 392] width 78 height 29
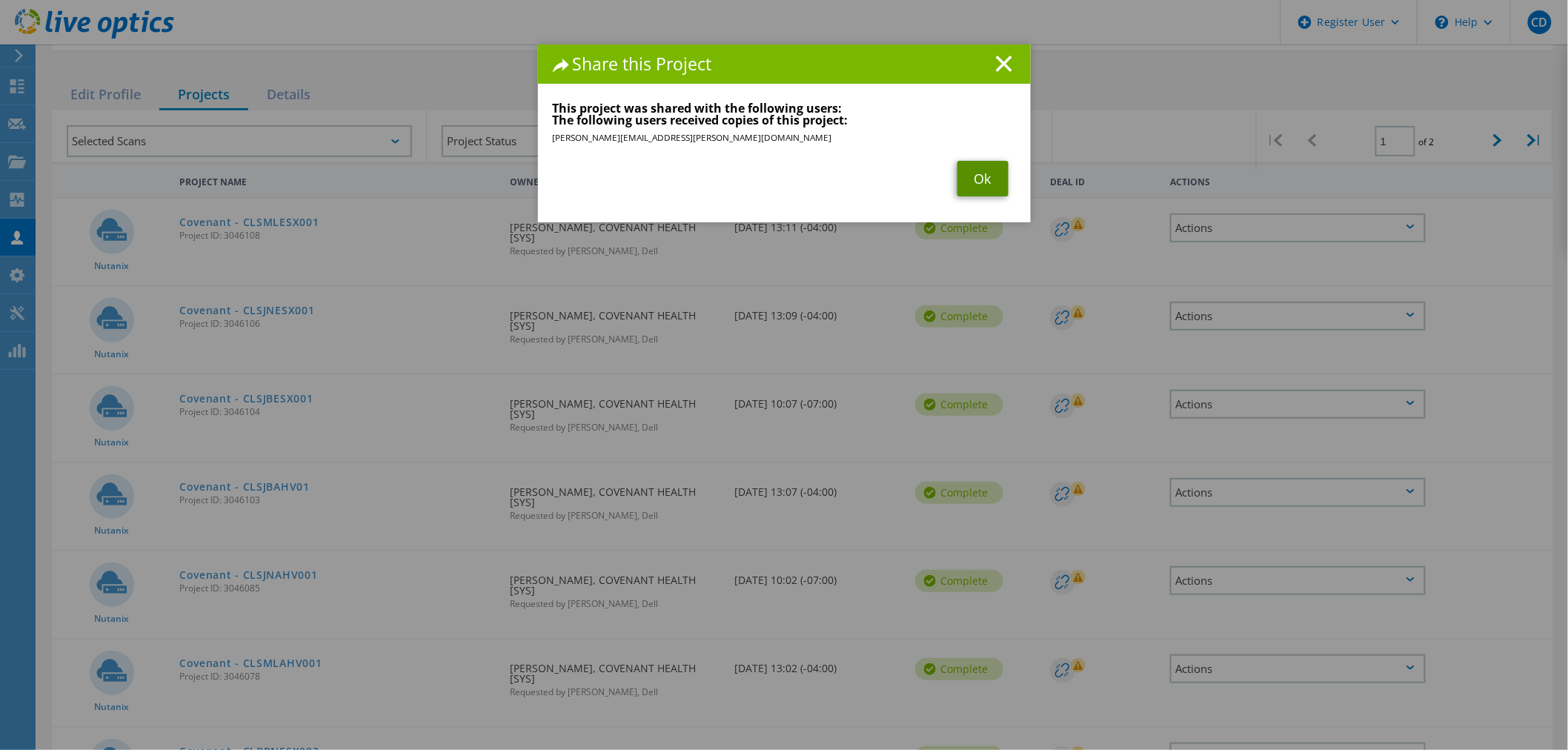
click at [973, 184] on link "Ok" at bounding box center [983, 178] width 51 height 35
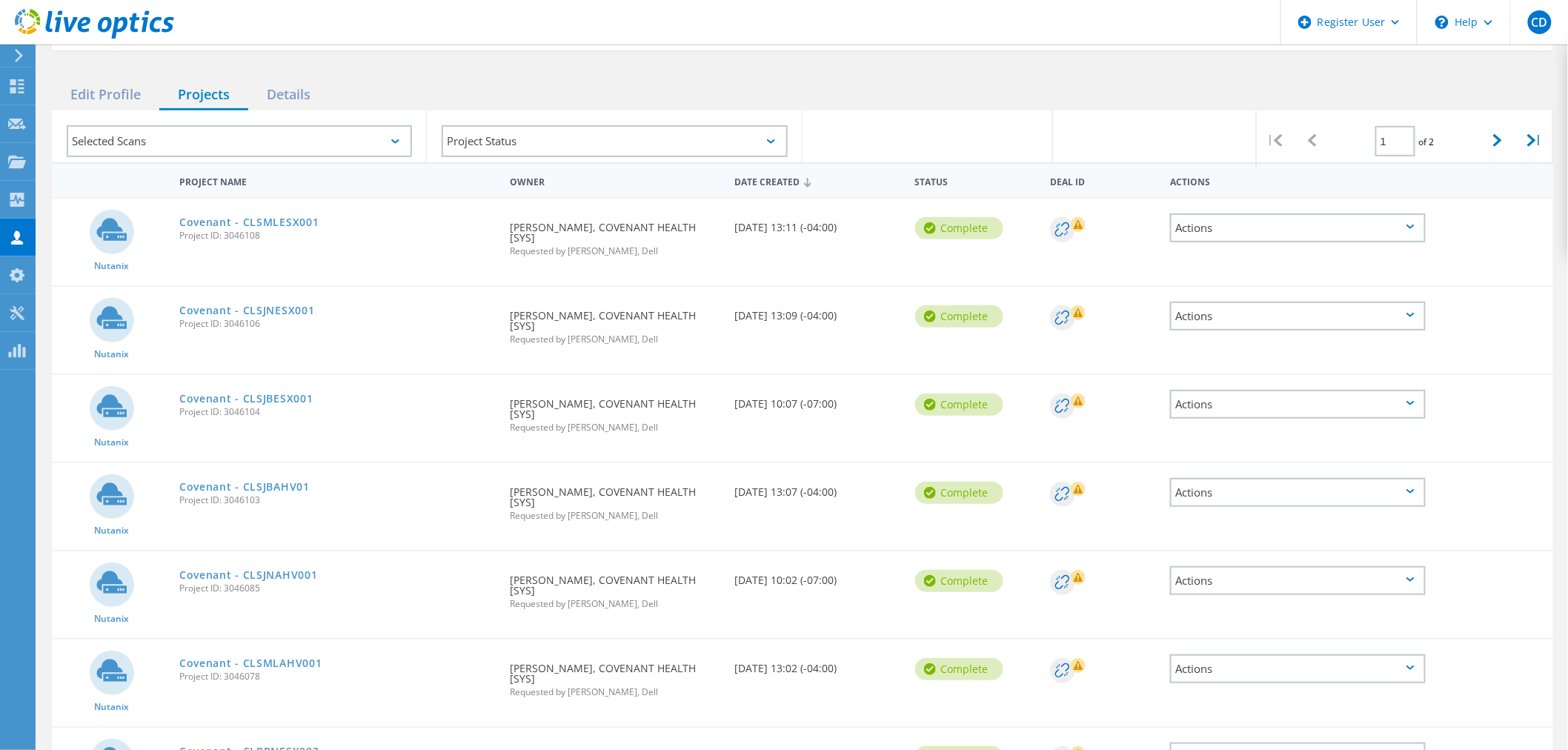
click at [1412, 577] on icon at bounding box center [1410, 579] width 8 height 4
click at [1342, 590] on div "Share" at bounding box center [1297, 592] width 252 height 23
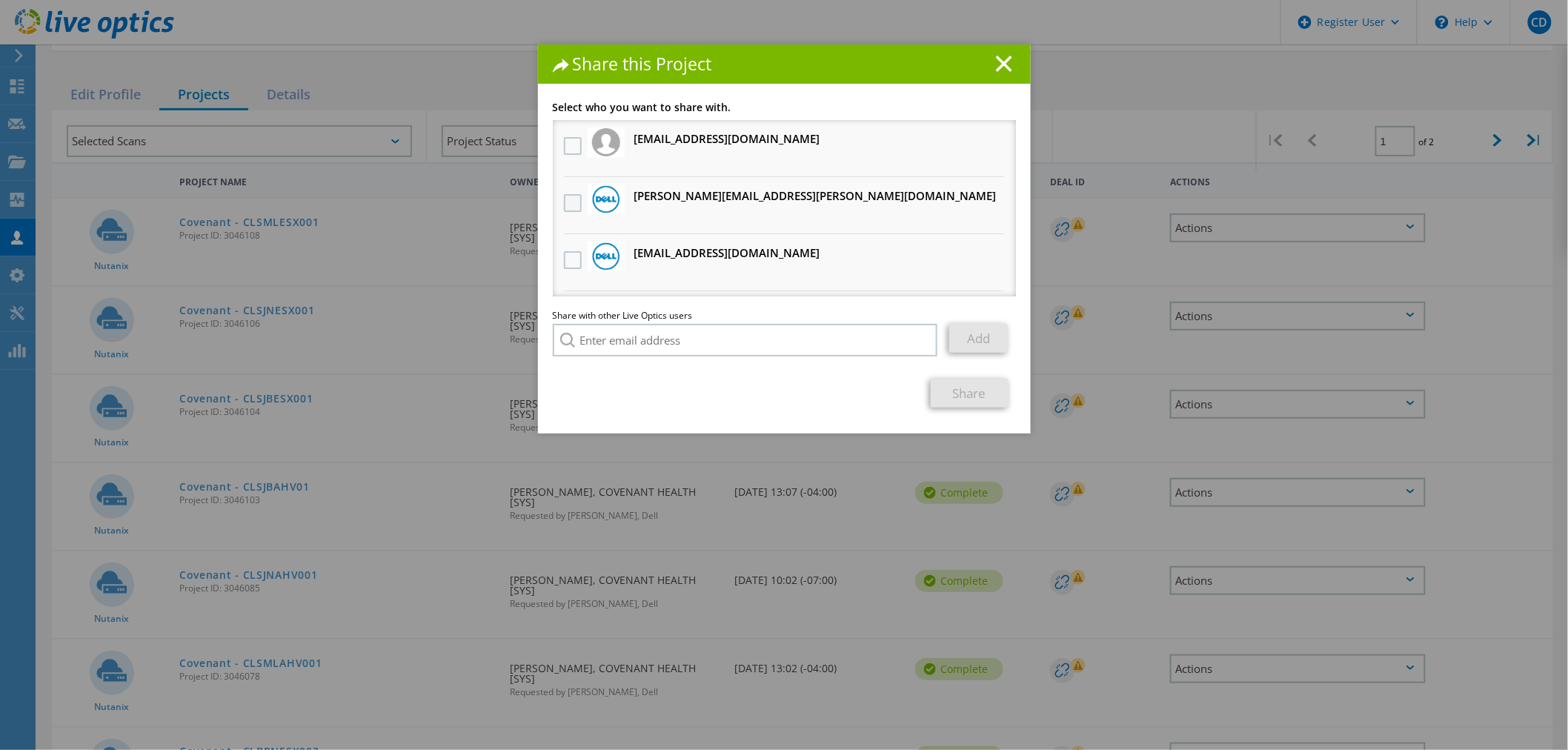
click at [564, 200] on label at bounding box center [574, 203] width 22 height 18
click at [0, 0] on input "checkbox" at bounding box center [0, 0] width 0 height 0
click at [987, 397] on link "Share" at bounding box center [970, 392] width 78 height 29
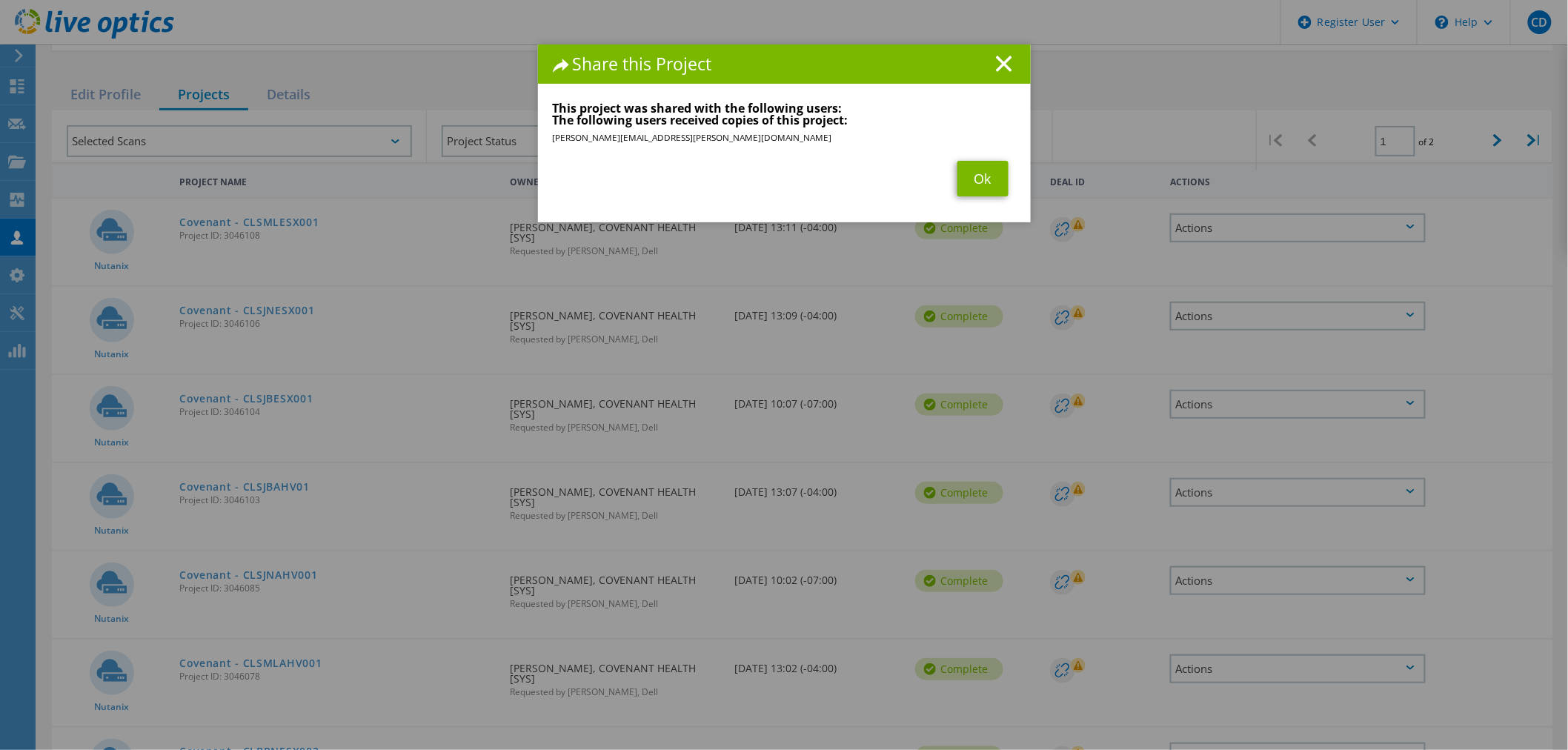
click at [1409, 662] on div "Share this Project Link other users to this project Changes can be overwritten …" at bounding box center [784, 397] width 1568 height 705
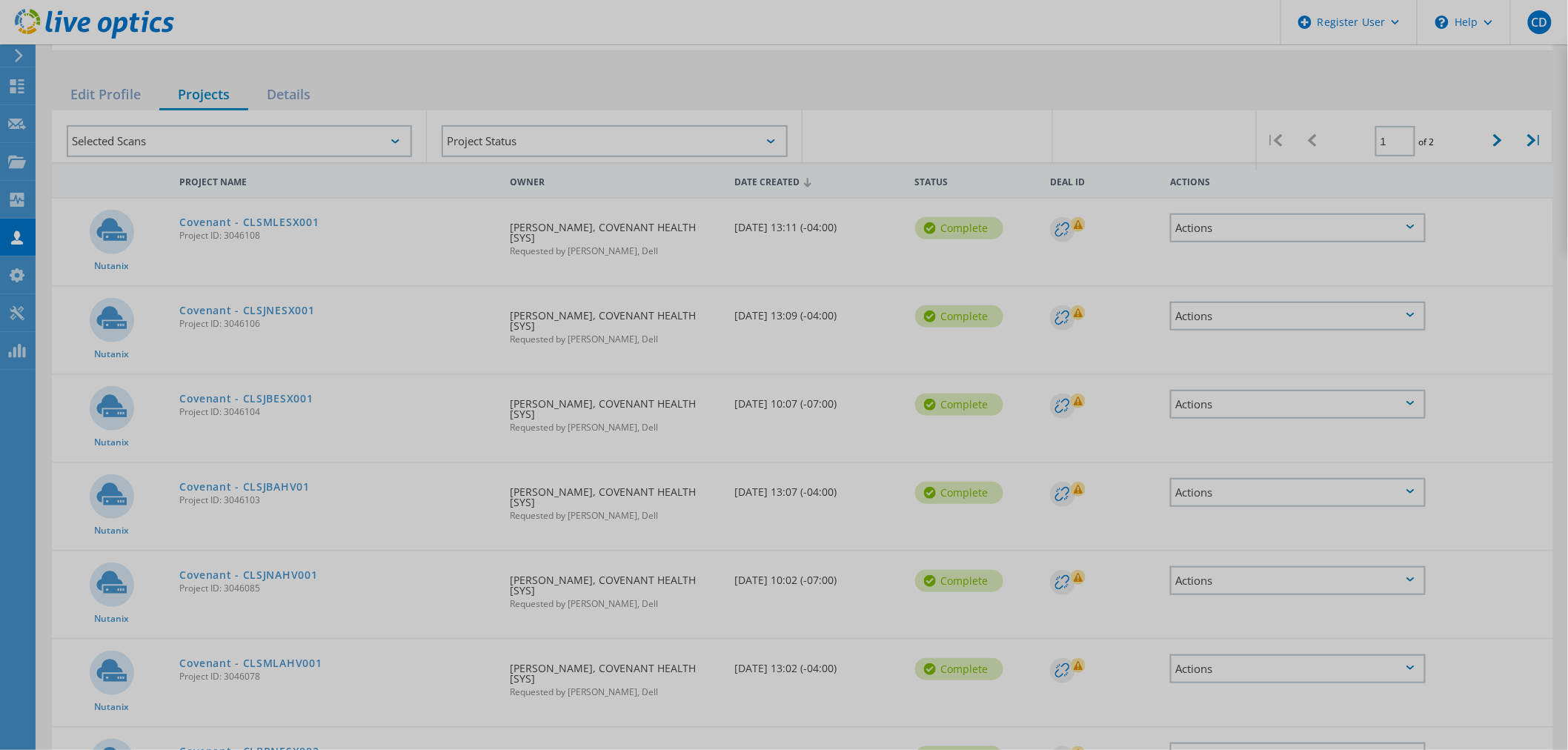
click at [1406, 660] on div at bounding box center [784, 375] width 1568 height 750
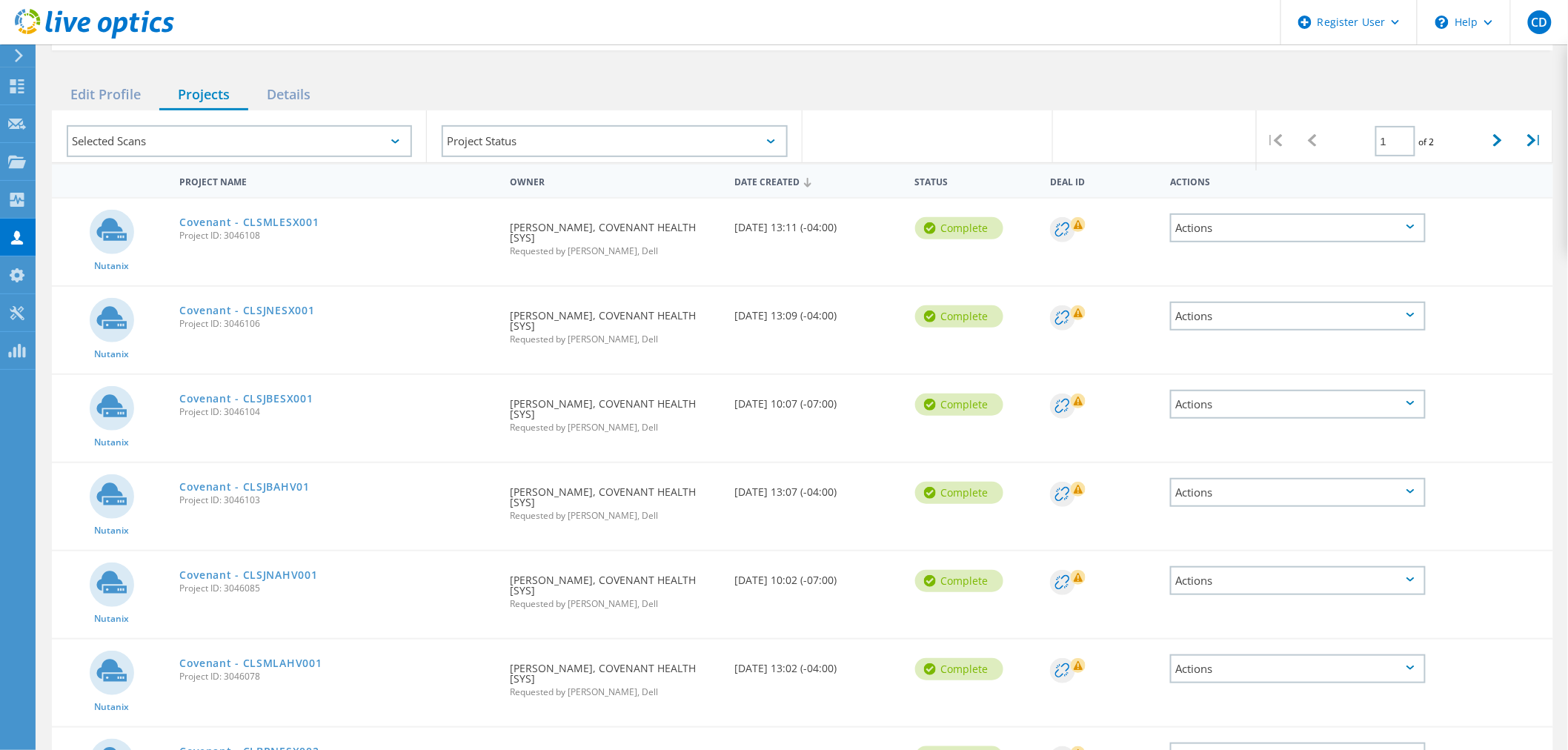
click at [1406, 665] on icon at bounding box center [1410, 667] width 8 height 4
click at [1360, 672] on div "Share" at bounding box center [1297, 680] width 252 height 23
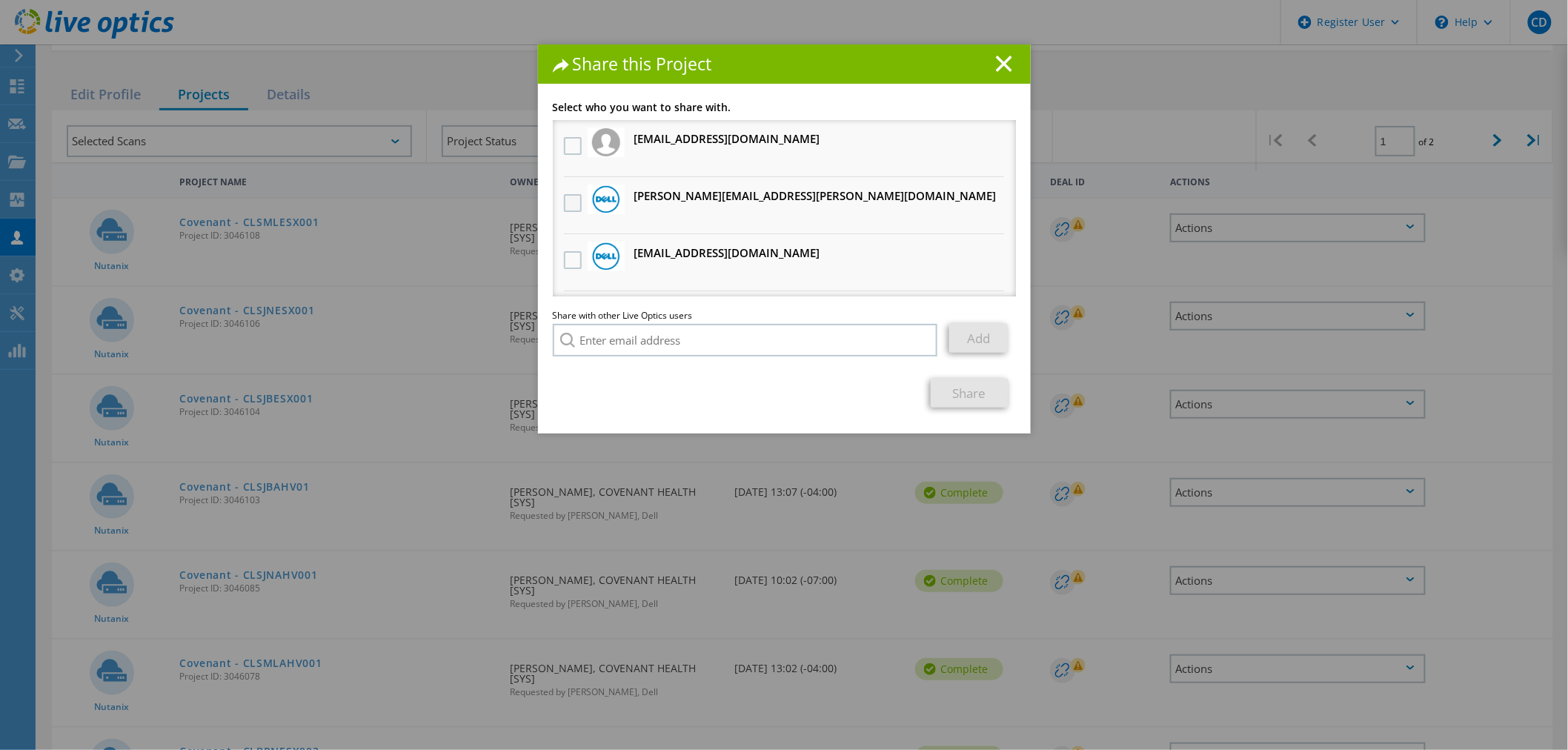
click at [564, 202] on label at bounding box center [574, 203] width 22 height 18
click at [0, 0] on input "checkbox" at bounding box center [0, 0] width 0 height 0
click at [963, 394] on link "Share" at bounding box center [970, 392] width 78 height 29
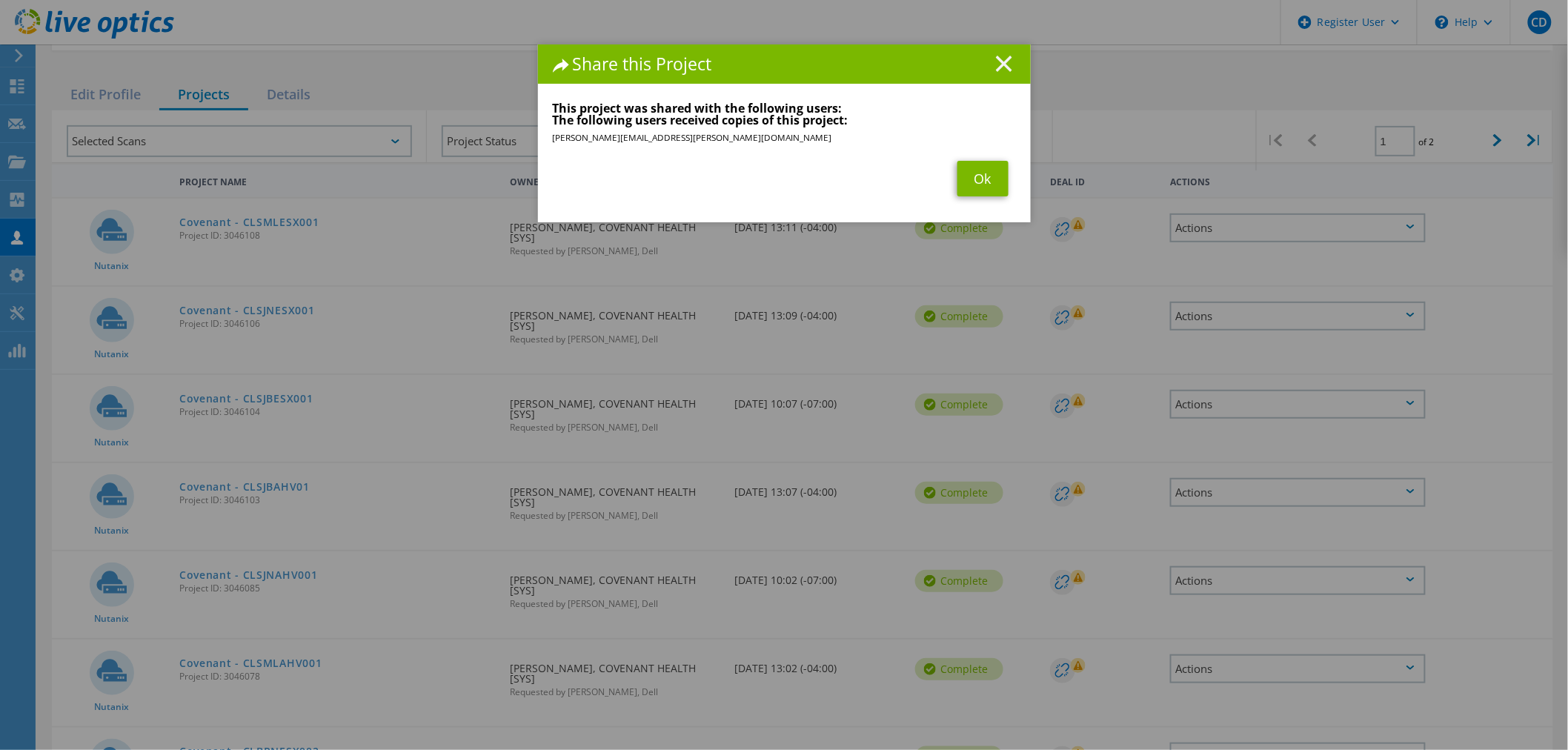
click at [1002, 61] on icon at bounding box center [1004, 63] width 16 height 16
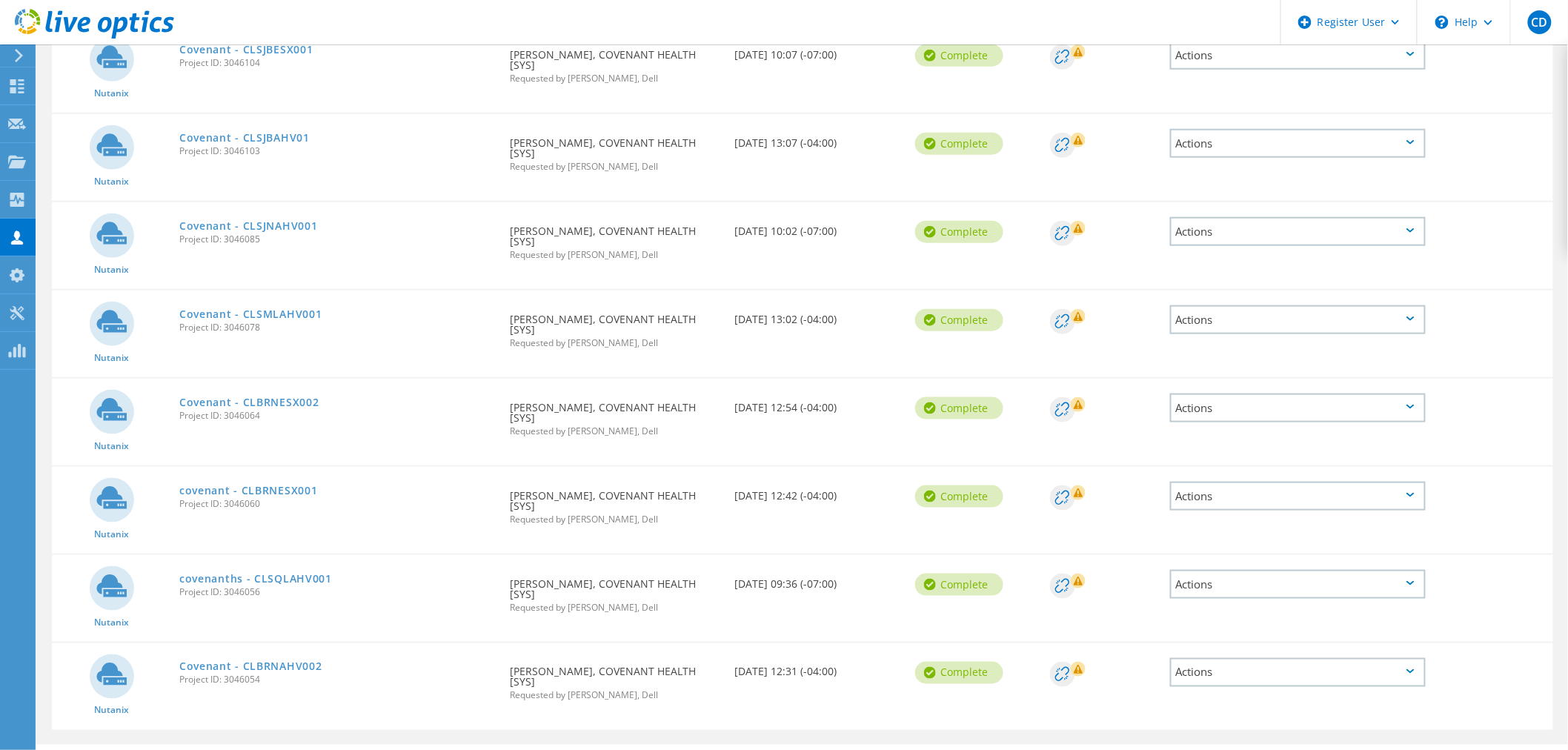
scroll to position [524, 0]
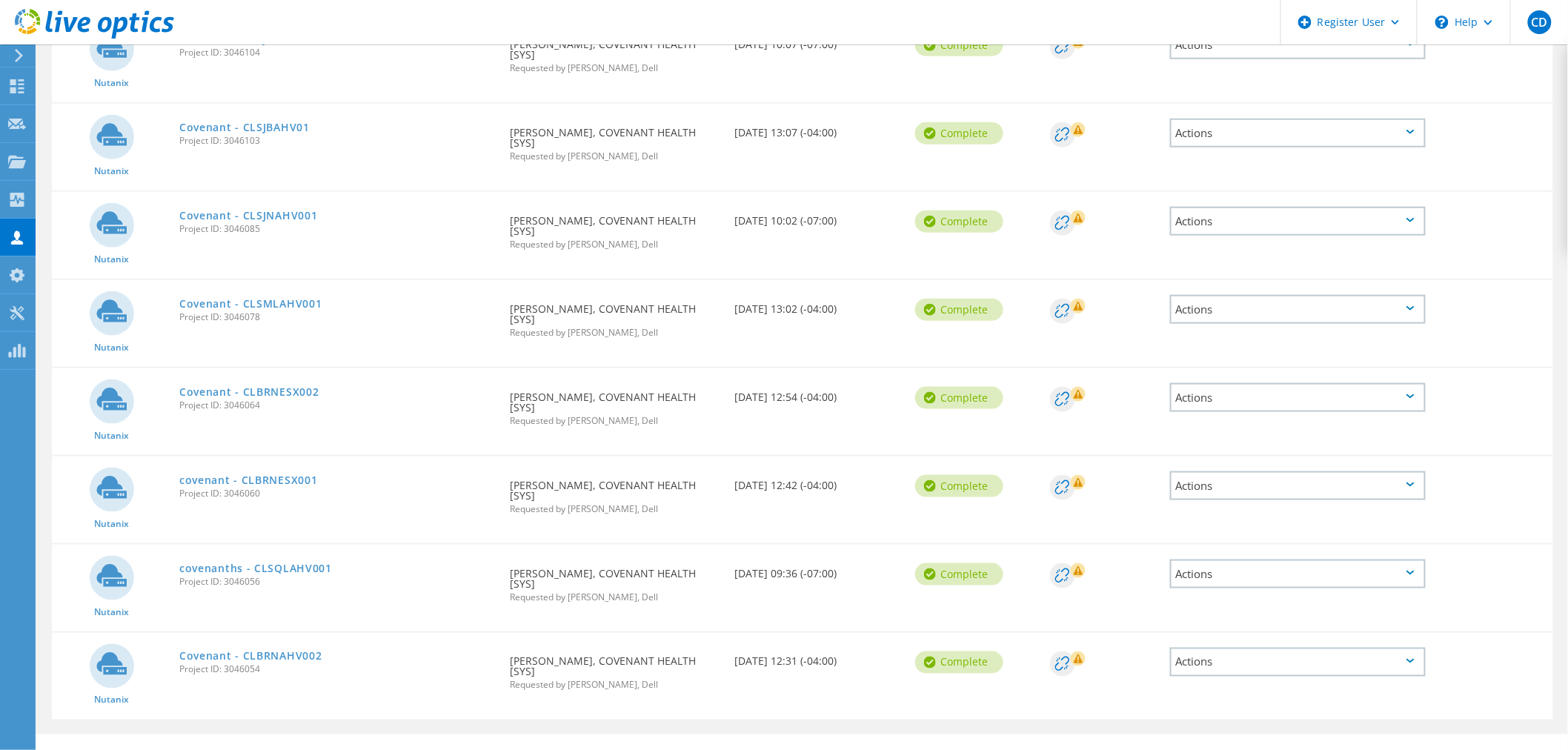
click at [1344, 394] on div "Actions" at bounding box center [1298, 397] width 256 height 29
click at [1279, 409] on div "Share" at bounding box center [1297, 409] width 252 height 23
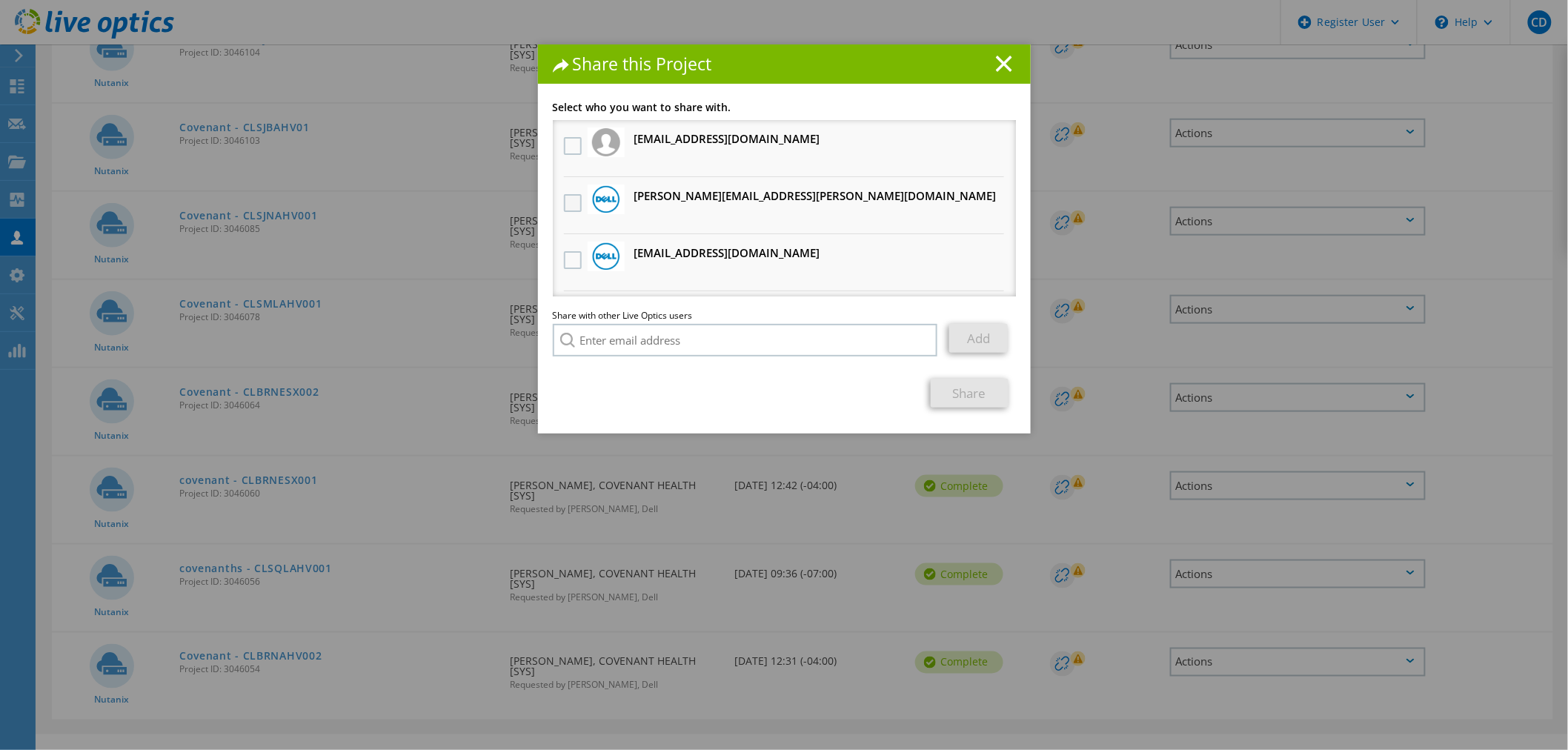
click at [564, 204] on label at bounding box center [574, 203] width 22 height 18
click at [0, 0] on input "checkbox" at bounding box center [0, 0] width 0 height 0
click at [966, 392] on link "Share" at bounding box center [970, 392] width 78 height 29
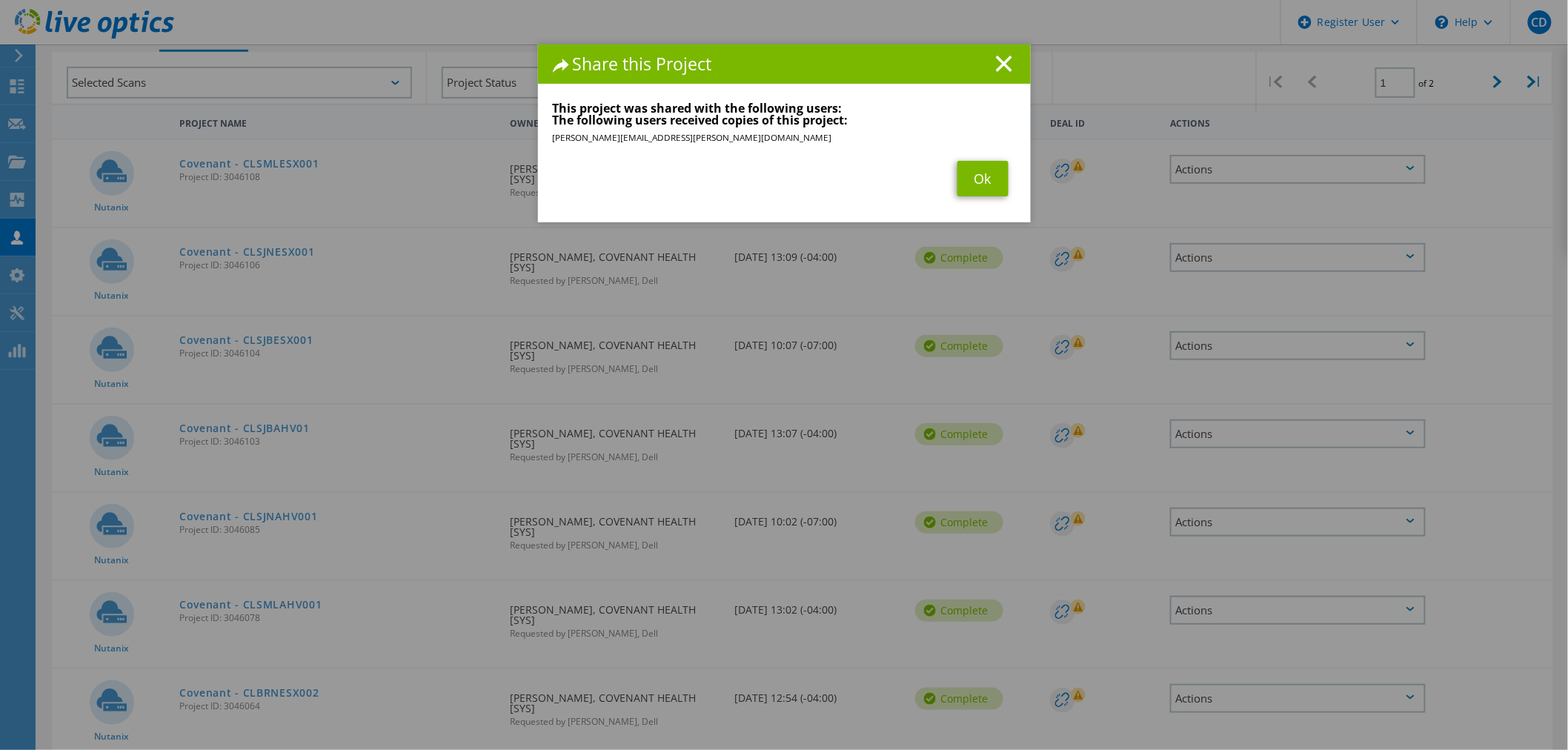
scroll to position [194, 0]
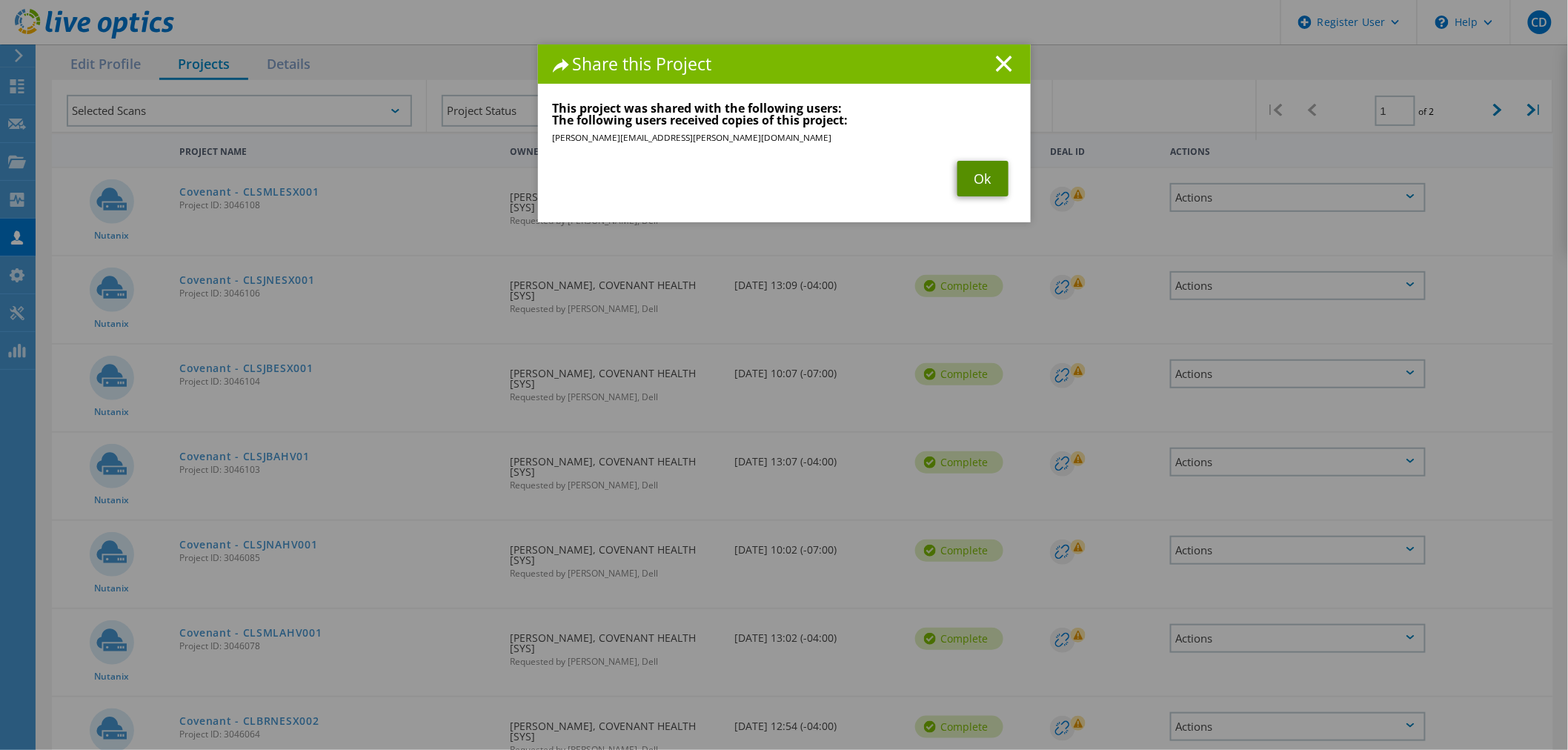
click at [980, 175] on link "Ok" at bounding box center [983, 178] width 51 height 35
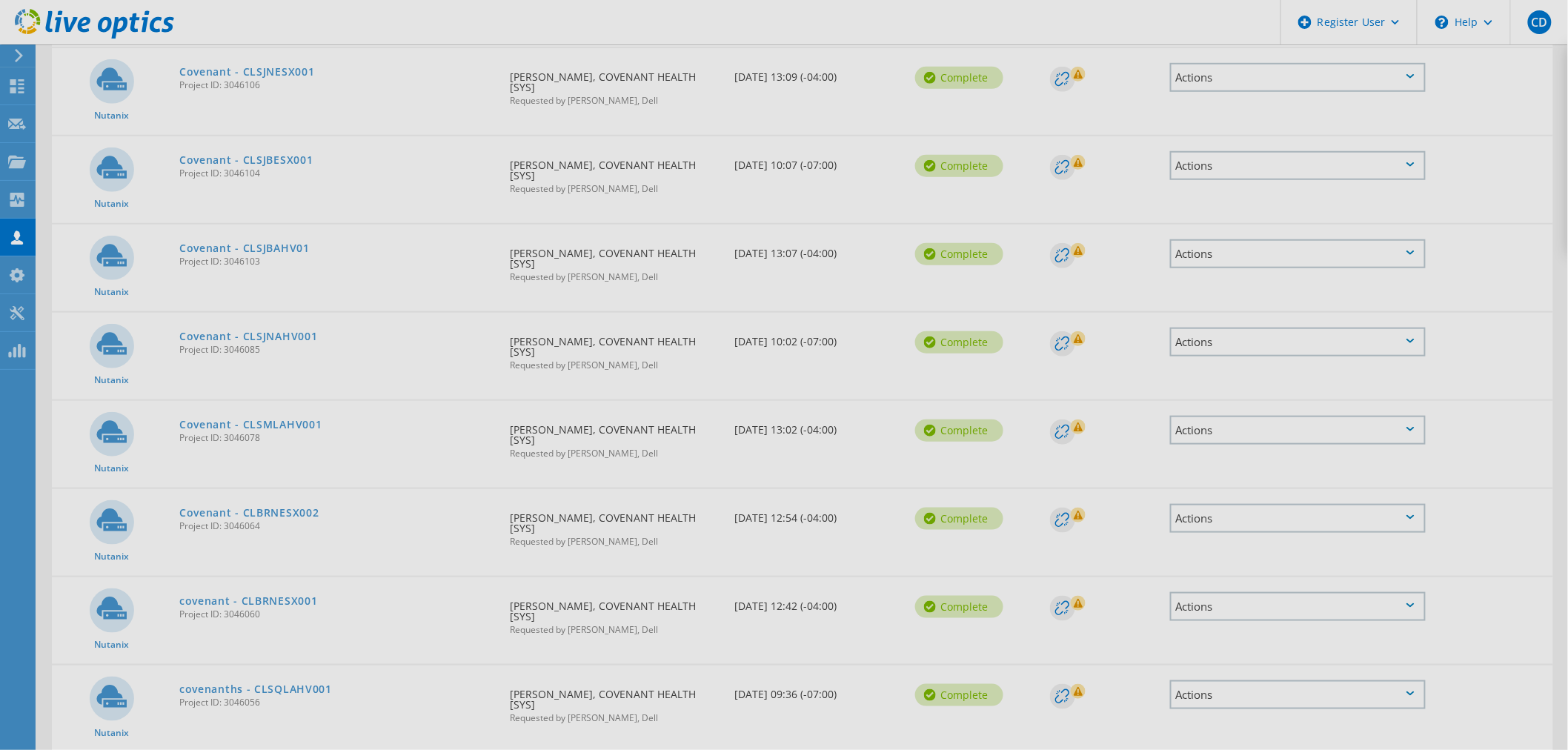
scroll to position [524, 0]
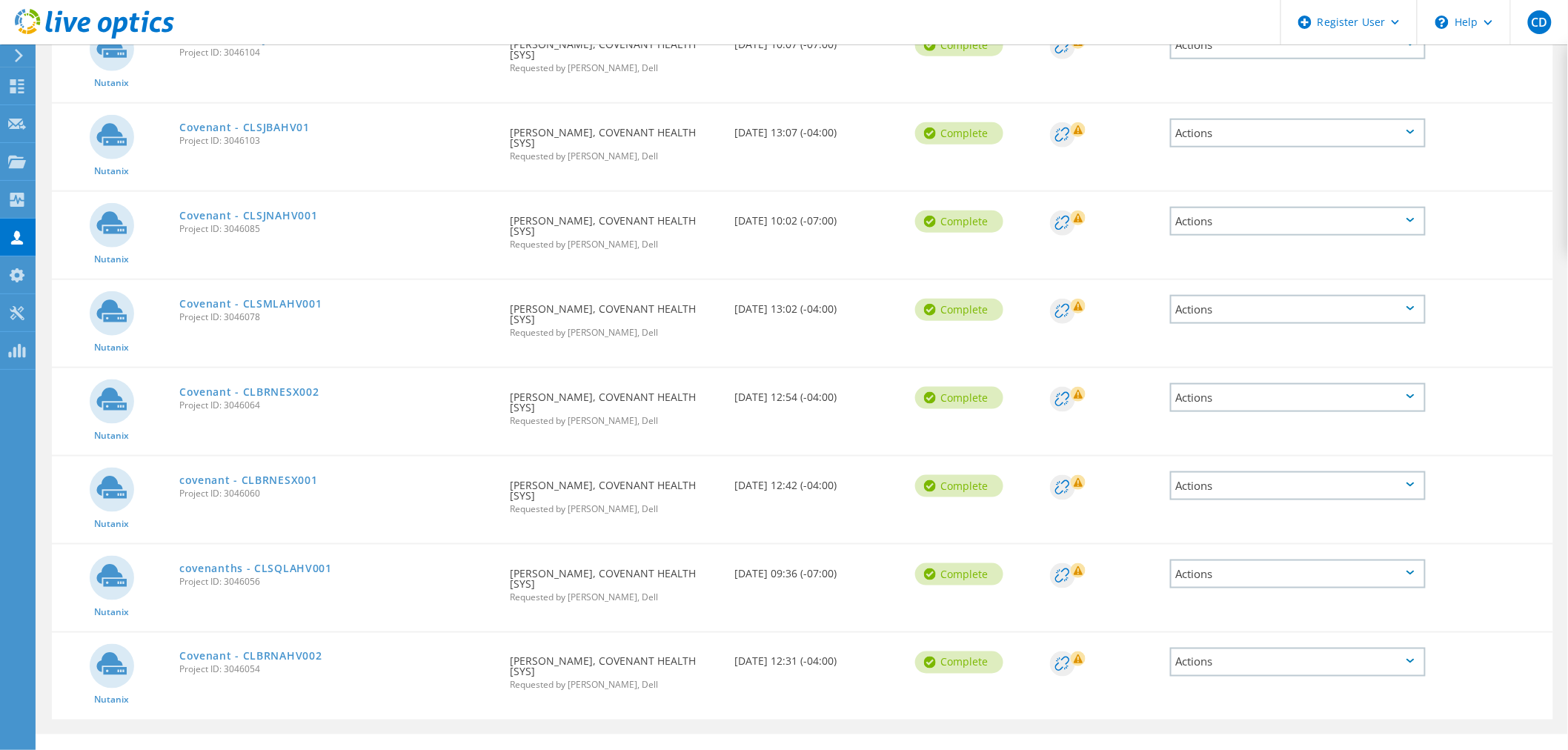
click at [1228, 391] on div "Actions" at bounding box center [1298, 397] width 256 height 29
click at [1227, 402] on div "Share" at bounding box center [1297, 409] width 252 height 23
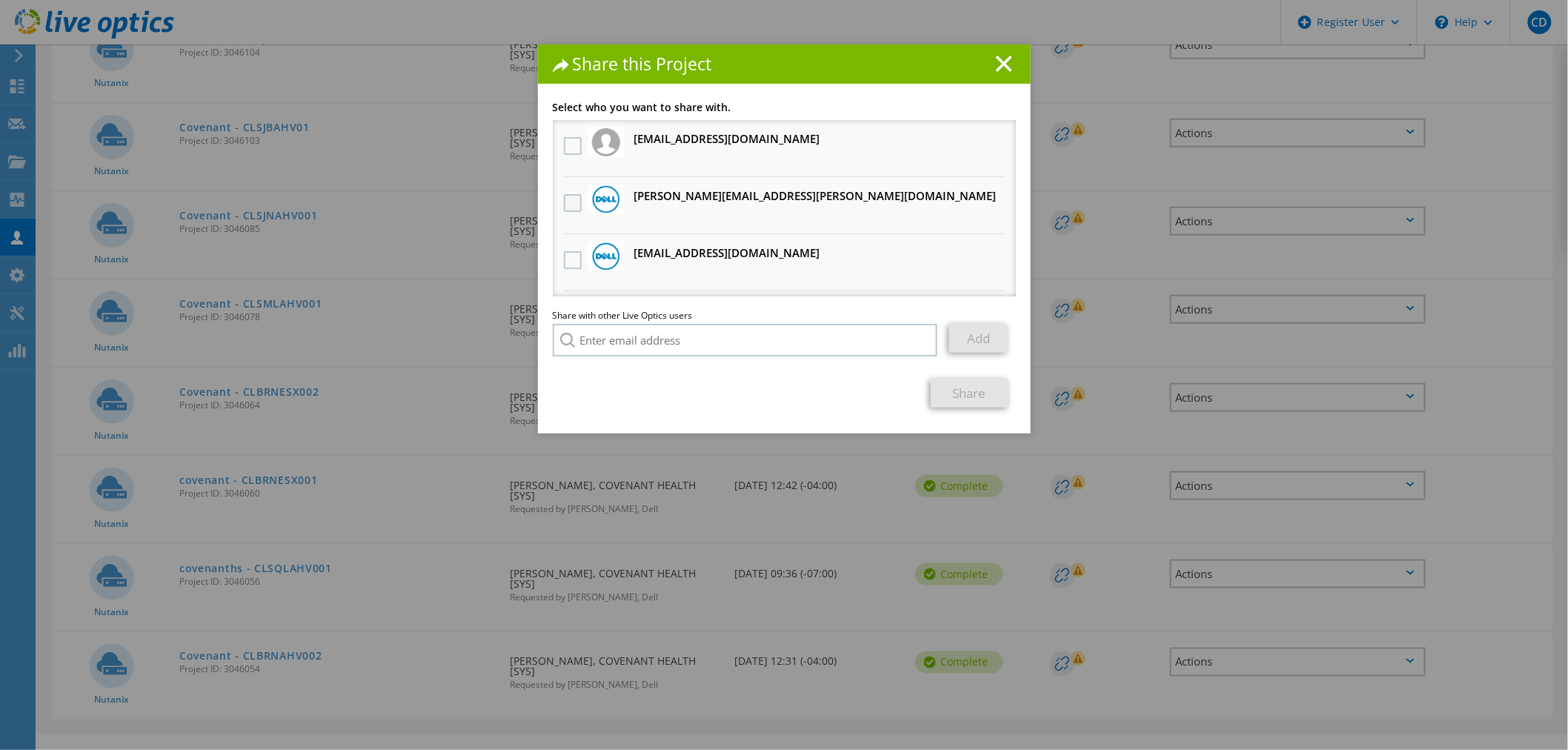
click at [564, 200] on label at bounding box center [574, 203] width 22 height 18
click at [0, 0] on input "checkbox" at bounding box center [0, 0] width 0 height 0
click at [971, 388] on link "Share" at bounding box center [970, 392] width 78 height 29
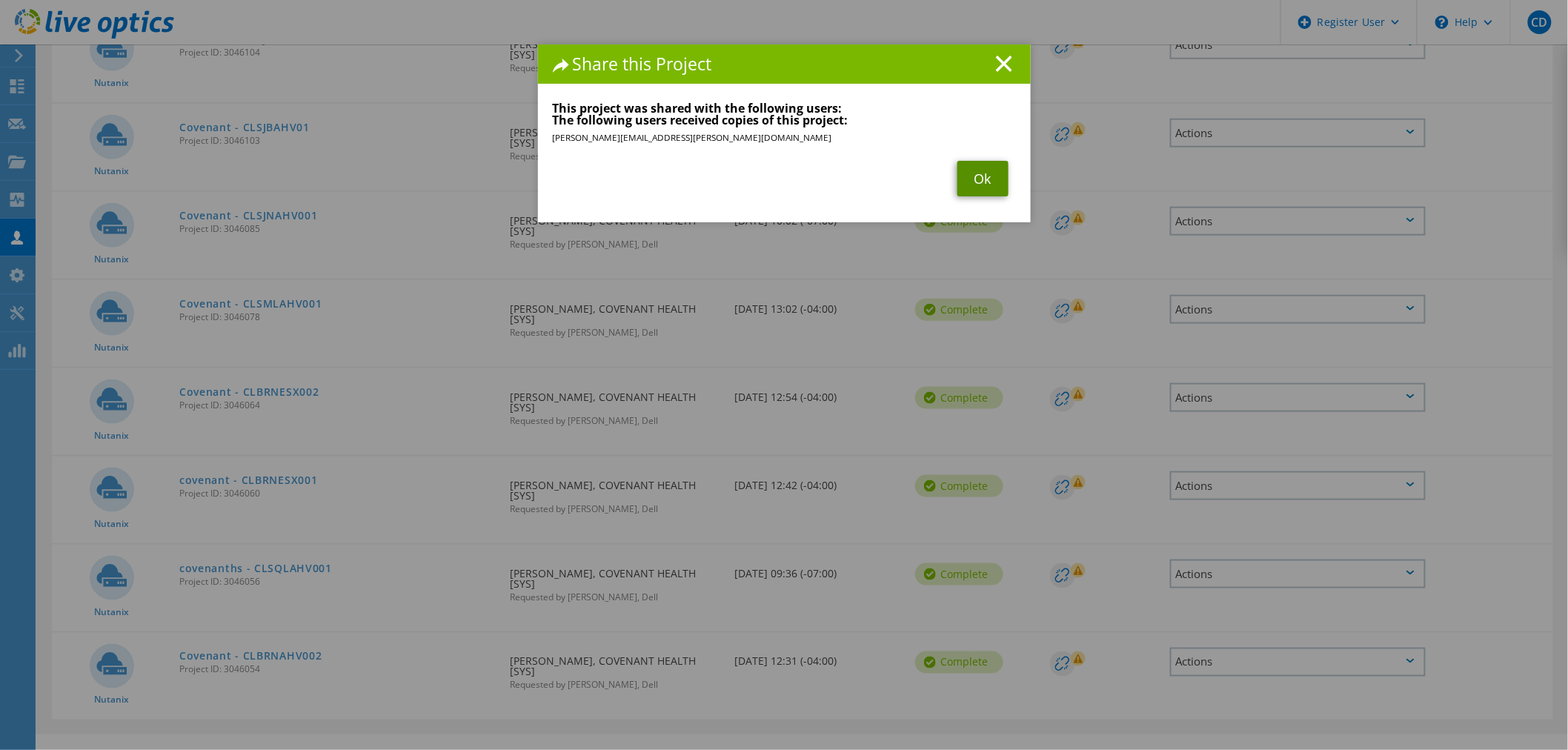
click at [991, 175] on link "Ok" at bounding box center [983, 178] width 51 height 35
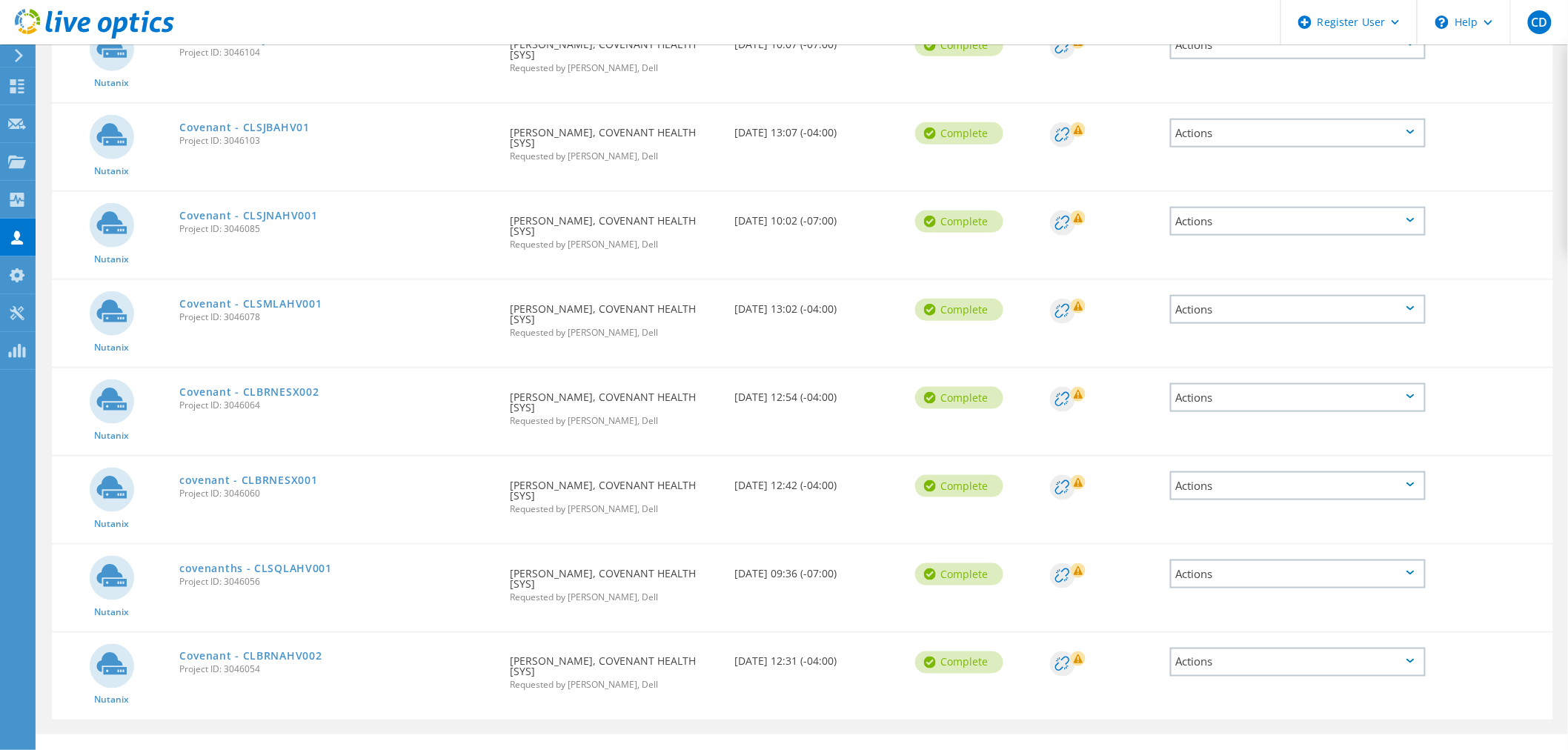
click at [1239, 391] on div "Actions" at bounding box center [1298, 397] width 256 height 29
click at [1239, 402] on div "Share" at bounding box center [1297, 409] width 252 height 23
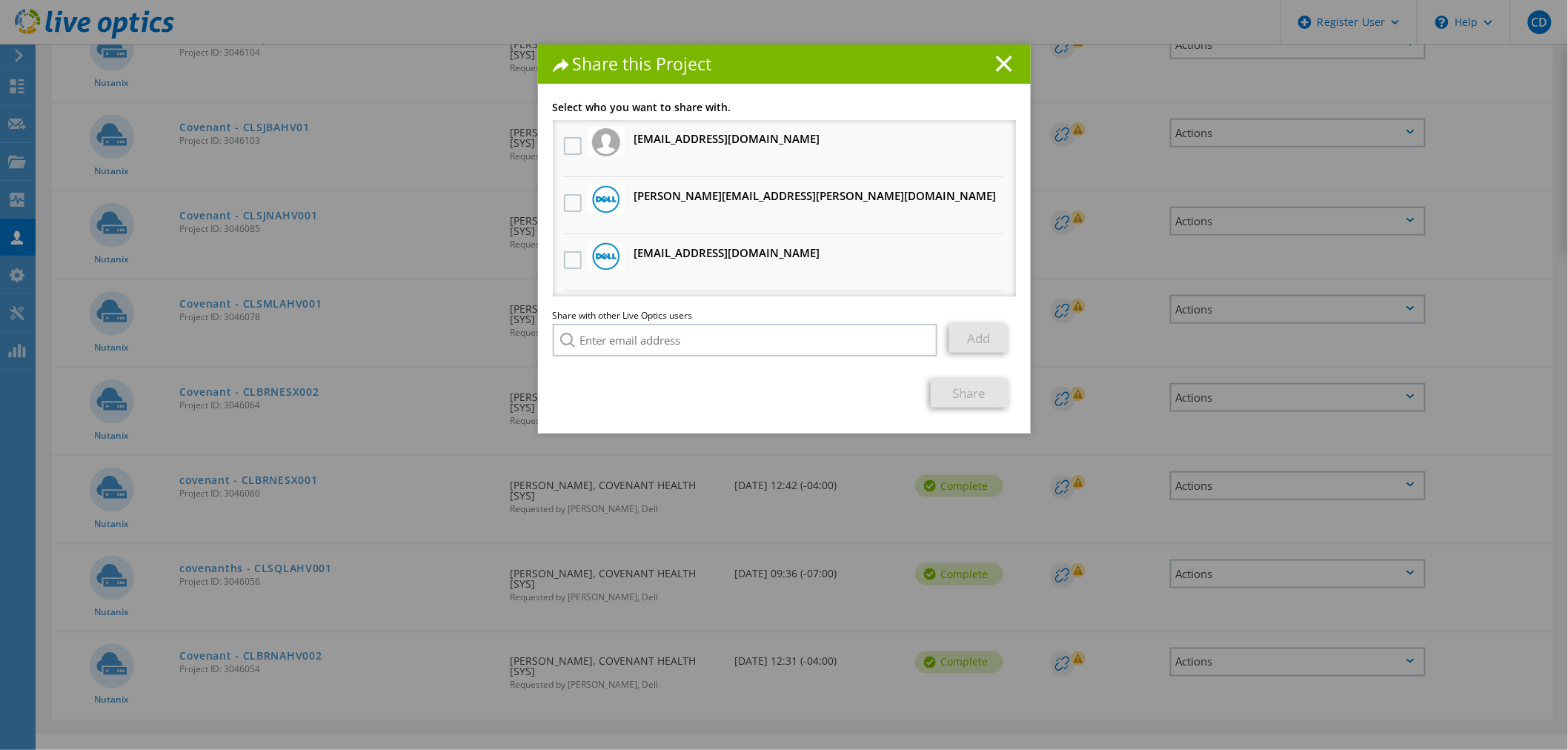
click at [1005, 63] on h1 "Share this Project" at bounding box center [784, 64] width 463 height 17
click at [998, 65] on line at bounding box center [1004, 63] width 15 height 15
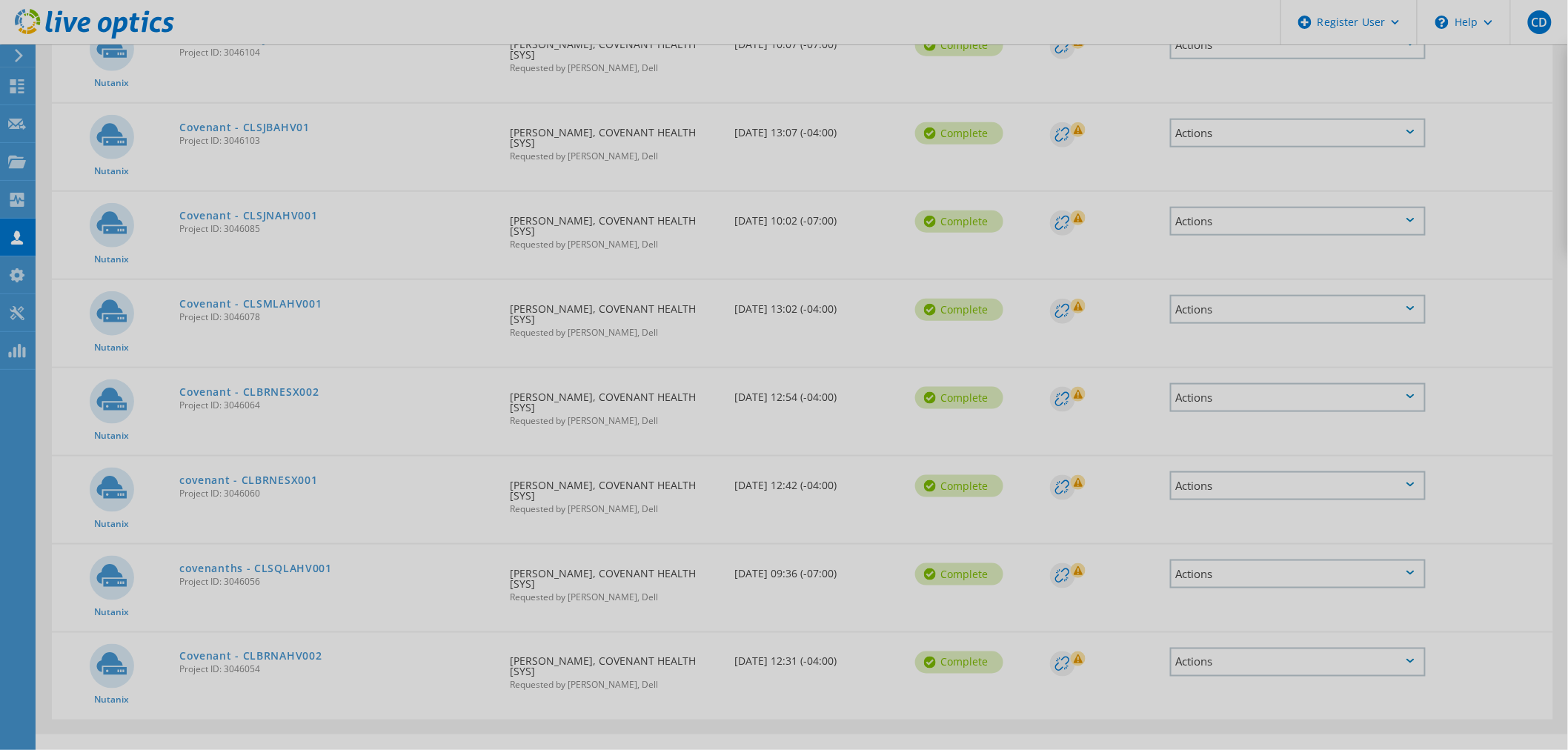
click at [1210, 137] on div at bounding box center [784, 375] width 1568 height 750
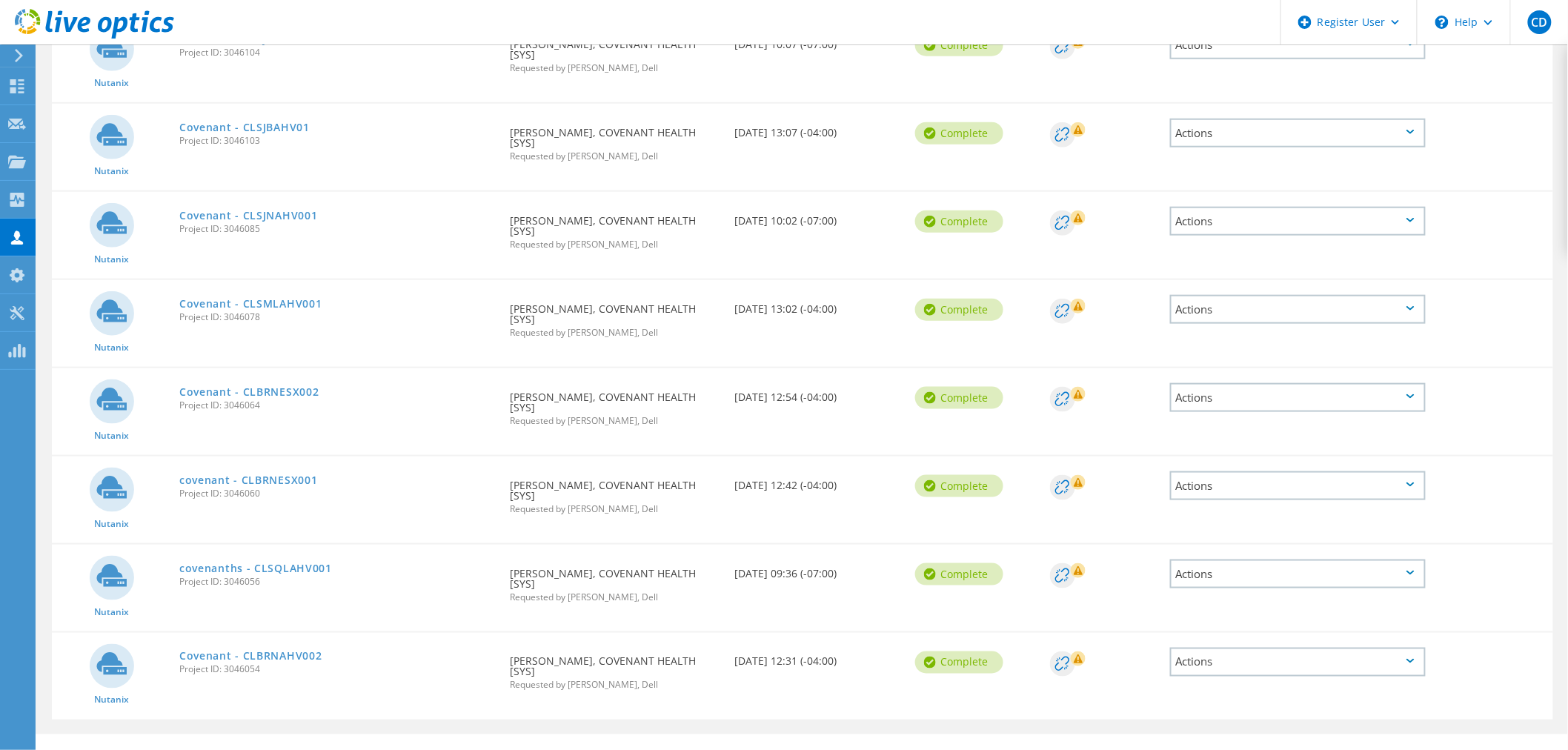
click at [1193, 129] on div "Actions" at bounding box center [1298, 132] width 256 height 29
click at [1206, 144] on div "Share" at bounding box center [1297, 144] width 252 height 23
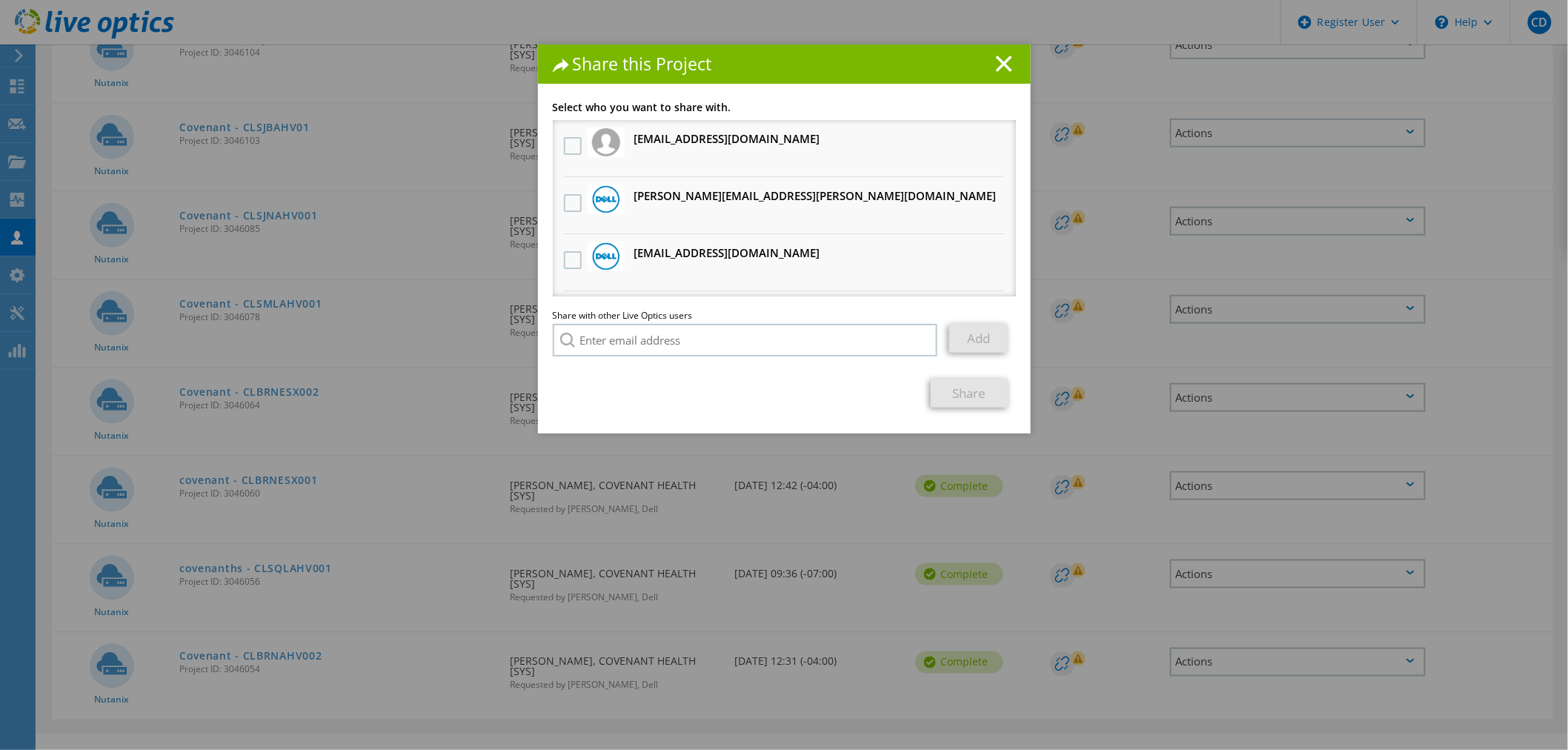
click at [996, 65] on icon at bounding box center [1004, 63] width 16 height 16
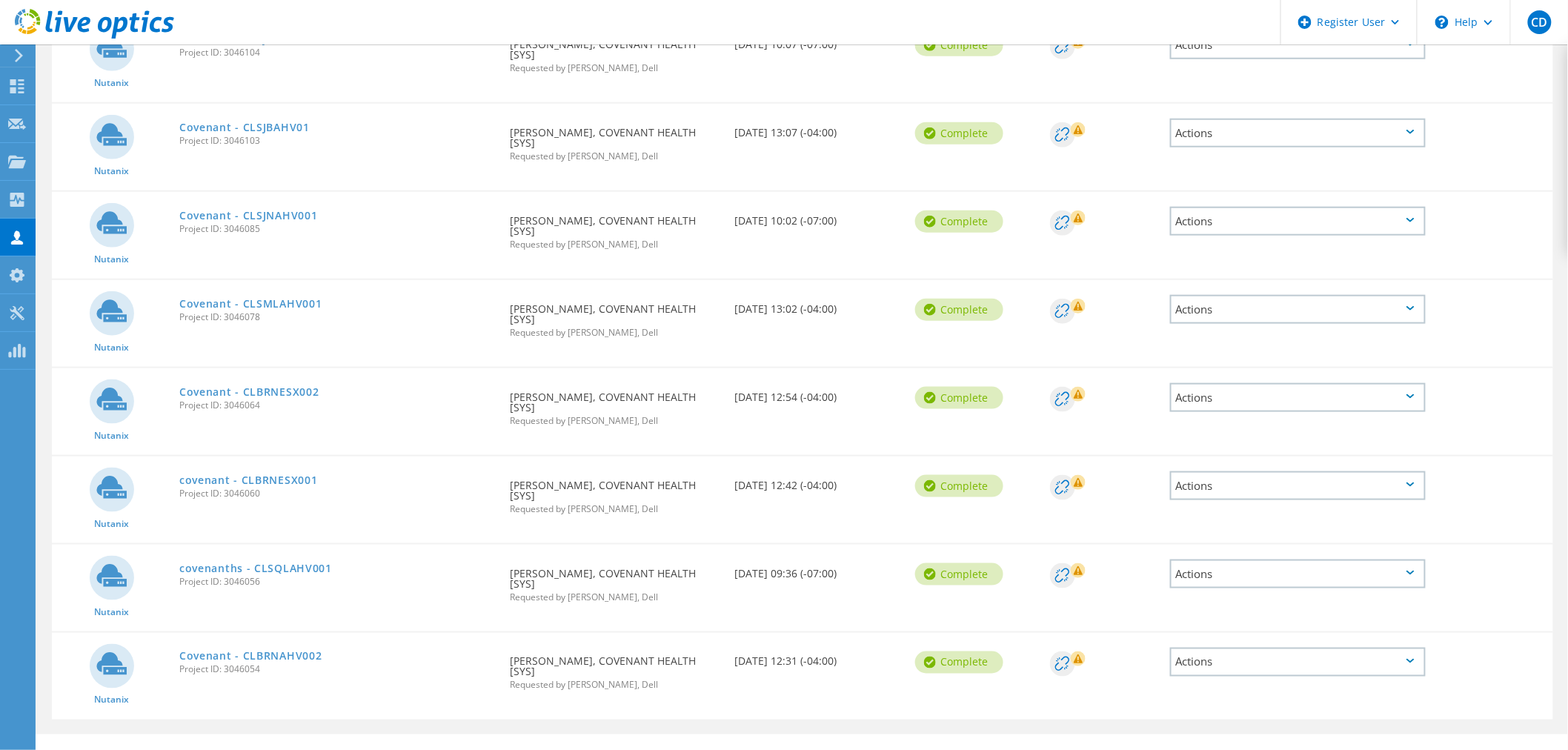
click at [1226, 651] on div "Actions" at bounding box center [1298, 661] width 256 height 29
click at [1218, 662] on div "Share" at bounding box center [1297, 673] width 252 height 23
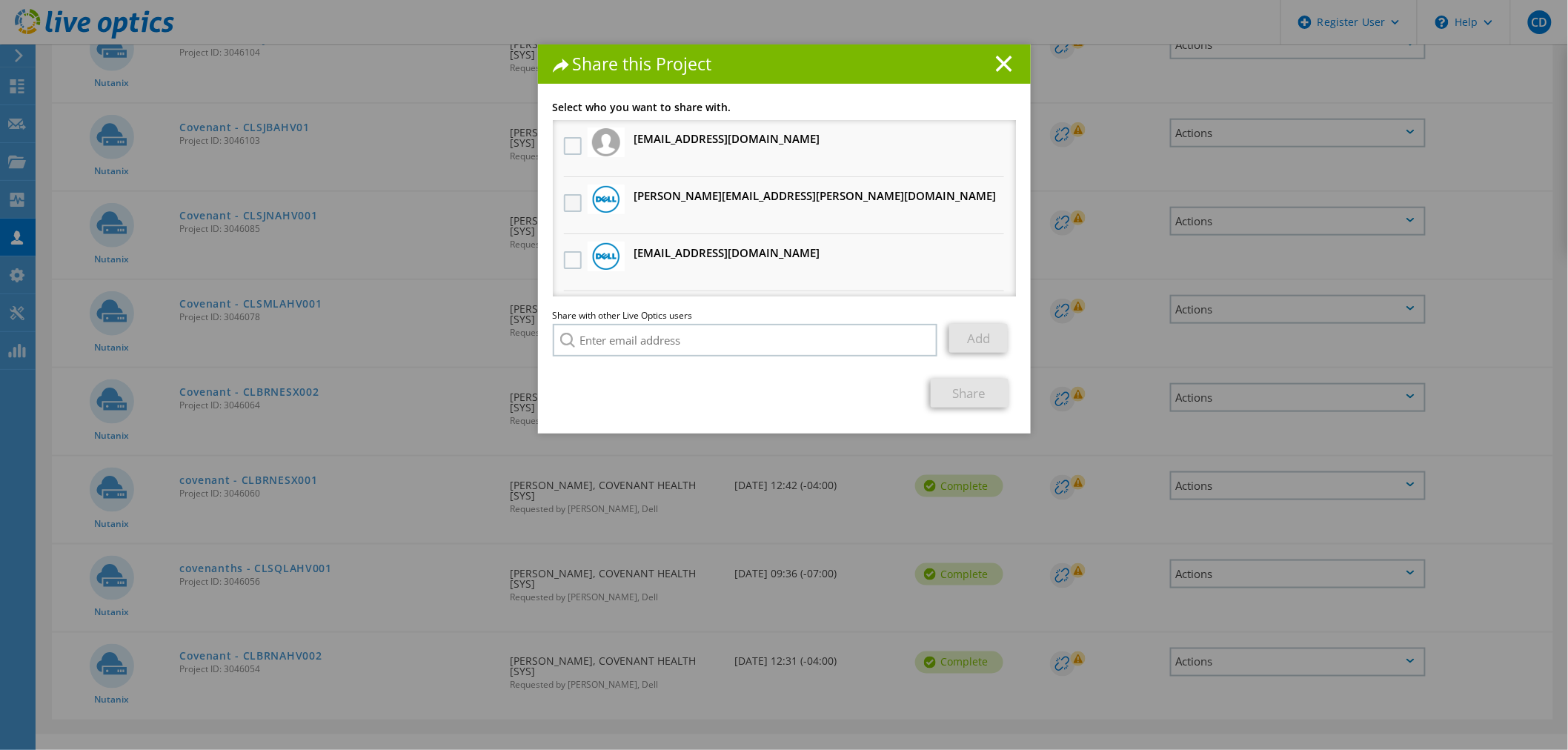
click at [564, 198] on label at bounding box center [574, 203] width 22 height 18
click at [0, 0] on input "checkbox" at bounding box center [0, 0] width 0 height 0
click at [972, 394] on link "Share" at bounding box center [970, 392] width 78 height 29
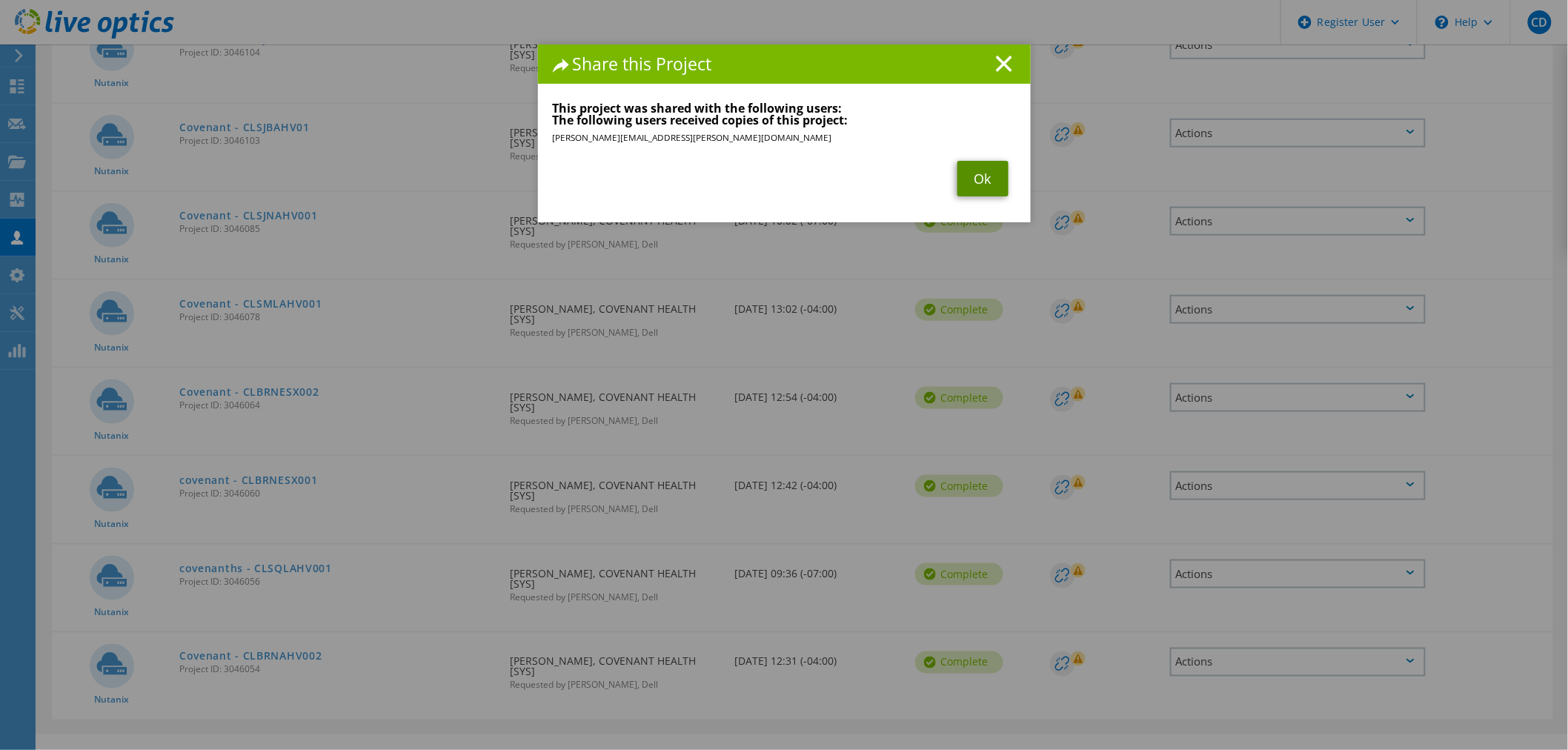
click at [978, 188] on link "Ok" at bounding box center [983, 178] width 51 height 35
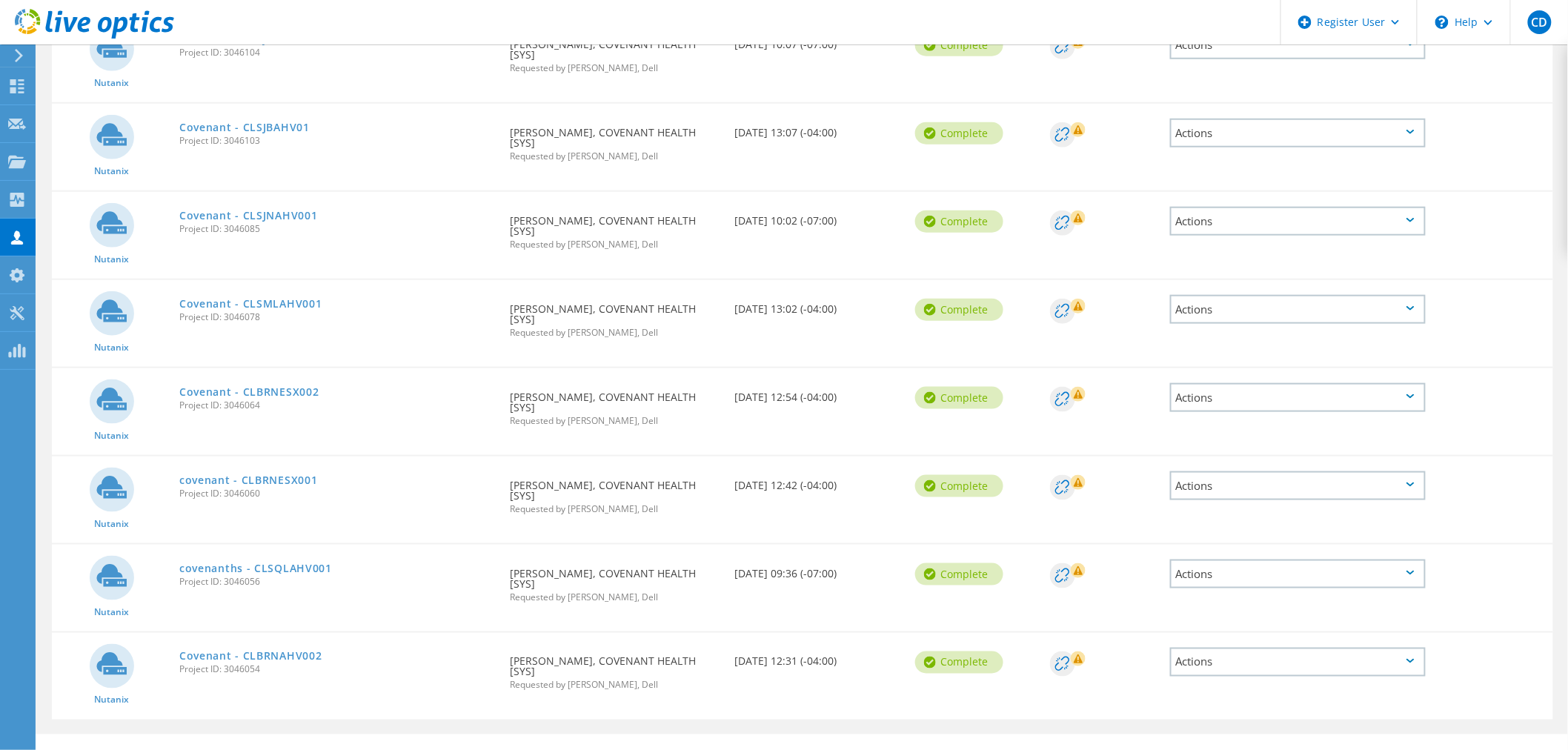
click at [1212, 560] on div "Actions" at bounding box center [1298, 573] width 256 height 29
click at [1223, 575] on div "Share" at bounding box center [1297, 585] width 252 height 23
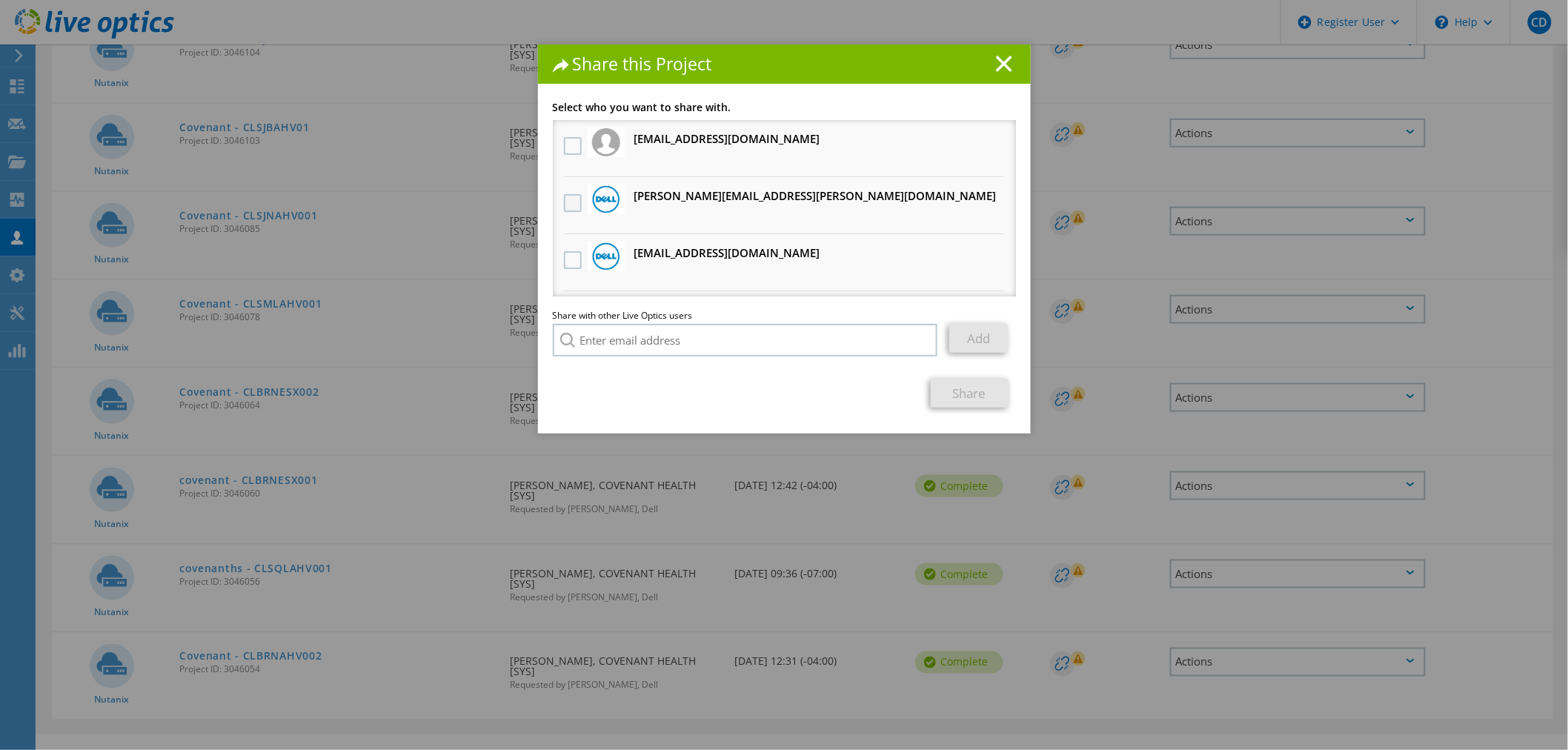
click at [564, 200] on label at bounding box center [574, 203] width 22 height 18
click at [0, 0] on input "checkbox" at bounding box center [0, 0] width 0 height 0
click at [973, 394] on link "Share" at bounding box center [970, 392] width 78 height 29
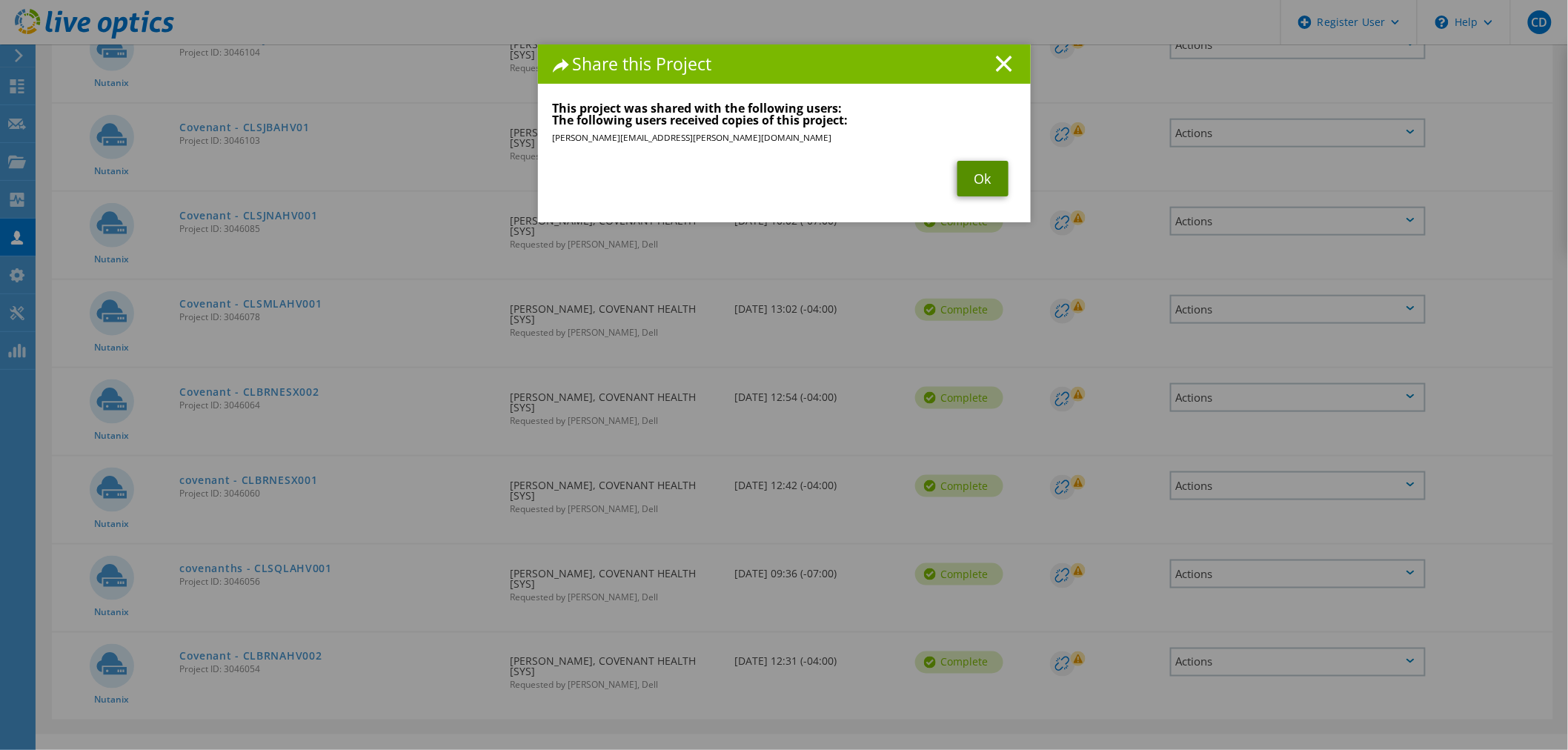
click at [978, 171] on link "Ok" at bounding box center [983, 178] width 51 height 35
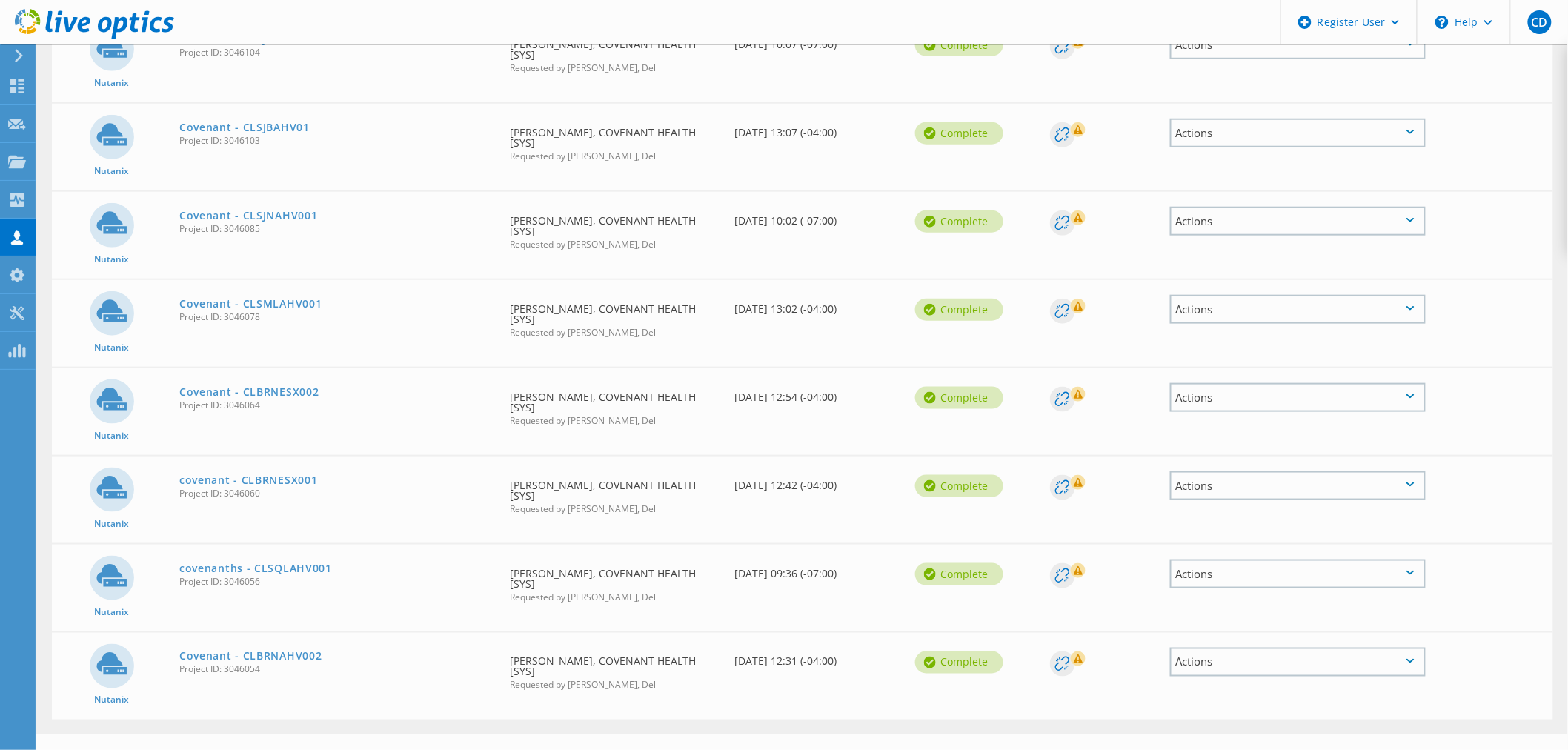
click at [1264, 477] on div "Actions" at bounding box center [1298, 485] width 256 height 29
click at [1205, 486] on div "Share" at bounding box center [1297, 497] width 252 height 23
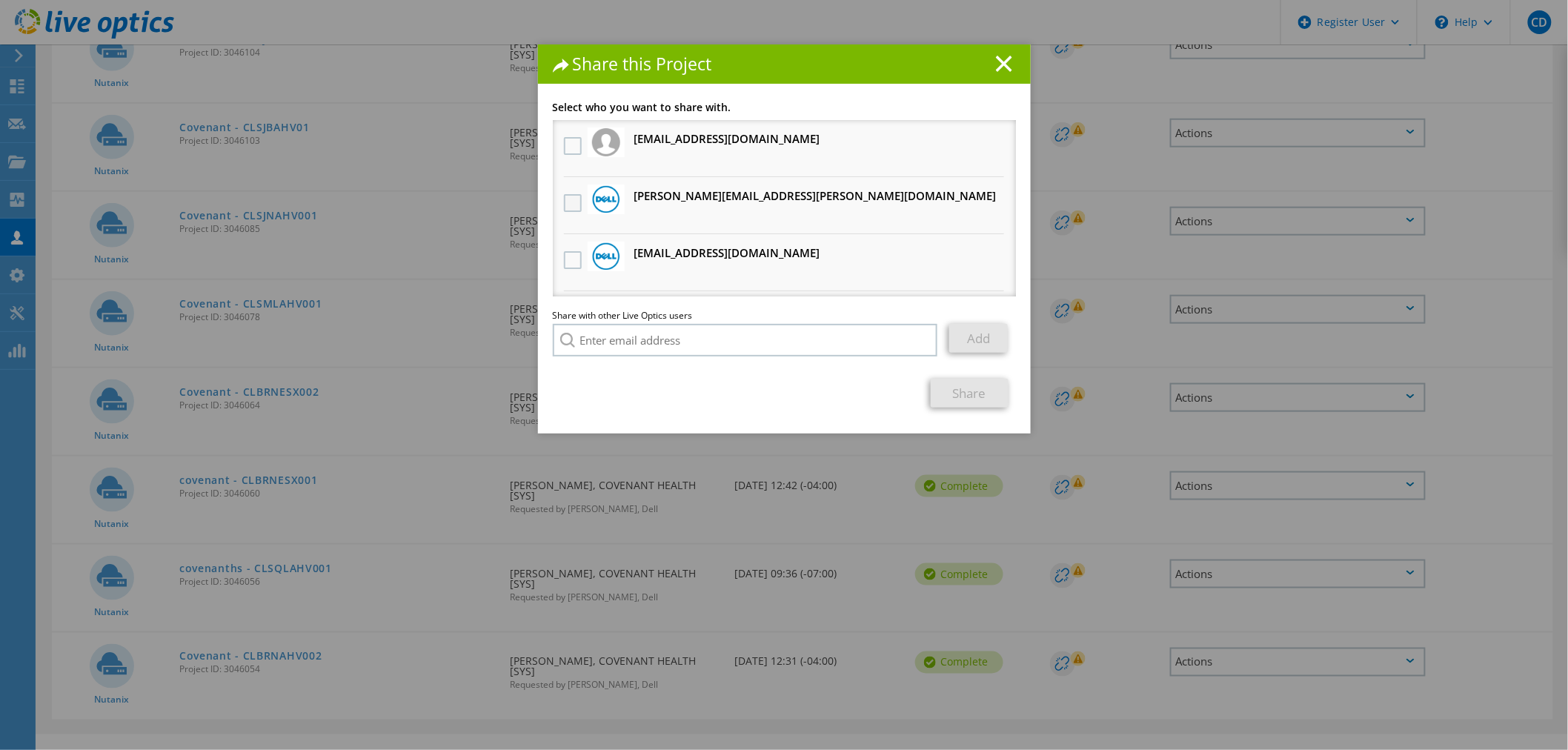
click at [564, 200] on label at bounding box center [574, 203] width 22 height 18
click at [0, 0] on input "checkbox" at bounding box center [0, 0] width 0 height 0
click at [969, 392] on link "Share" at bounding box center [970, 392] width 78 height 29
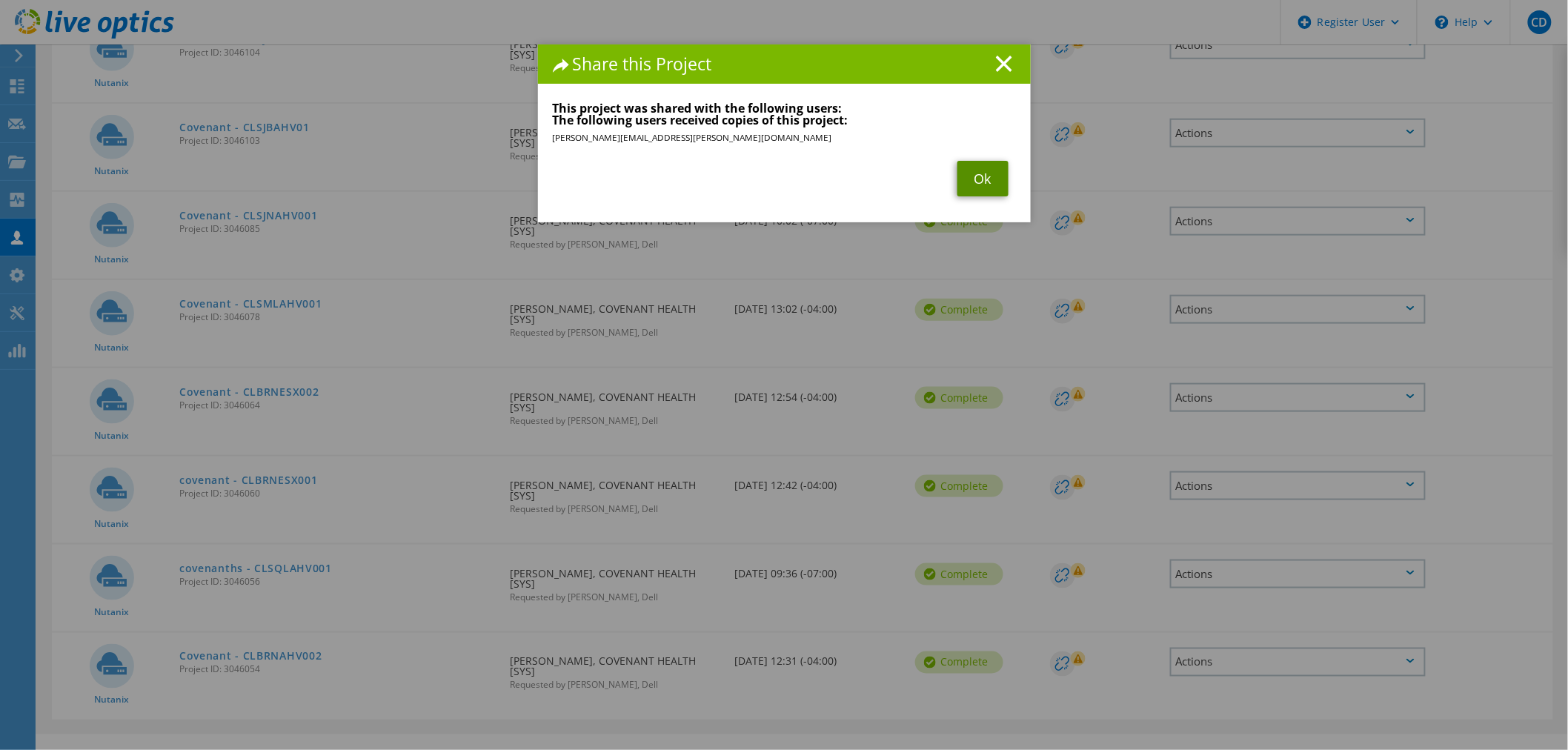
click at [972, 188] on link "Ok" at bounding box center [983, 178] width 51 height 35
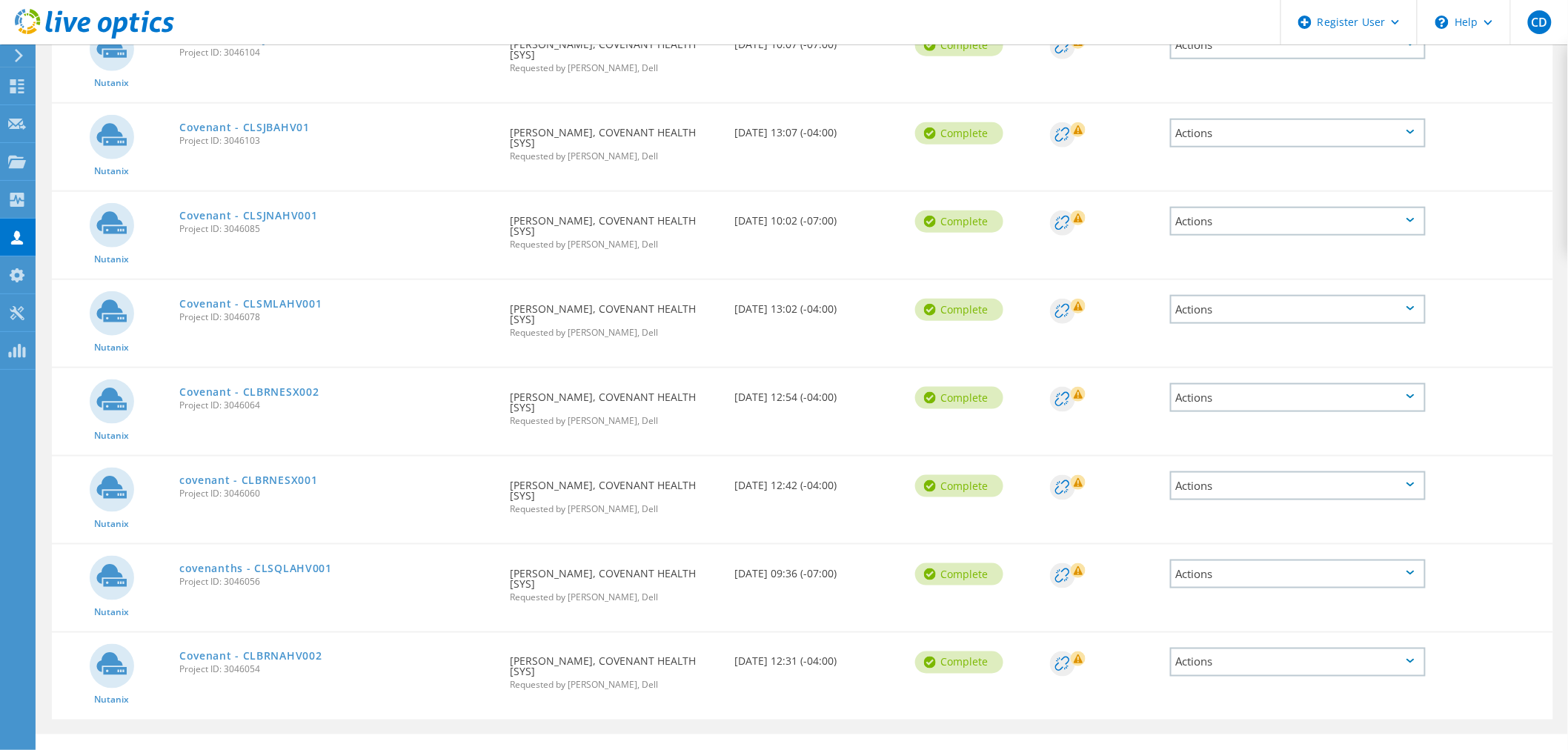
click at [1217, 383] on div "Actions" at bounding box center [1298, 397] width 256 height 29
click at [1207, 404] on div "Share" at bounding box center [1297, 409] width 252 height 23
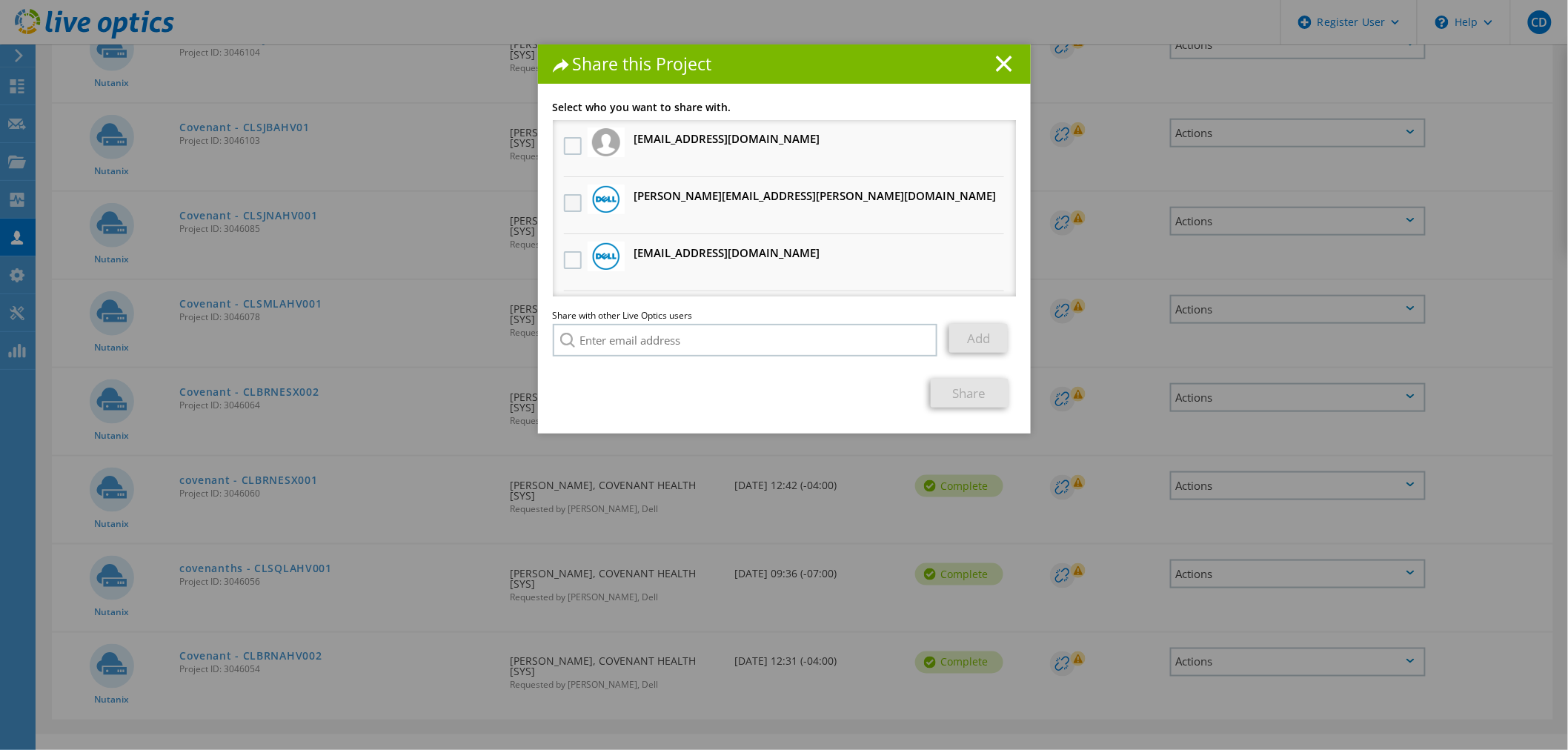
click at [564, 200] on label at bounding box center [574, 203] width 22 height 18
click at [0, 0] on input "checkbox" at bounding box center [0, 0] width 0 height 0
click at [958, 393] on link "Share" at bounding box center [970, 392] width 78 height 29
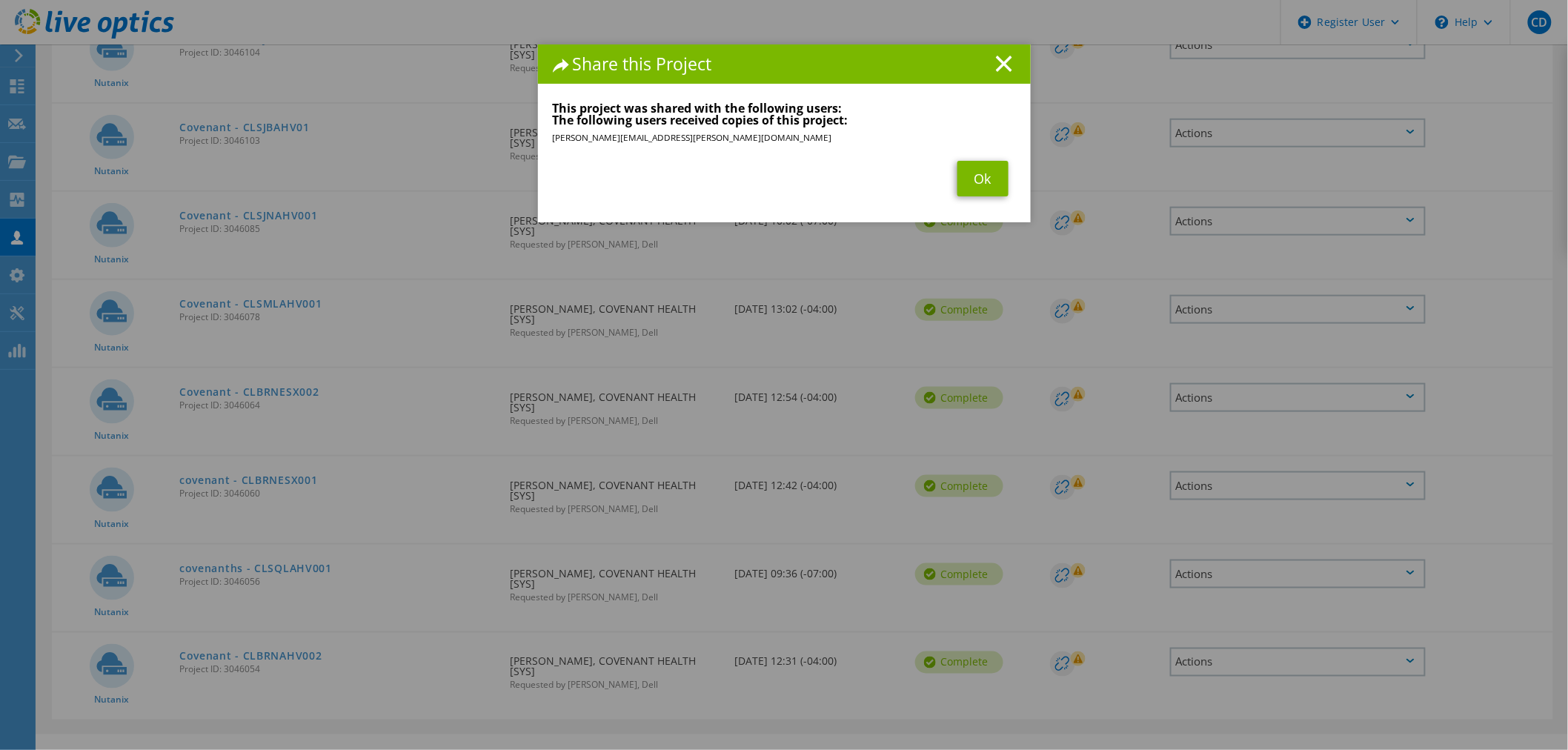
click at [1252, 301] on div "Share this Project Link other users to this project Changes can be overwritten …" at bounding box center [784, 397] width 1568 height 705
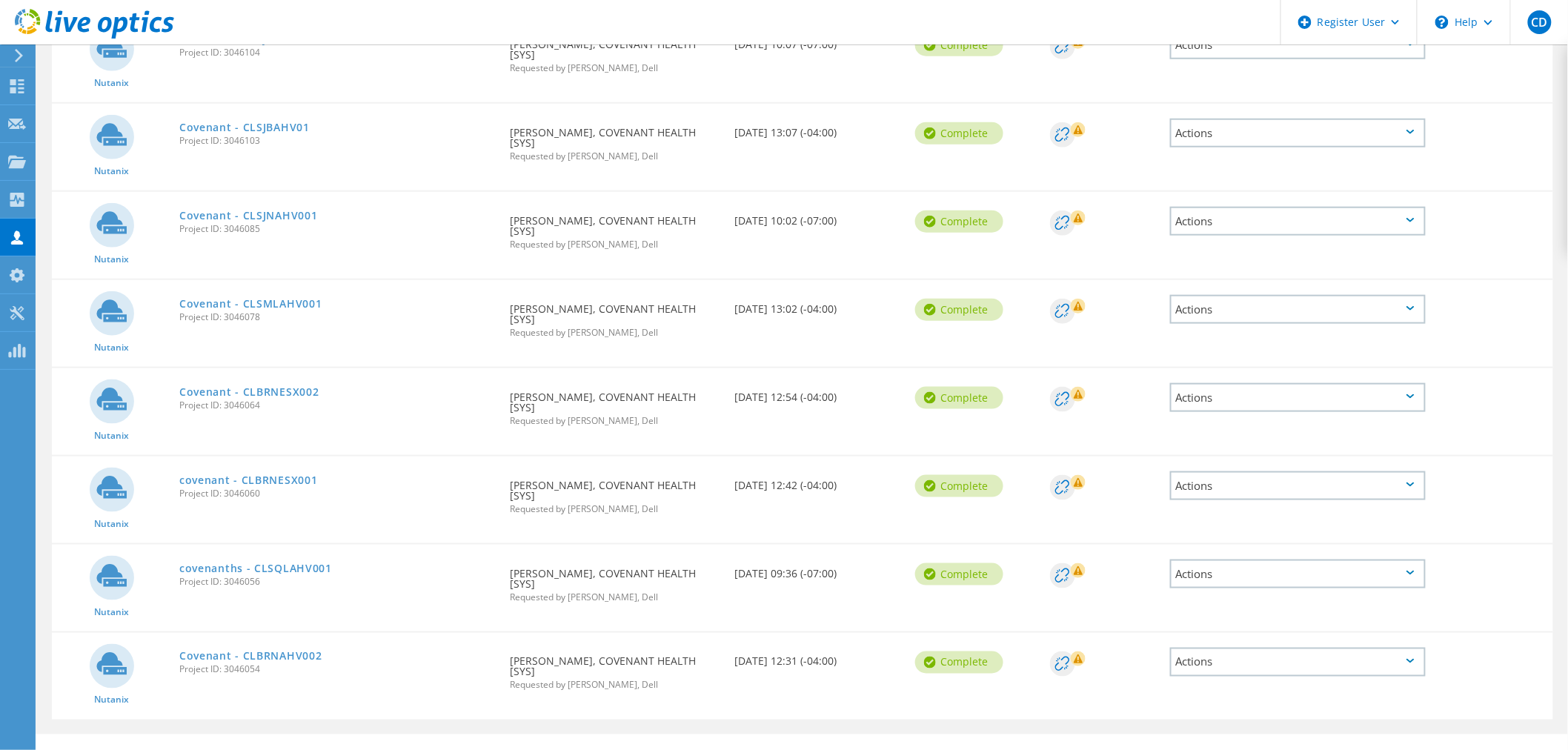
click at [1252, 301] on div "Actions" at bounding box center [1298, 308] width 256 height 29
click at [1243, 316] on div "Share" at bounding box center [1297, 321] width 252 height 23
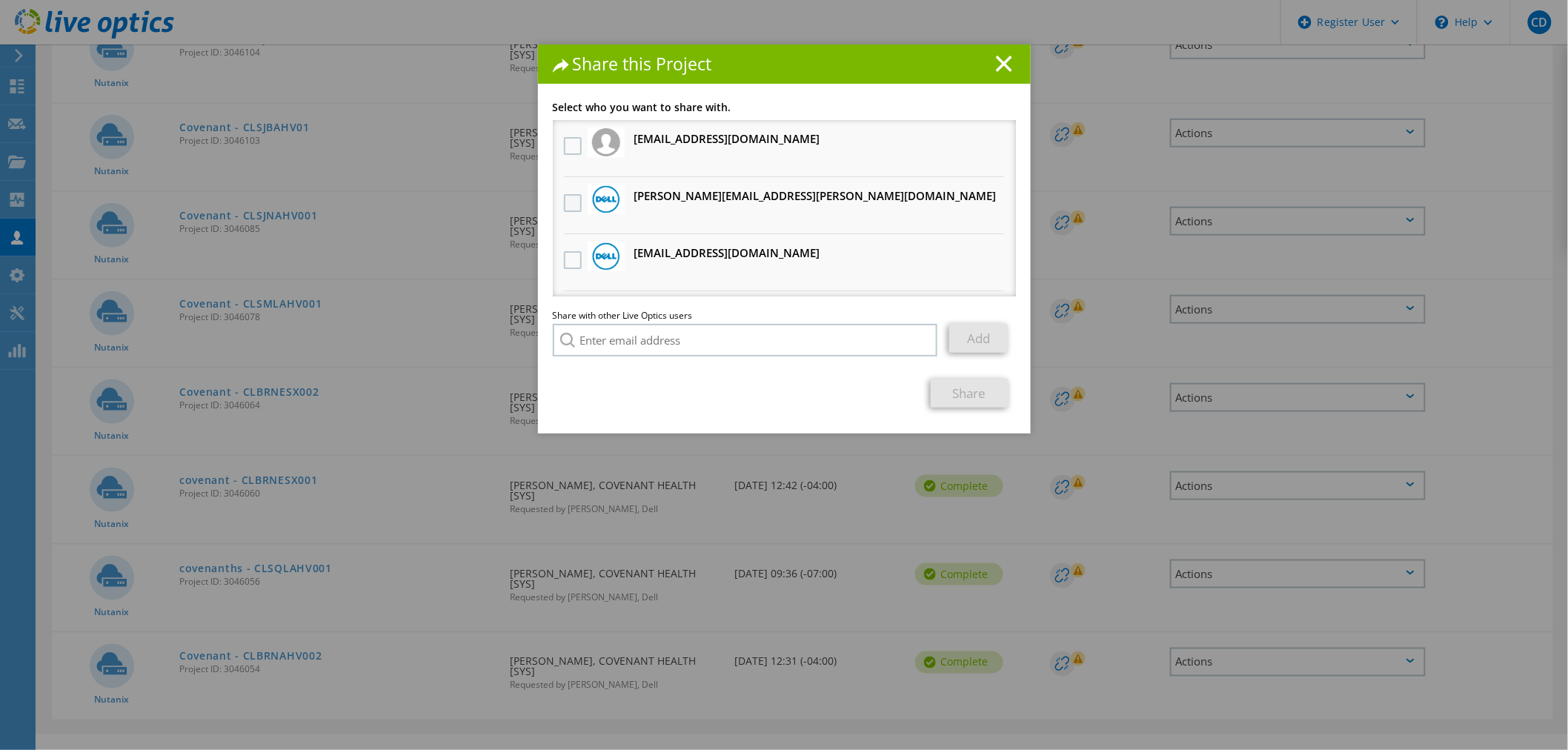
click at [564, 203] on label at bounding box center [574, 203] width 22 height 18
click at [0, 0] on input "checkbox" at bounding box center [0, 0] width 0 height 0
click at [979, 393] on link "Share" at bounding box center [970, 392] width 78 height 29
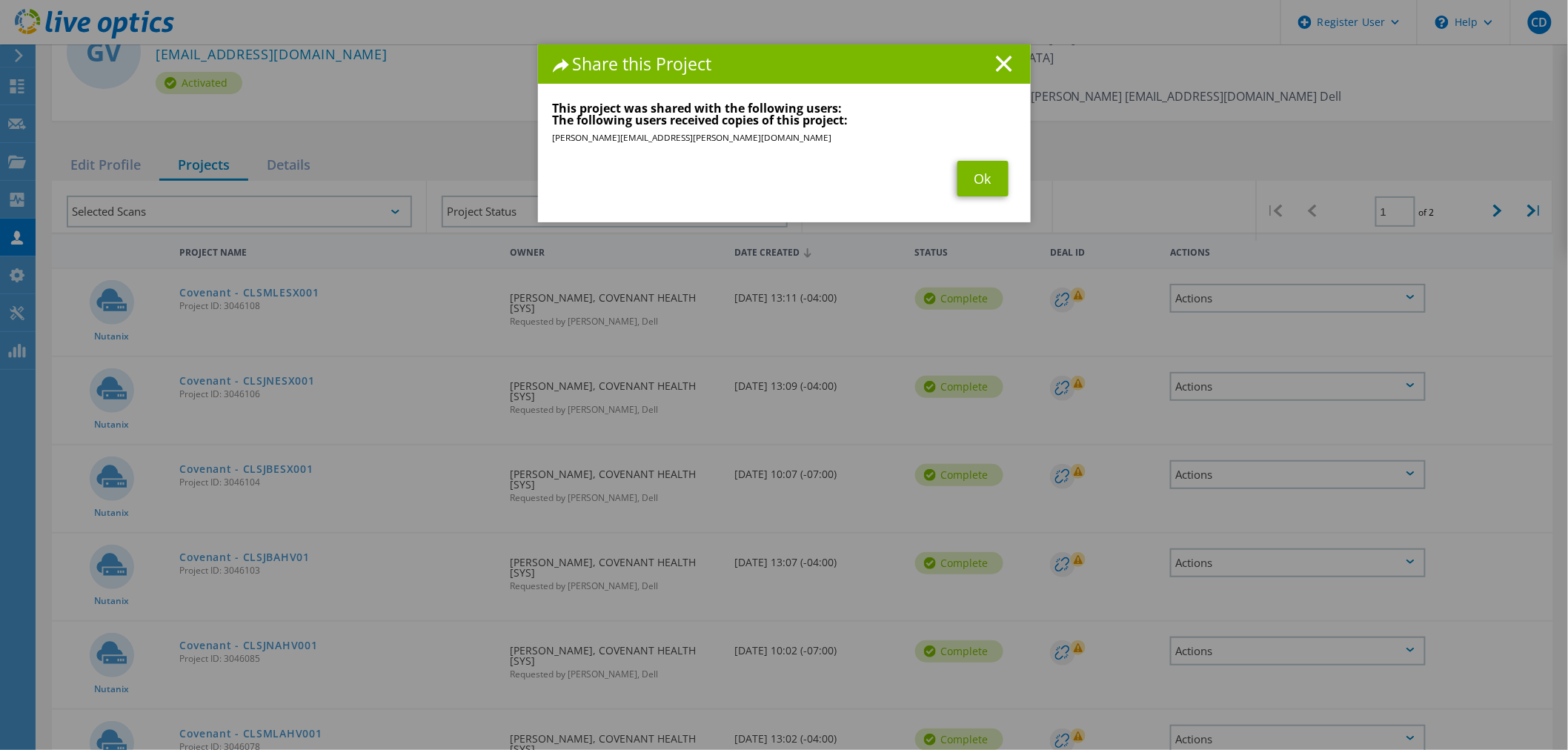
scroll to position [0, 0]
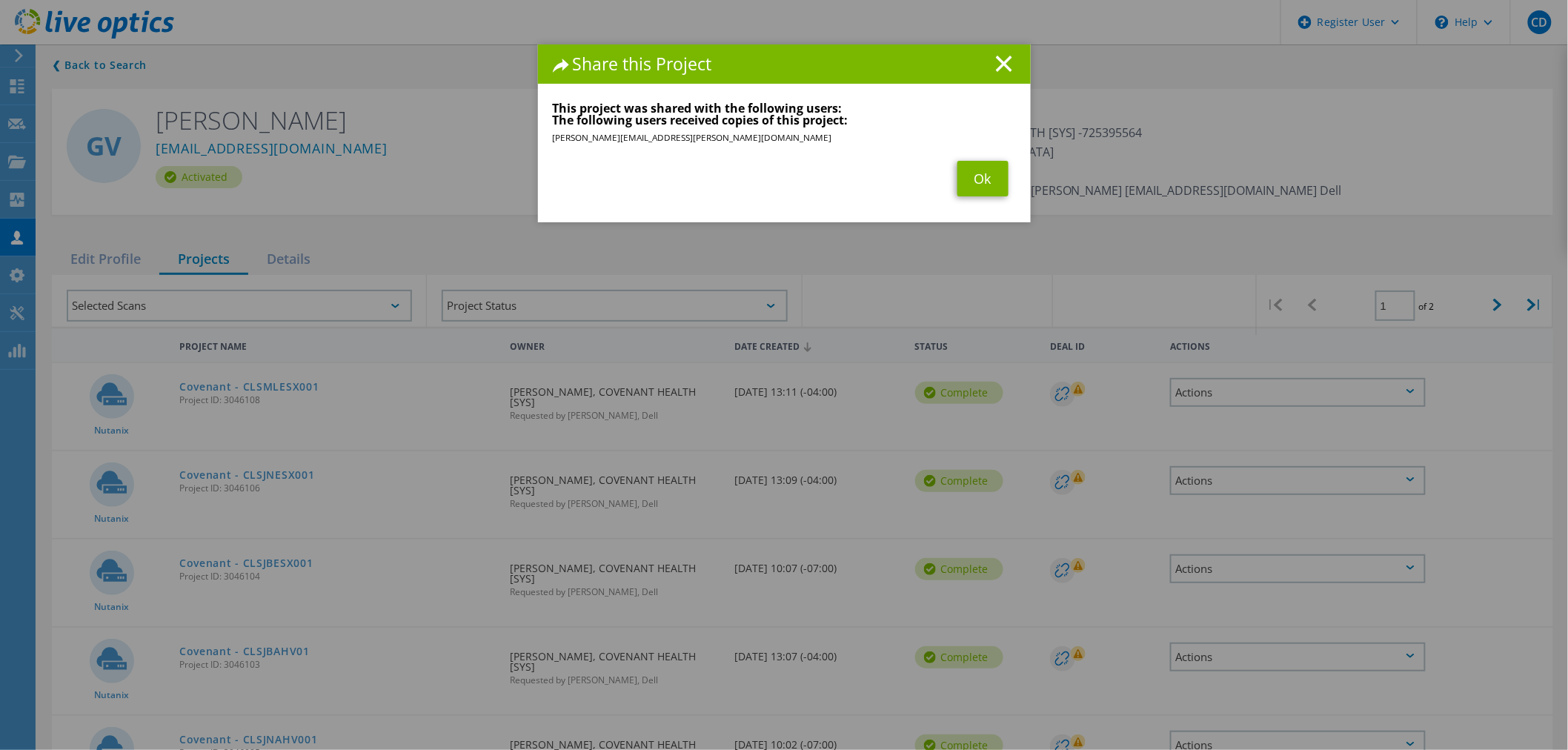
click at [1502, 297] on div "Share this Project Link other users to this project Changes can be overwritten …" at bounding box center [784, 397] width 1568 height 705
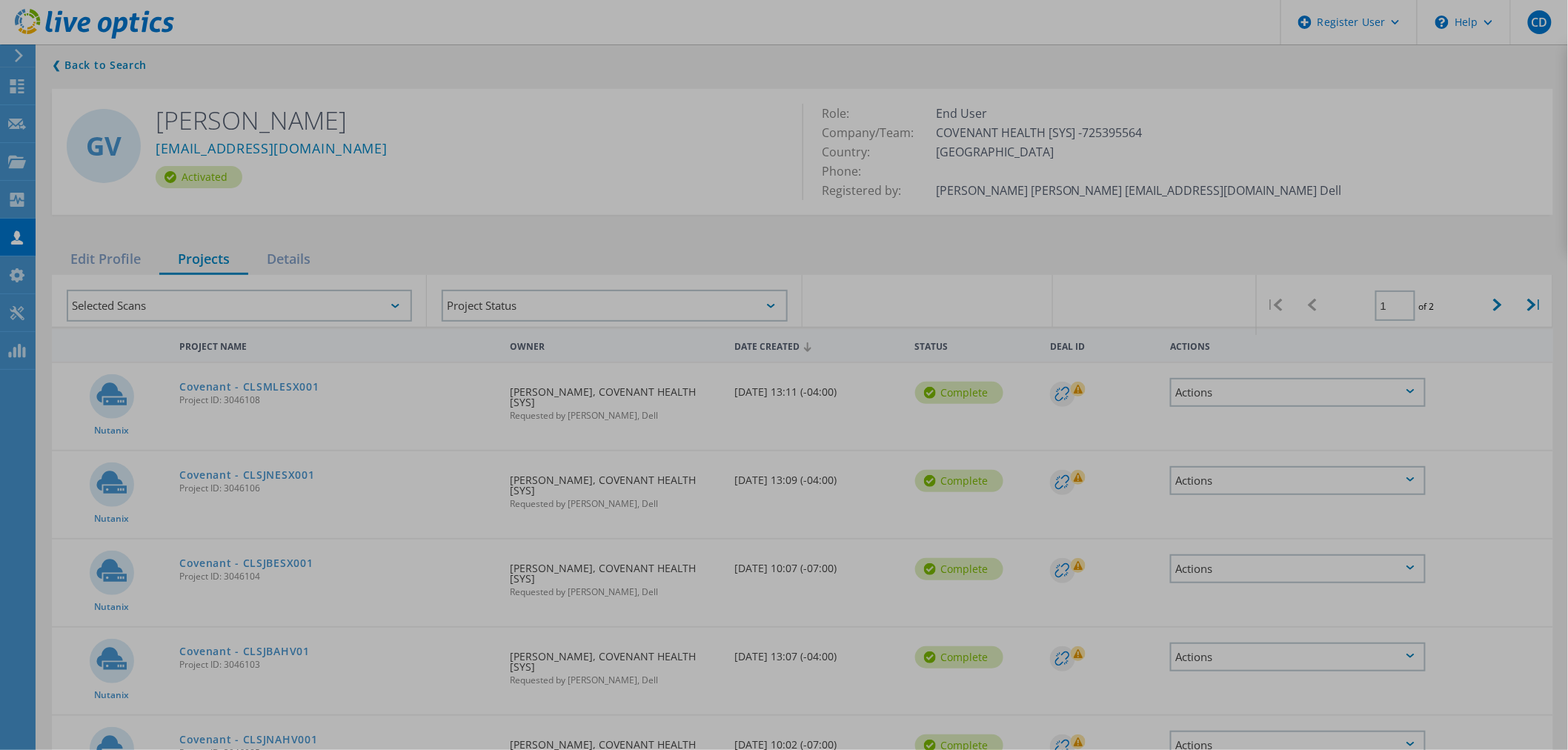
click at [1488, 301] on div at bounding box center [784, 375] width 1568 height 750
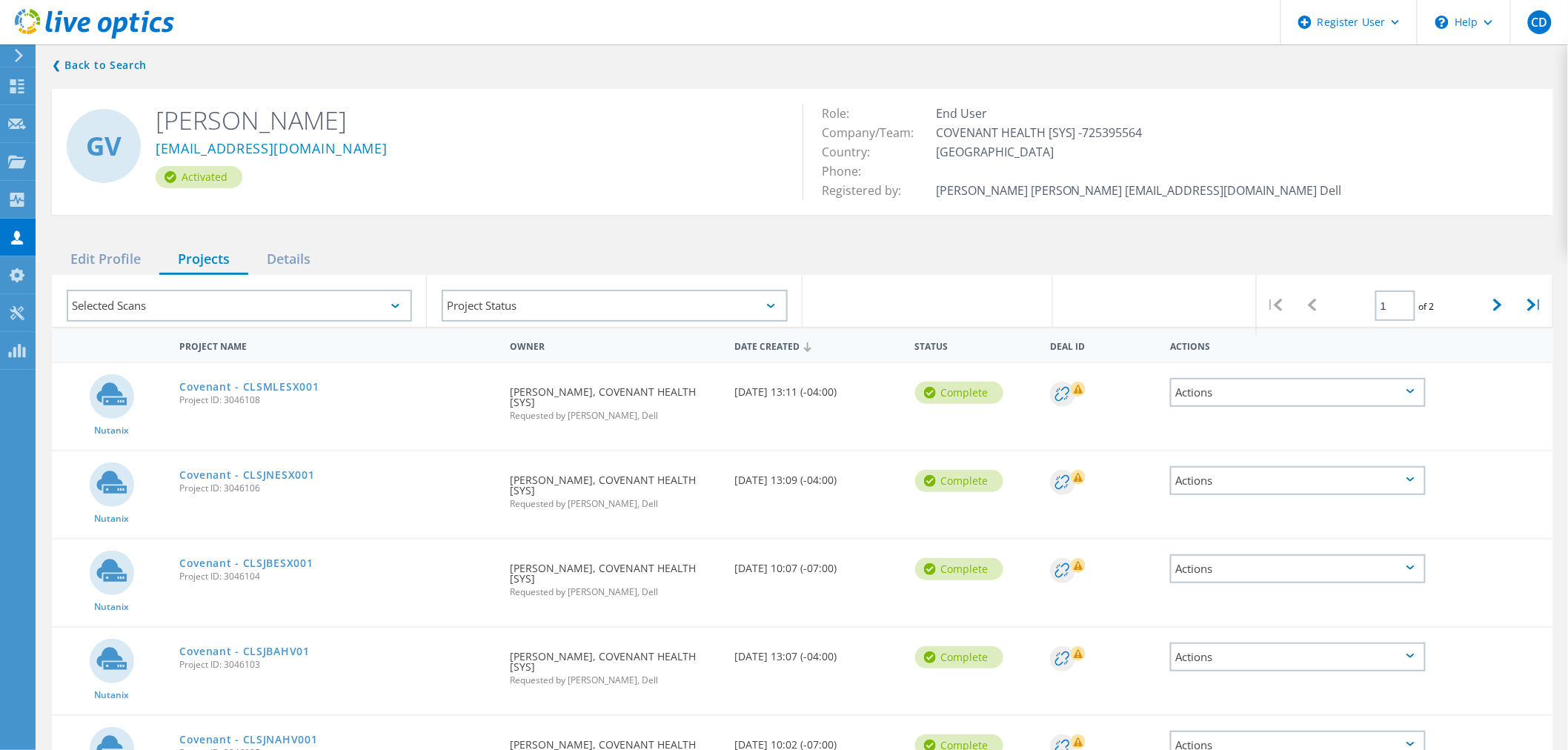
click at [1495, 298] on icon at bounding box center [1497, 304] width 9 height 13
type input "2"
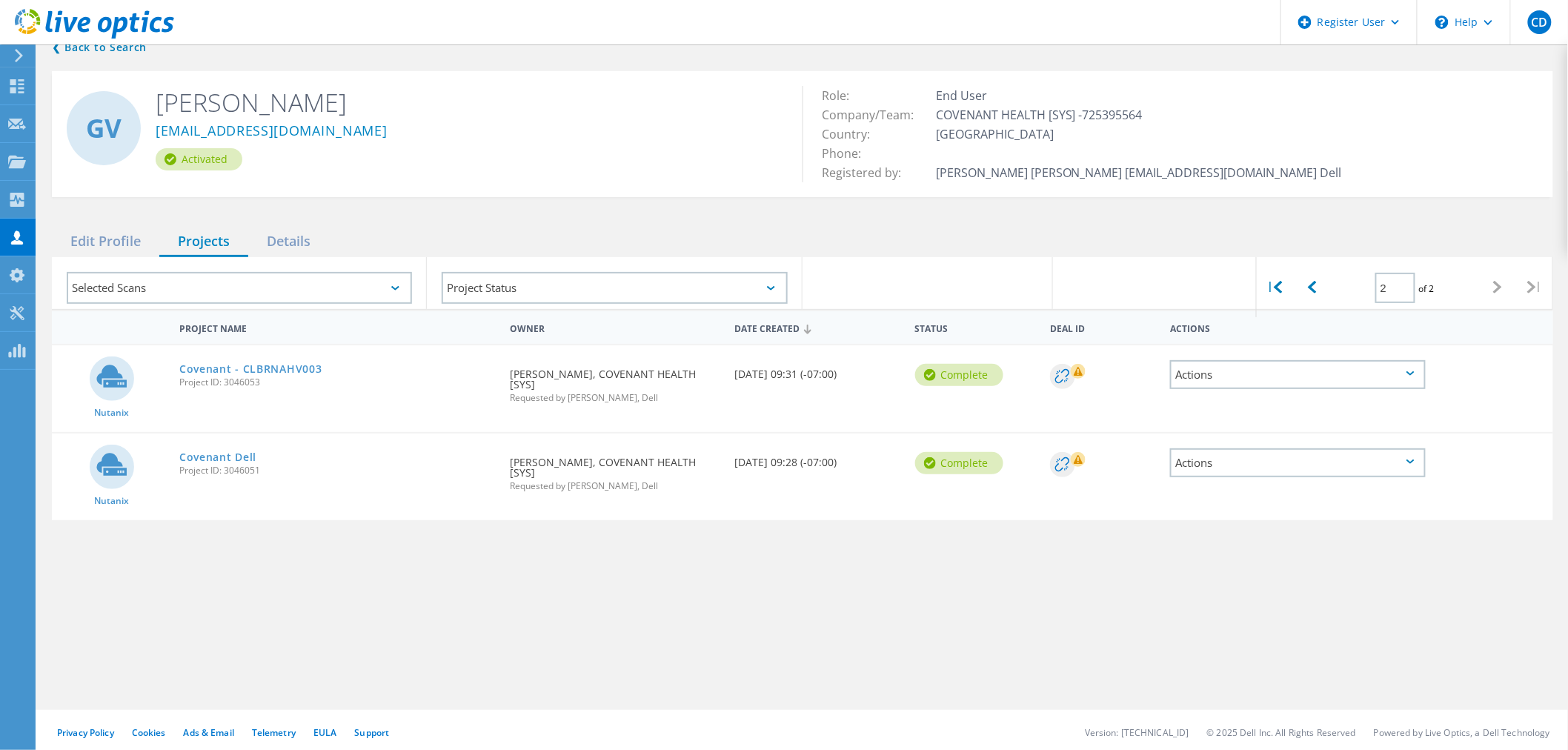
scroll to position [22, 0]
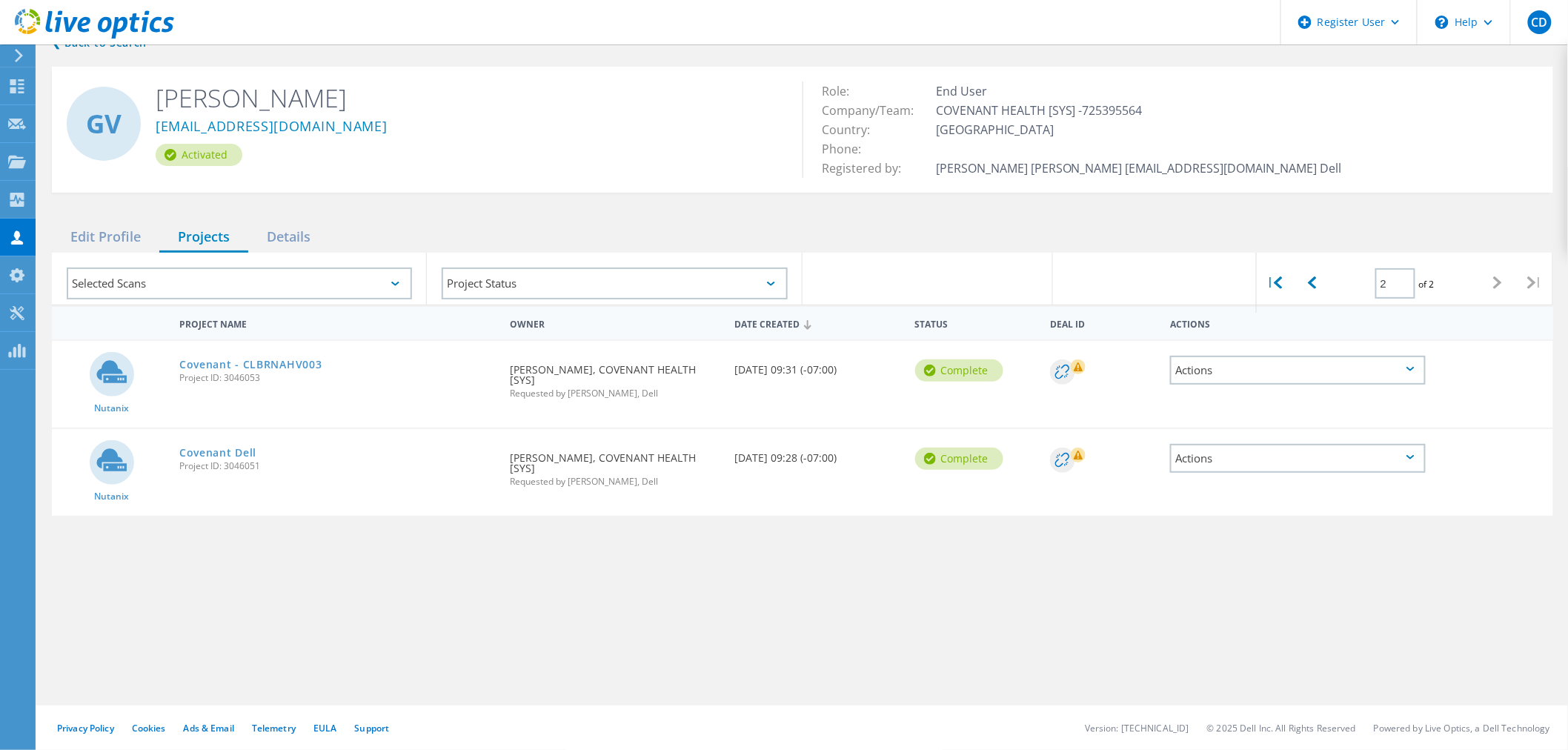
click at [1320, 372] on div "Actions" at bounding box center [1298, 369] width 256 height 29
click at [1221, 386] on div "Share" at bounding box center [1297, 382] width 252 height 23
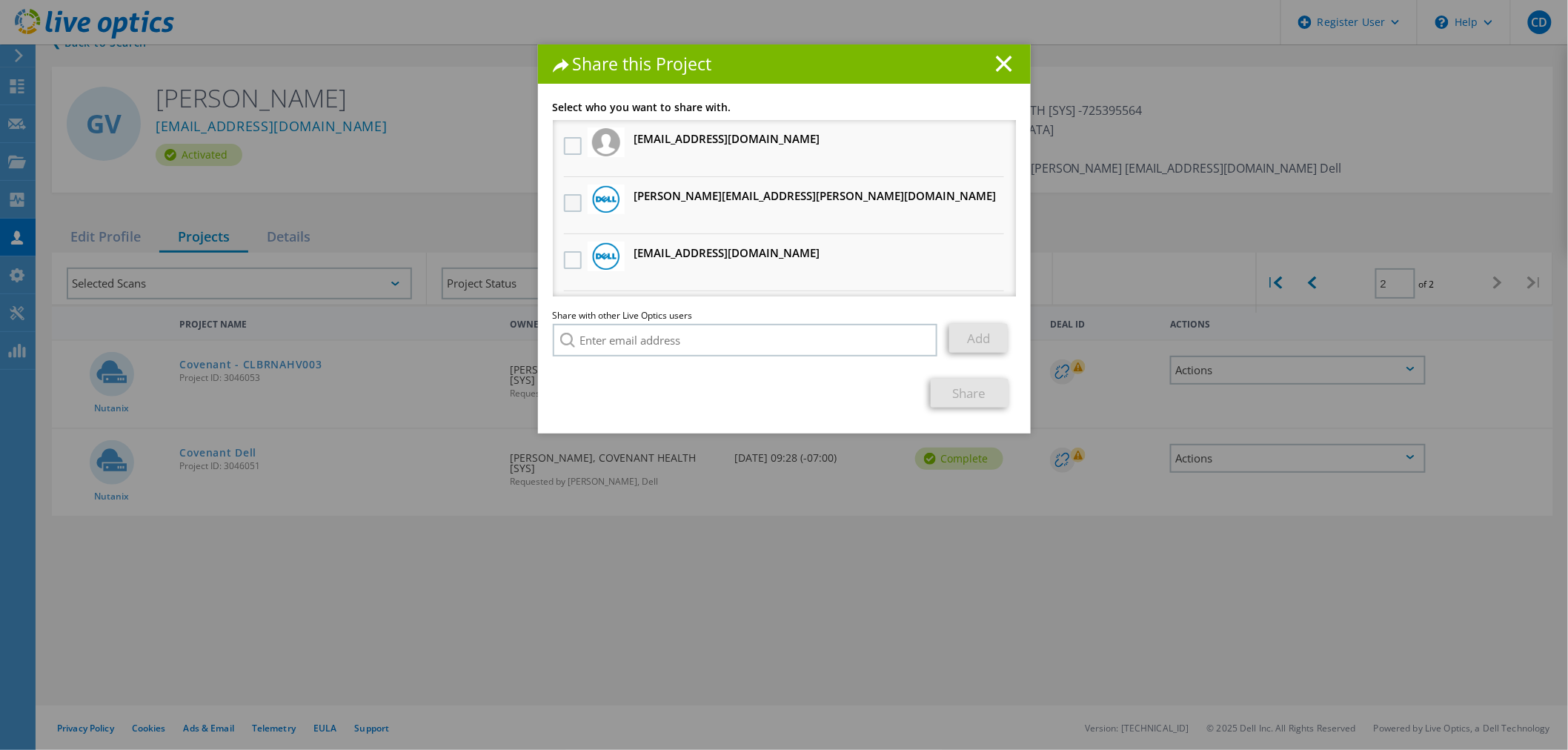
click at [568, 200] on label at bounding box center [574, 203] width 22 height 18
click at [0, 0] on input "checkbox" at bounding box center [0, 0] width 0 height 0
click at [983, 392] on link "Share" at bounding box center [970, 392] width 78 height 29
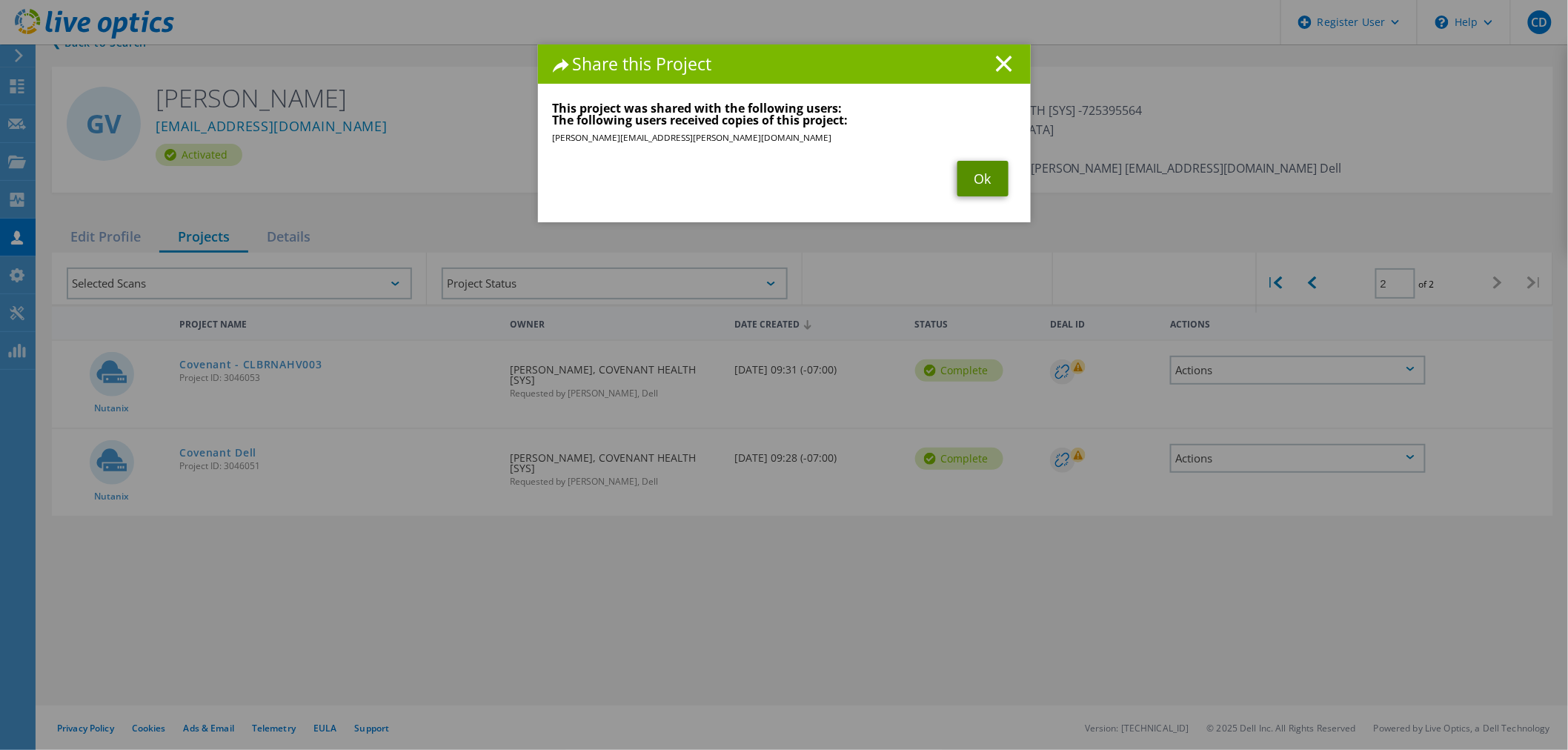
click at [976, 170] on link "Ok" at bounding box center [983, 178] width 51 height 35
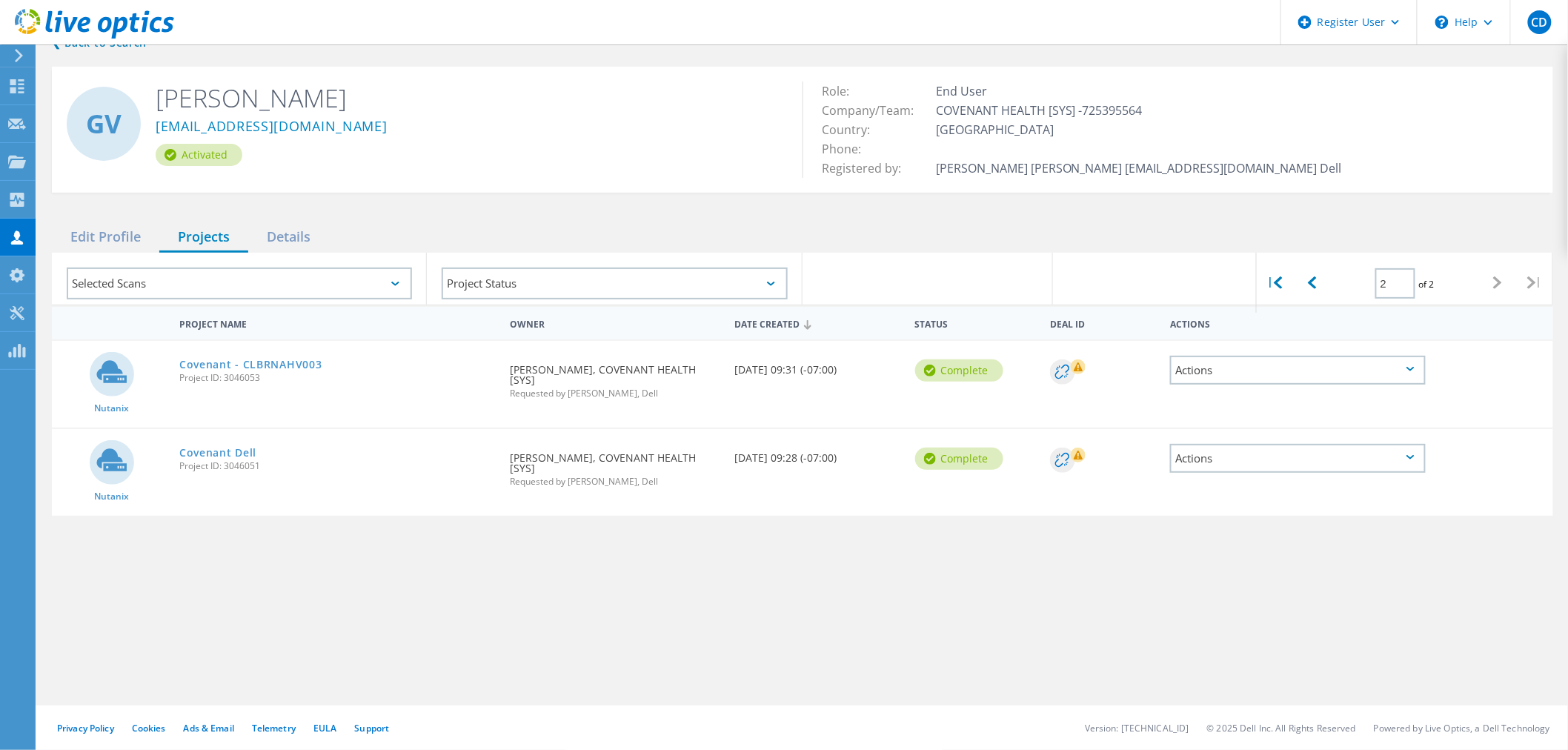
click at [1206, 449] on body "Register User \n Help Explore Helpful Articles Contact Support CD Dell User [PE…" at bounding box center [784, 384] width 1568 height 730
click at [1316, 446] on div "Actions" at bounding box center [1298, 457] width 256 height 29
click at [1233, 461] on div "Share" at bounding box center [1297, 470] width 252 height 23
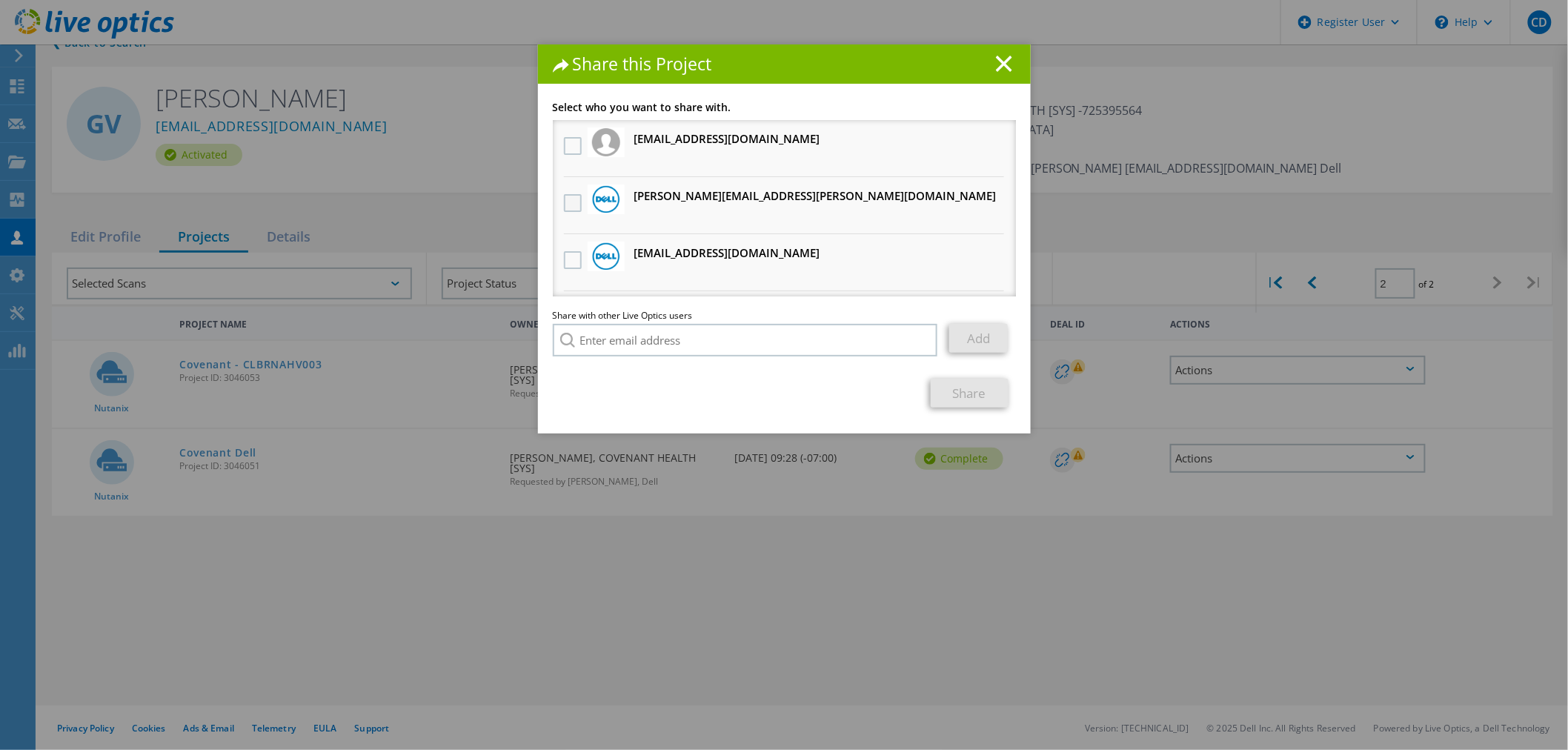
click at [564, 198] on label at bounding box center [574, 203] width 22 height 18
click at [0, 0] on input "checkbox" at bounding box center [0, 0] width 0 height 0
click at [981, 396] on link "Share" at bounding box center [970, 392] width 78 height 29
